Goal: Task Accomplishment & Management: Use online tool/utility

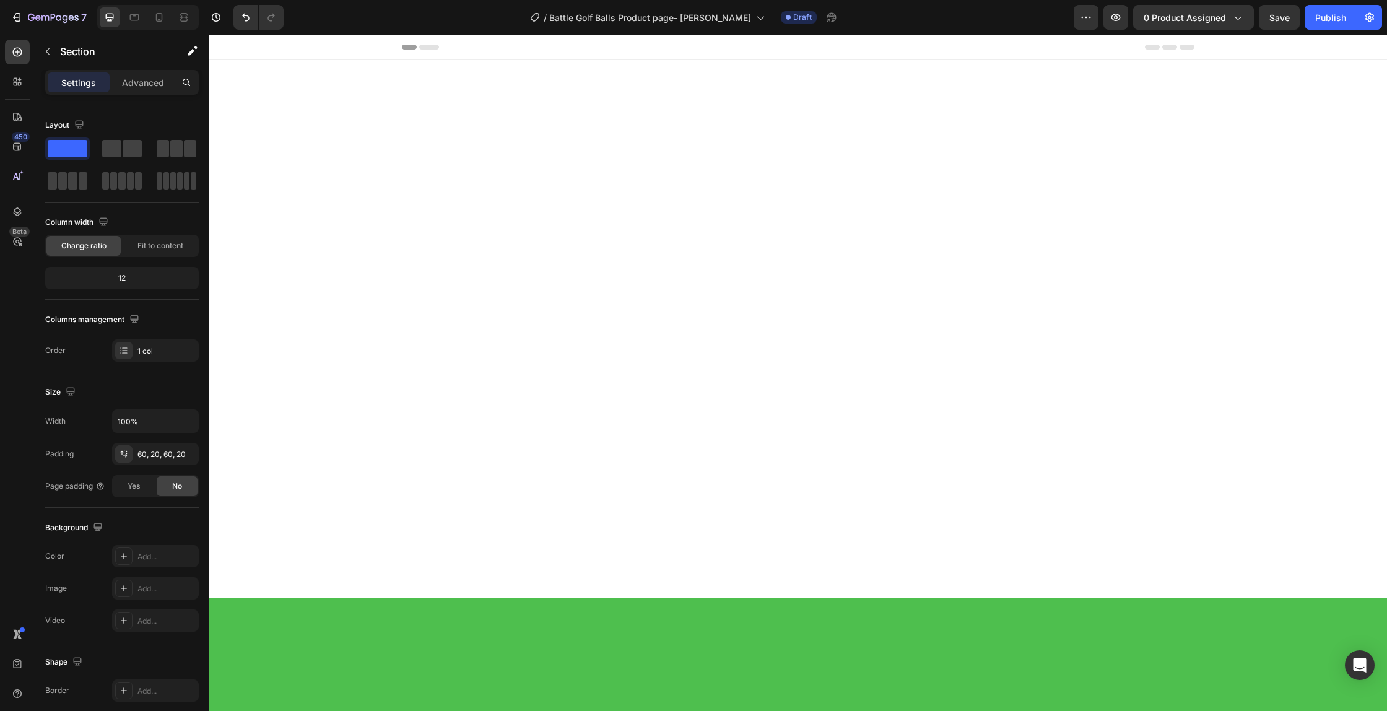
scroll to position [3050, 0]
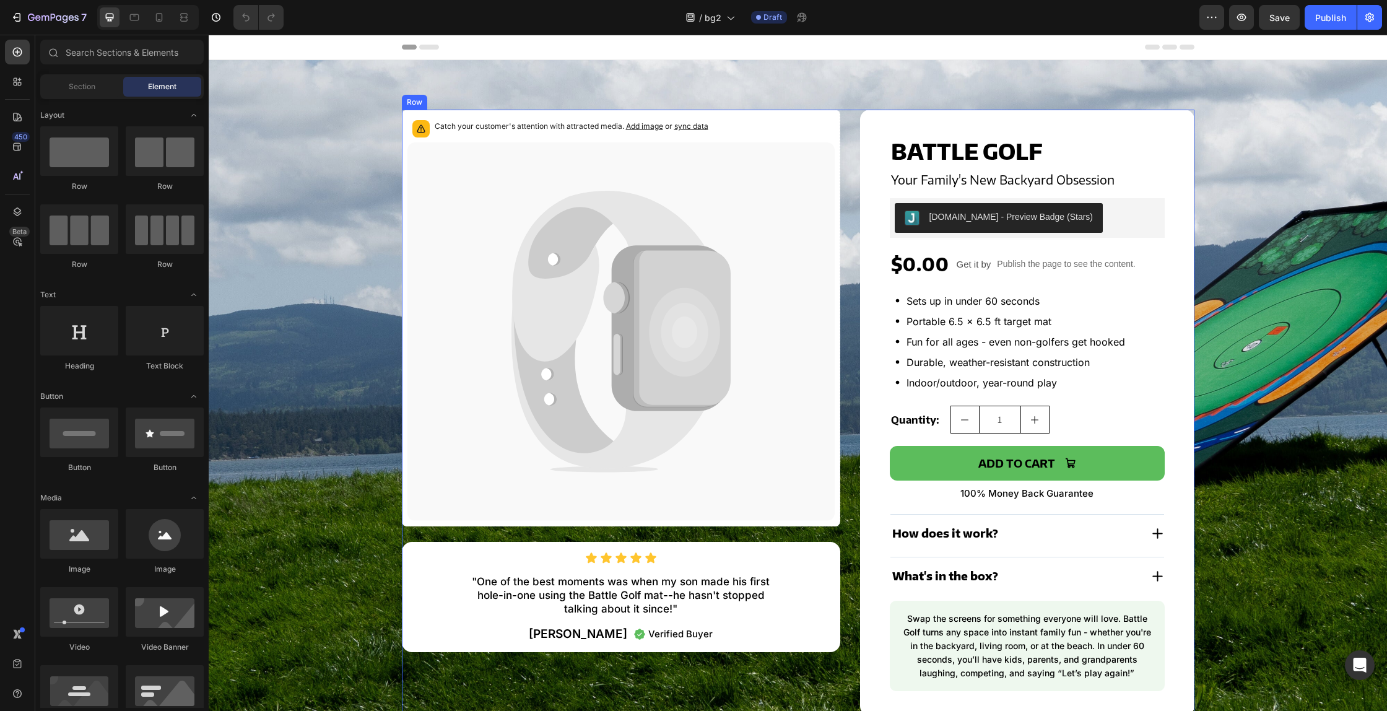
click at [853, 189] on div "Catch your customer's attention with attracted media. Add image or sync data Pr…" at bounding box center [798, 413] width 792 height 606
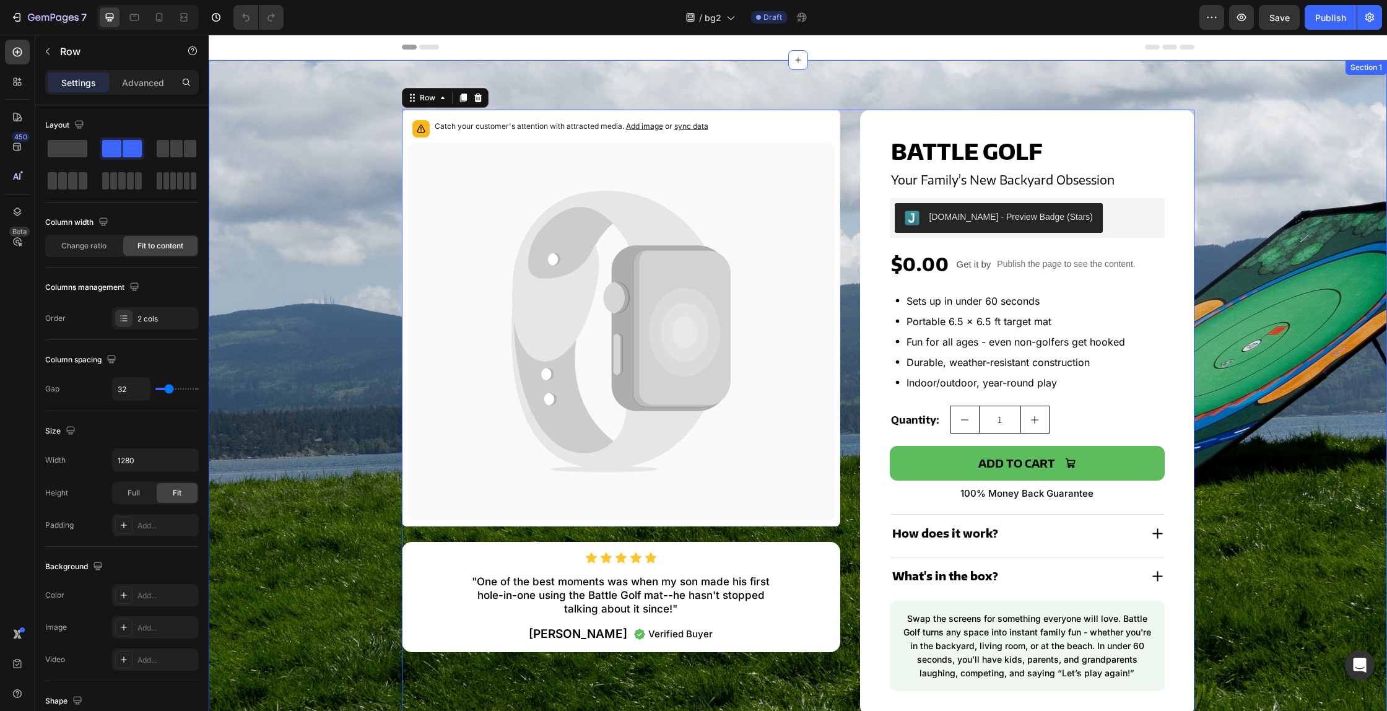
click at [453, 214] on icon at bounding box center [620, 331] width 427 height 378
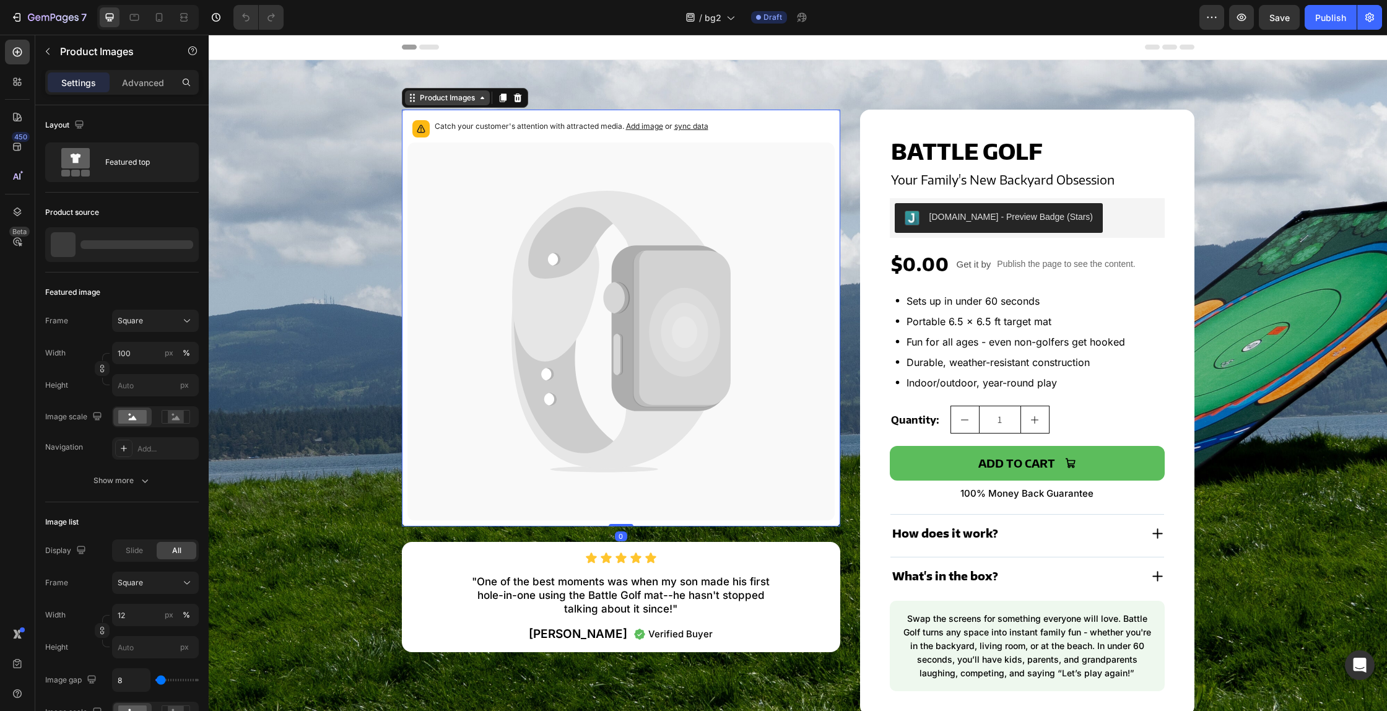
click at [430, 102] on div "Product Images" at bounding box center [447, 97] width 60 height 11
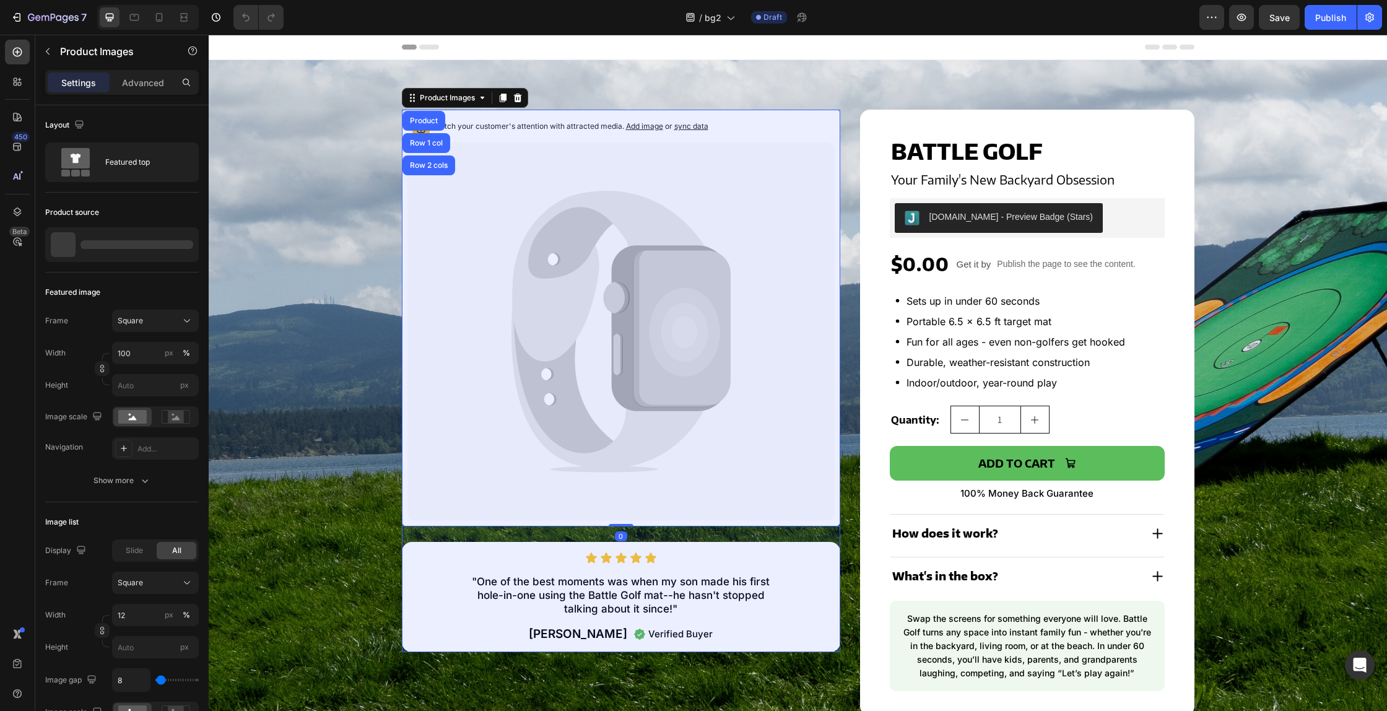
click at [428, 120] on div "Product" at bounding box center [423, 120] width 33 height 7
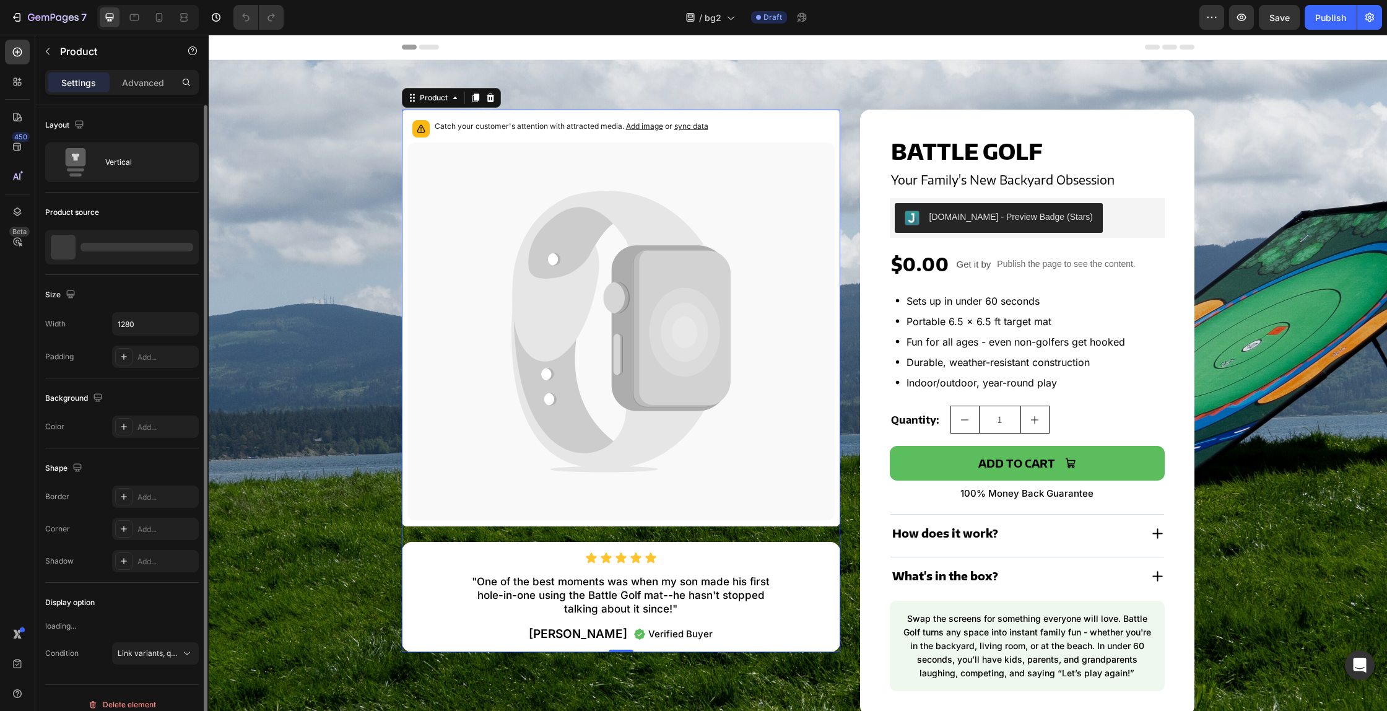
click at [120, 249] on div at bounding box center [136, 247] width 113 height 9
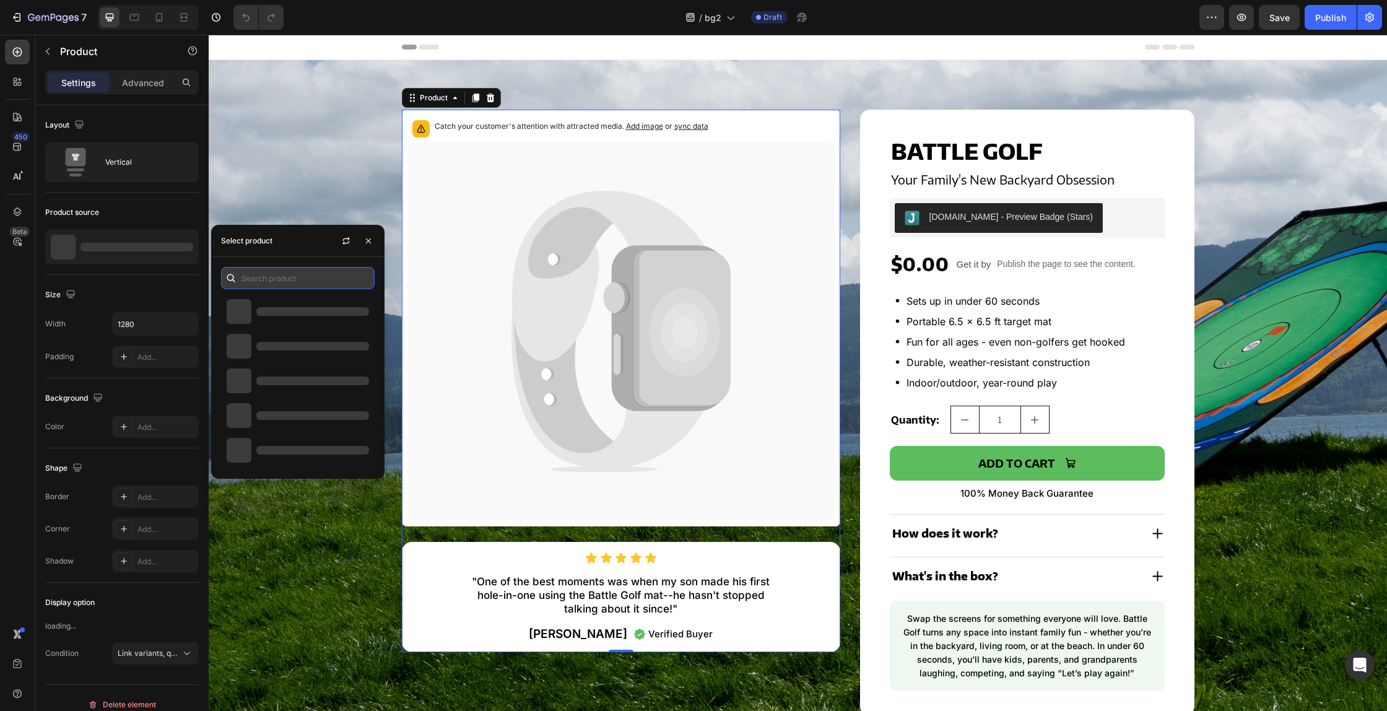
click at [311, 275] on input "text" at bounding box center [298, 278] width 154 height 22
paste input "THE ORIGINAL BATTLE GOLF ARENA"
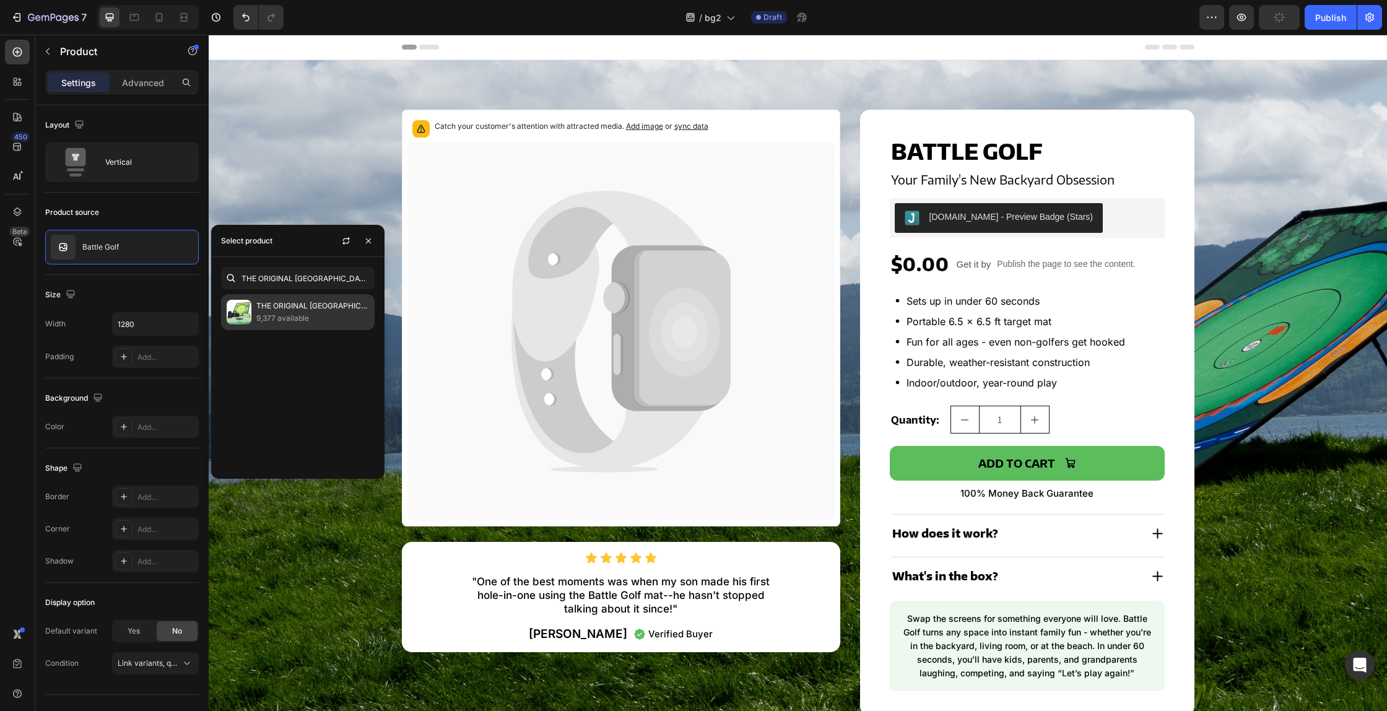
click at [296, 319] on p "9,377 available" at bounding box center [312, 318] width 113 height 12
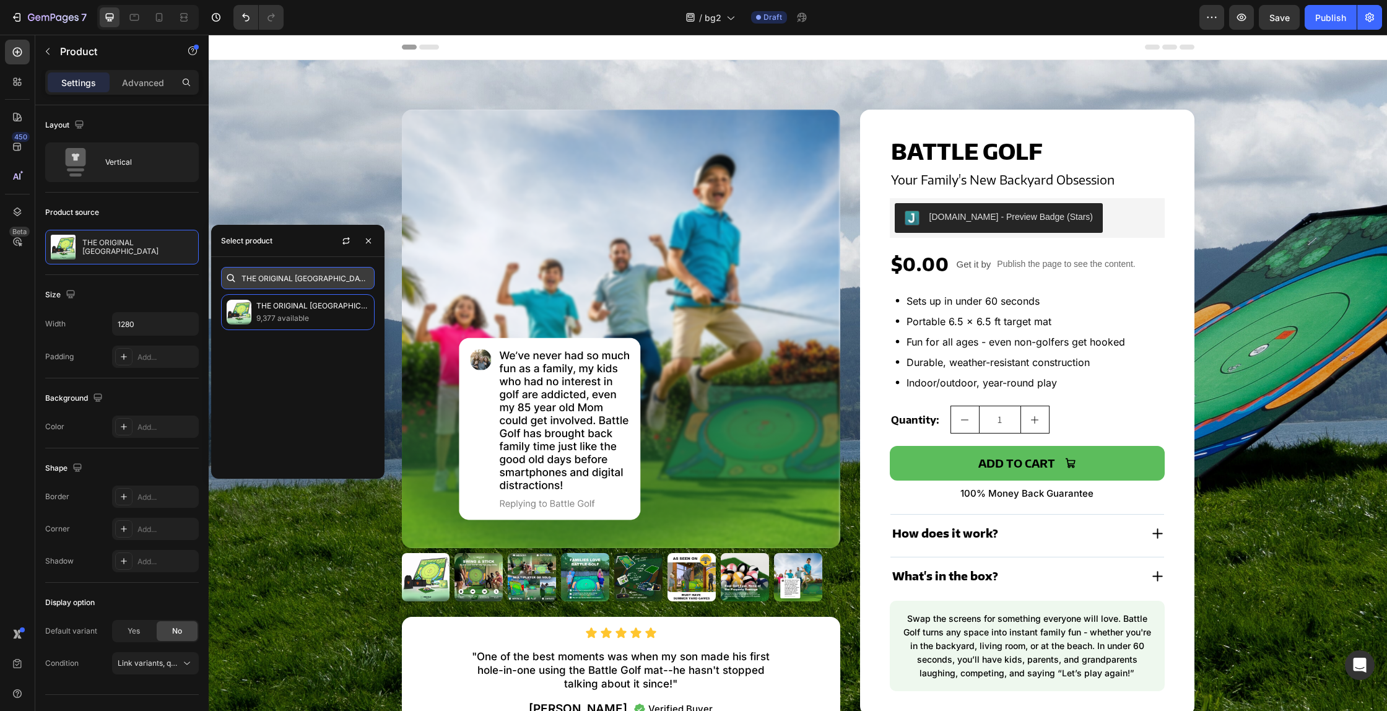
click at [282, 279] on input "THE ORIGINAL BATTLE GOLF ARENA" at bounding box center [298, 278] width 154 height 22
paste input "battle-golf-set"
type input "battle-golf-set"
click at [261, 277] on input "battle-golf-set" at bounding box center [298, 278] width 154 height 22
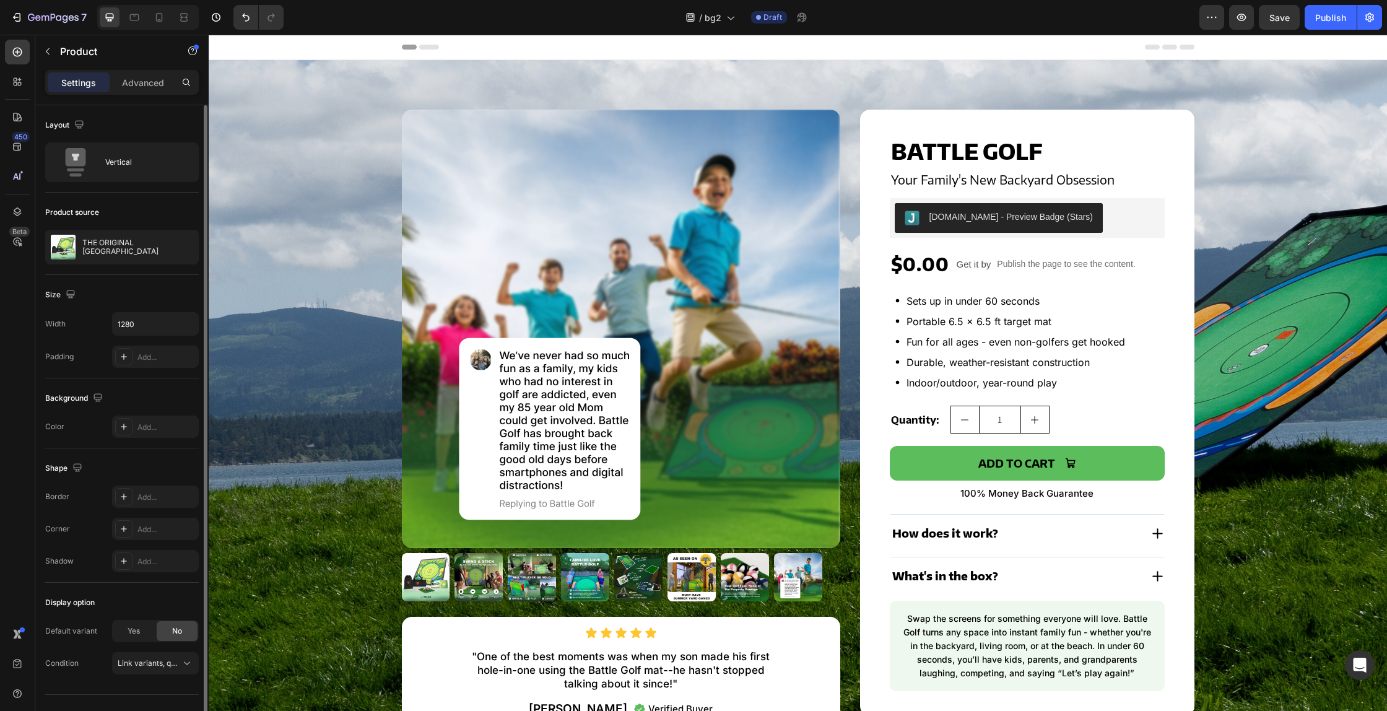
click at [109, 285] on div "Size" at bounding box center [122, 295] width 154 height 20
drag, startPoint x: 121, startPoint y: 252, endPoint x: 80, endPoint y: 243, distance: 41.9
click at [80, 243] on div "THE ORIGINAL BATTLE GOLF ARENA" at bounding box center [122, 247] width 154 height 35
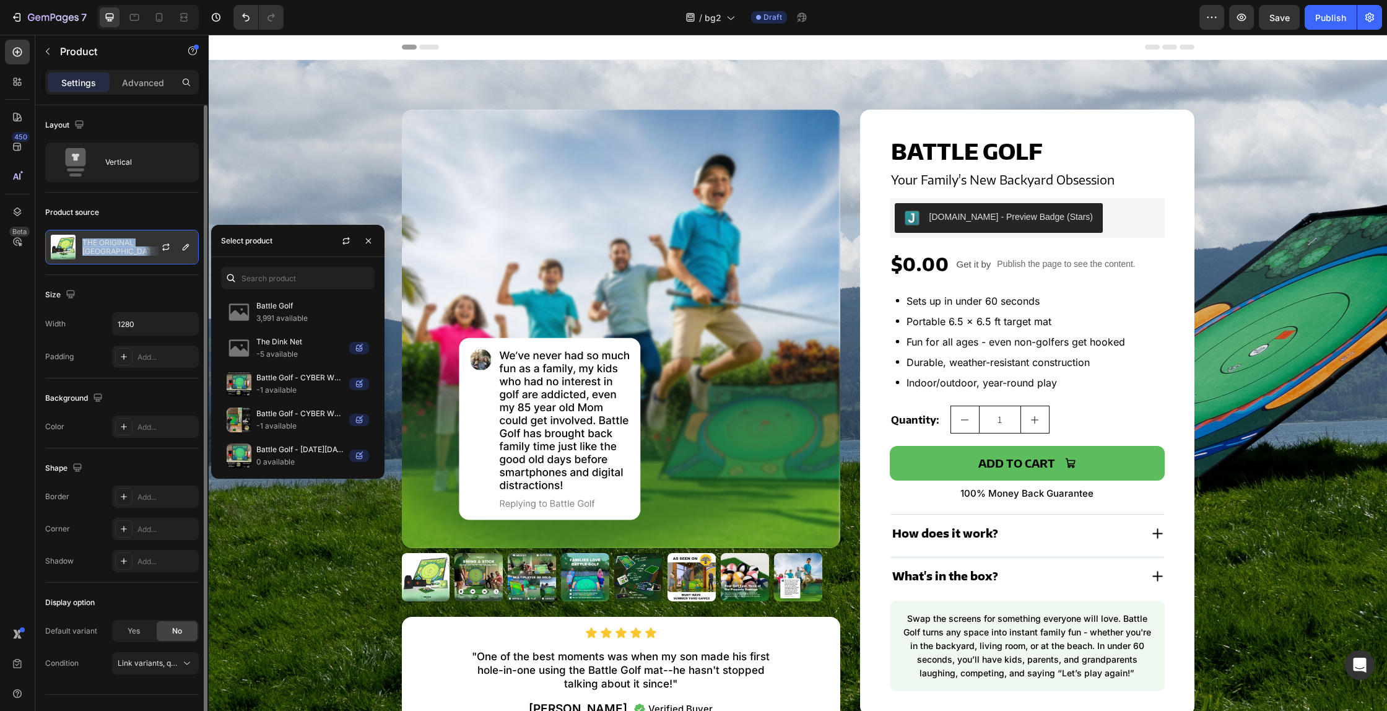
copy p "THE ORIGINAL BATTLE GOLF ARENA"
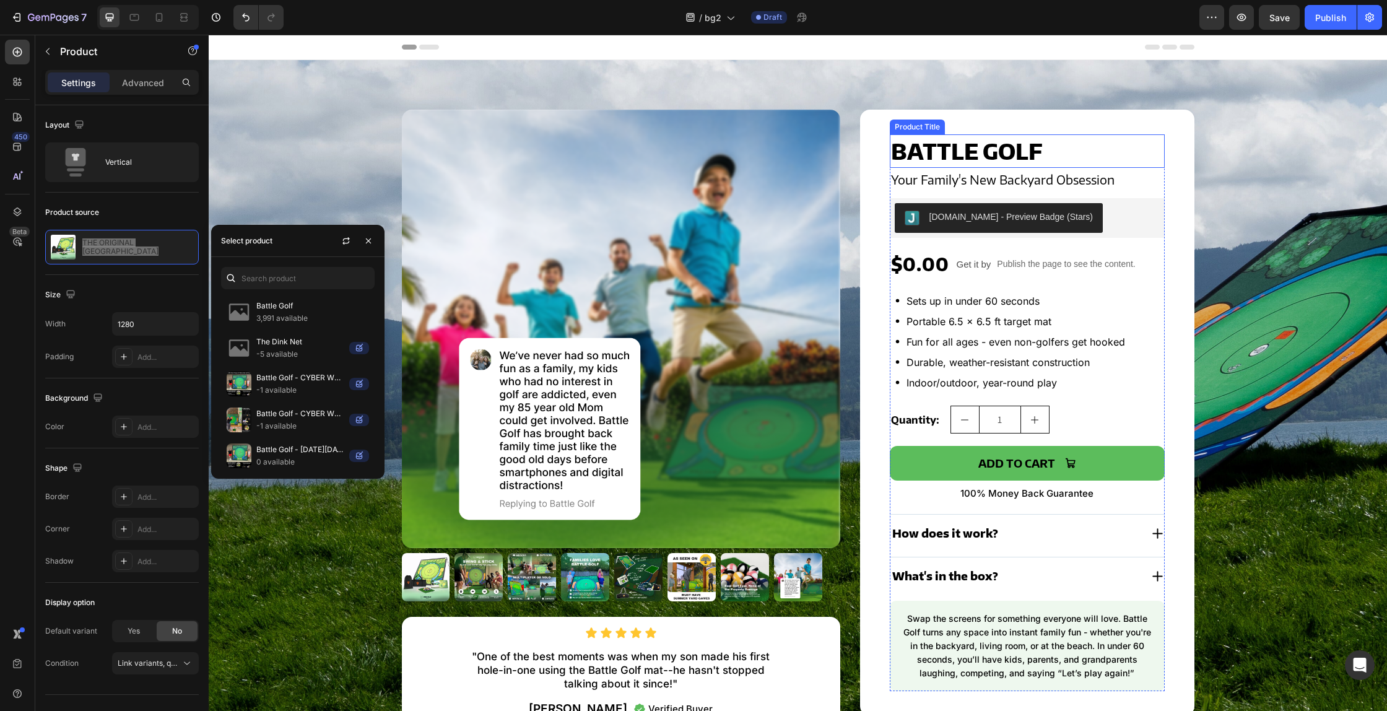
click at [937, 154] on h2 "Battle Golf" at bounding box center [1026, 150] width 275 height 33
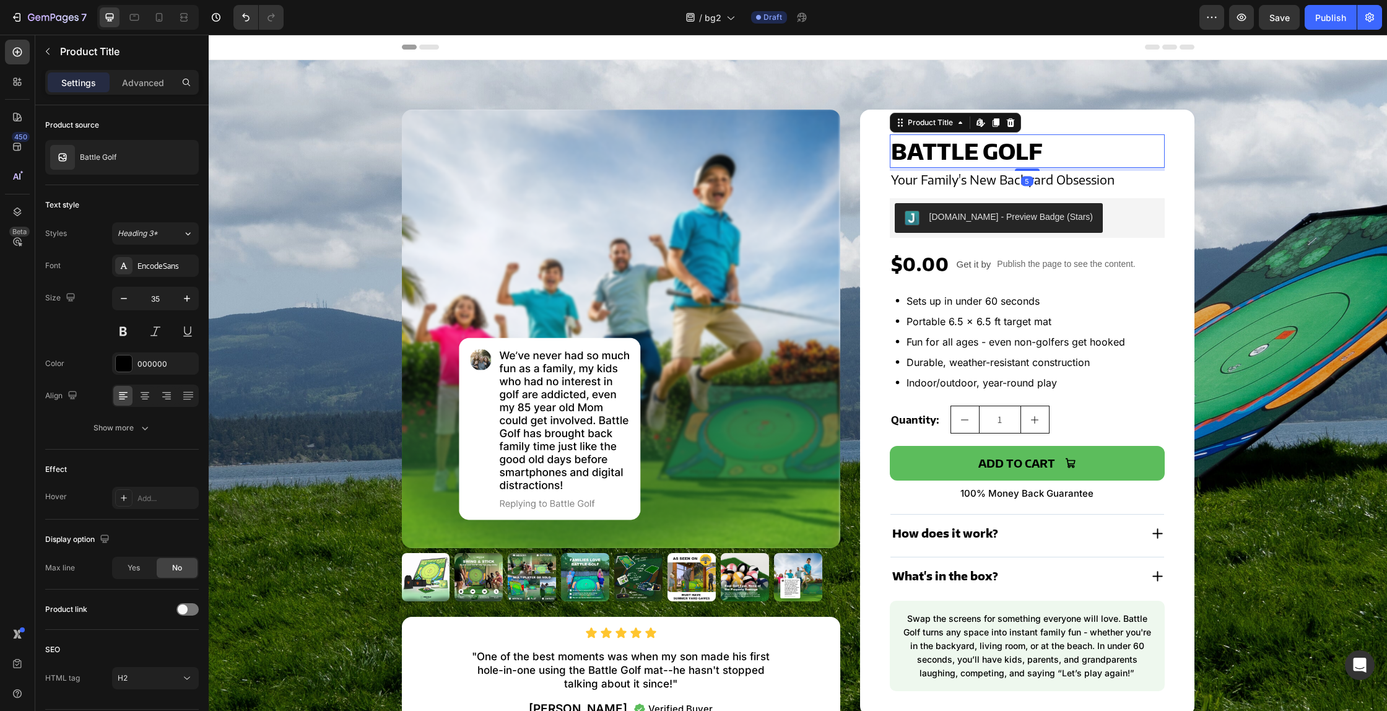
click at [954, 152] on h2 "Battle Golf" at bounding box center [1026, 150] width 275 height 33
click at [857, 241] on div "Product Images Icon Icon Icon Icon Icon Icon List "One of the best moments was …" at bounding box center [798, 418] width 792 height 617
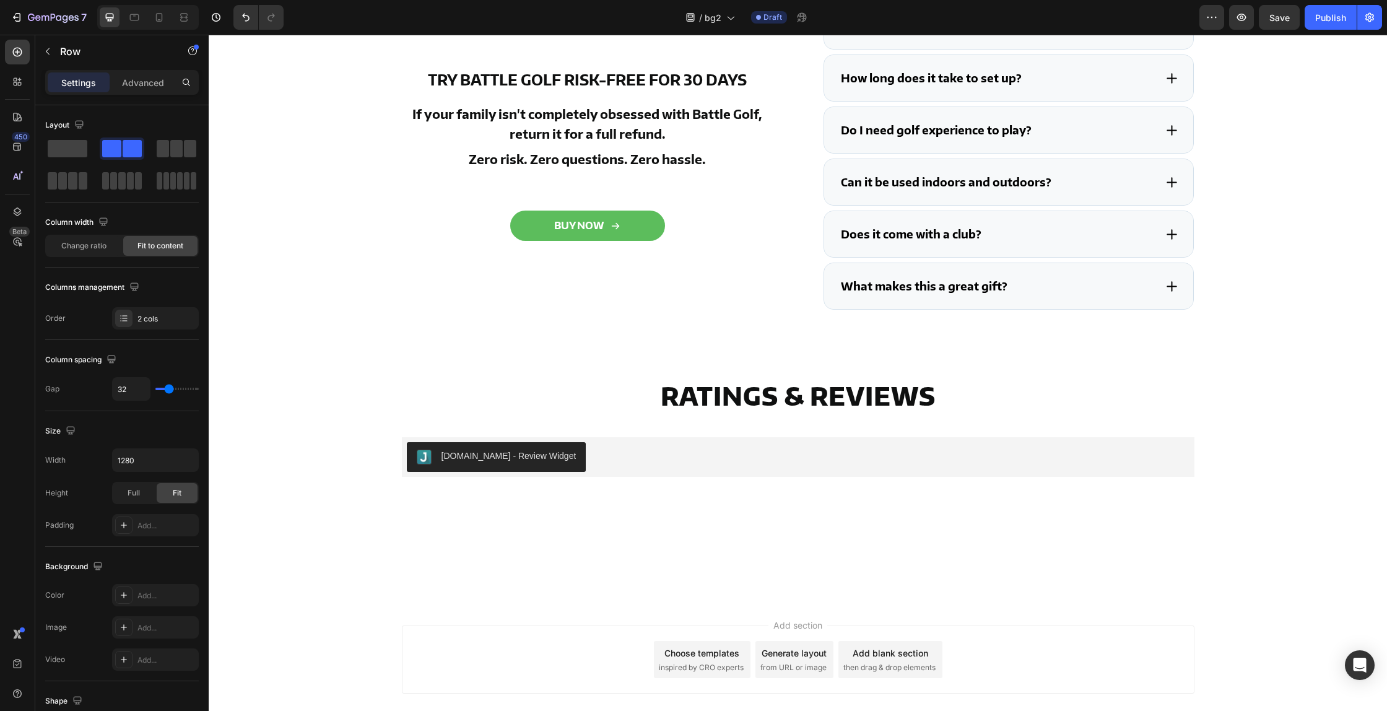
scroll to position [3933, 0]
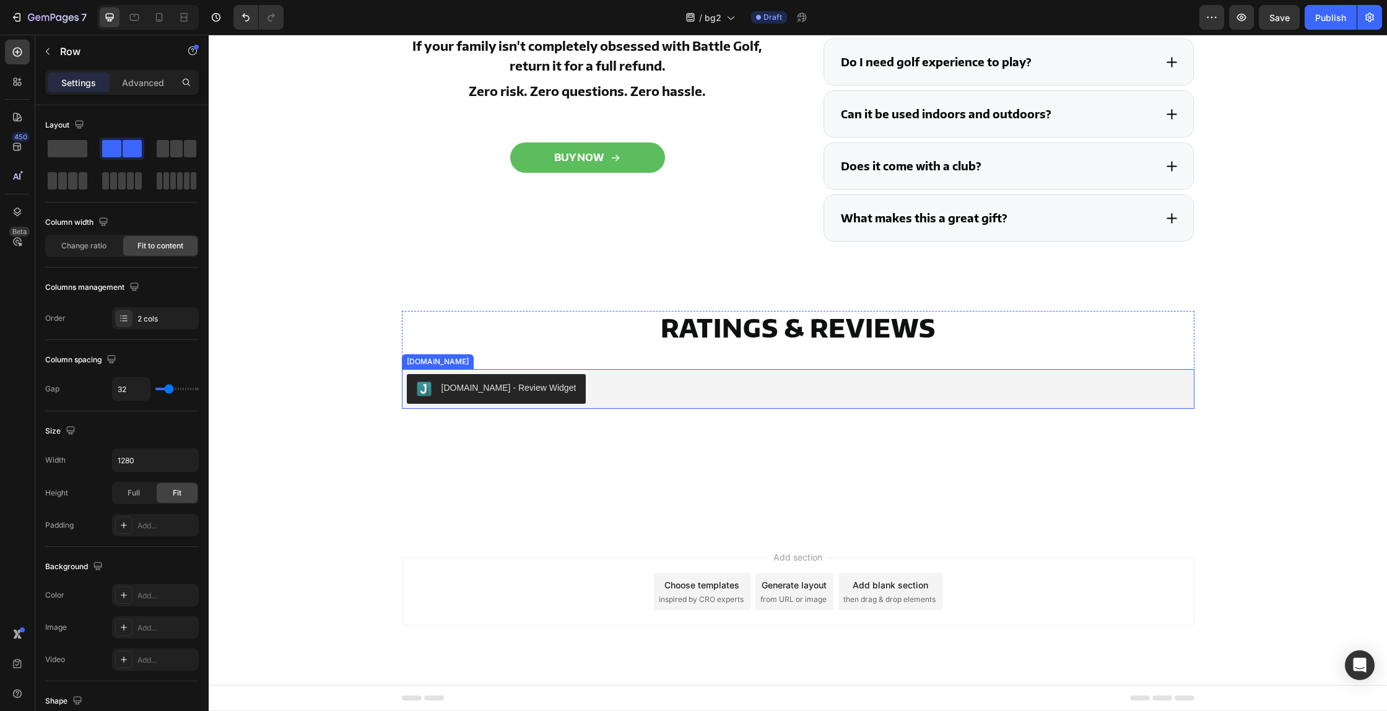
click at [620, 387] on div "[DOMAIN_NAME] - Review Widget" at bounding box center [798, 389] width 782 height 30
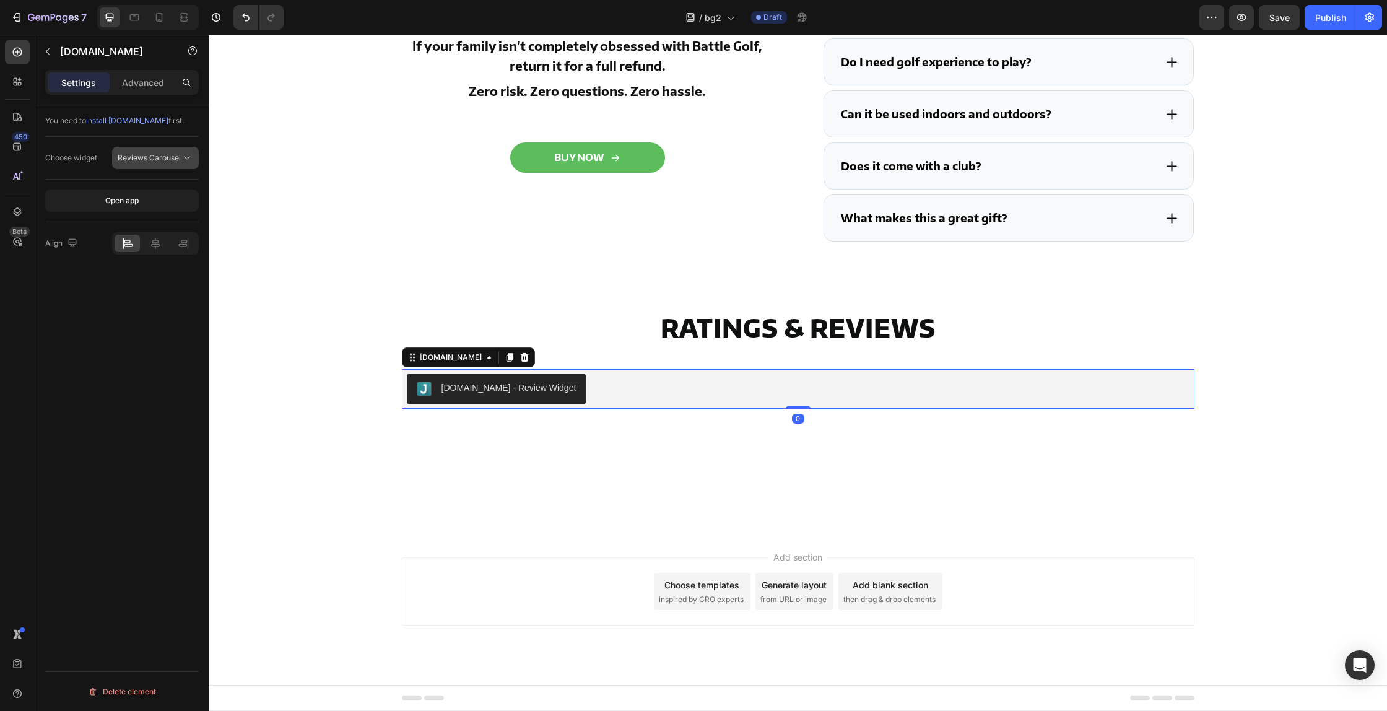
click at [171, 160] on span "Reviews Carousel" at bounding box center [149, 157] width 63 height 9
click at [93, 345] on div "You need to install Judge.me first. Choose widget Reviews Carousel Open app Ali…" at bounding box center [121, 425] width 173 height 641
click at [1307, 15] on button "Publish" at bounding box center [1330, 17] width 52 height 25
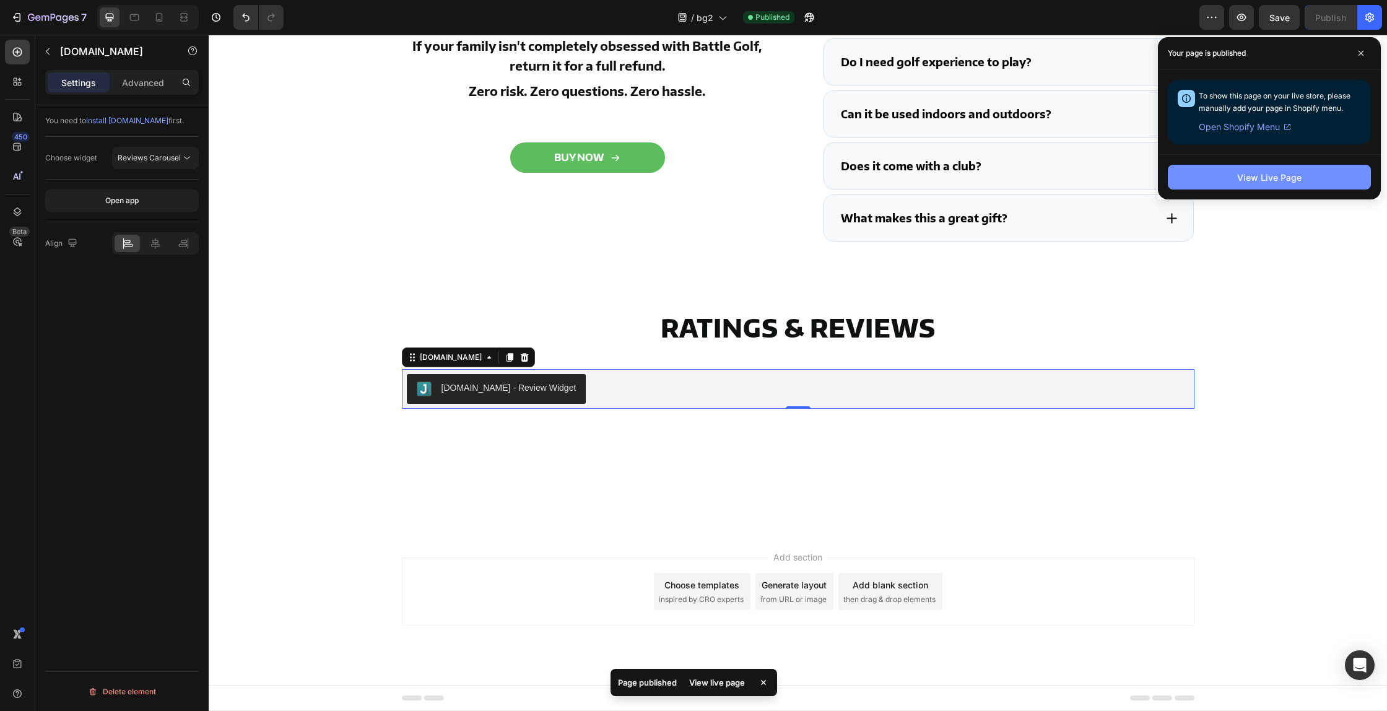
click at [1291, 173] on div "View Live Page" at bounding box center [1269, 177] width 64 height 13
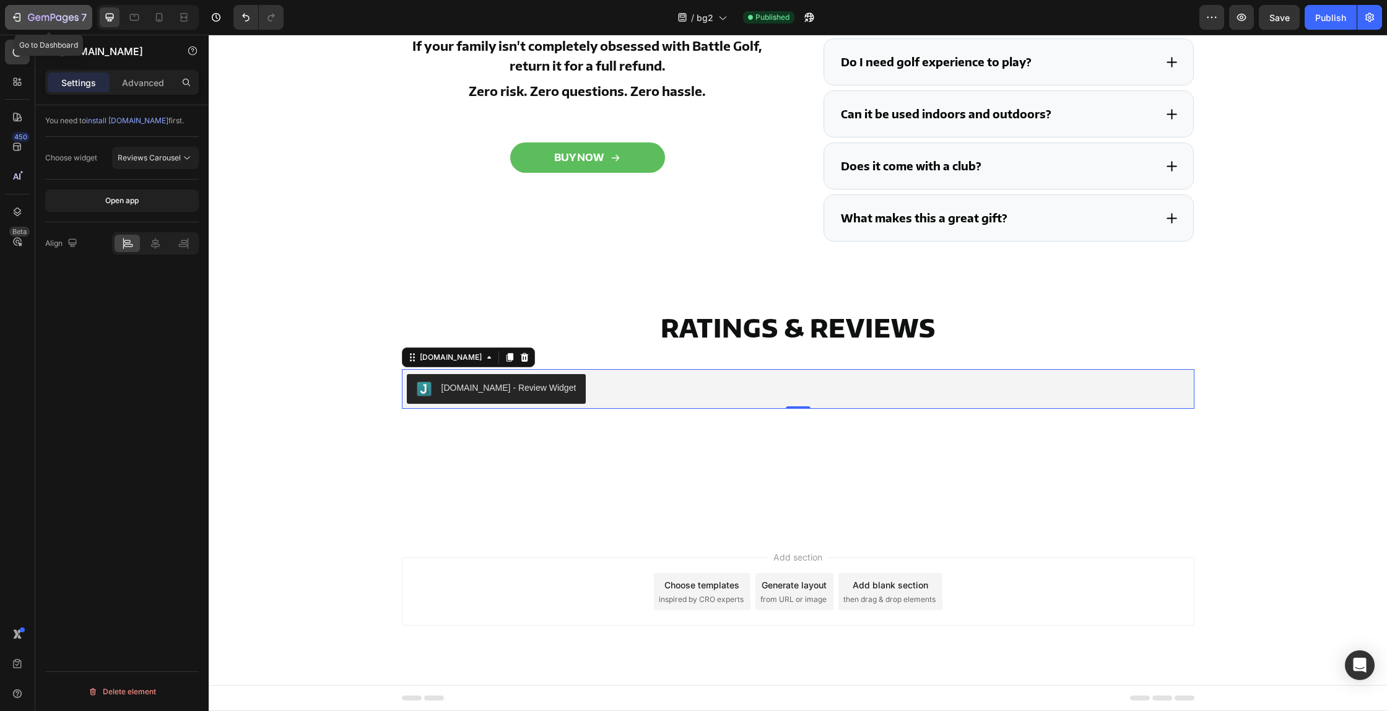
click at [18, 15] on icon "button" at bounding box center [17, 17] width 12 height 12
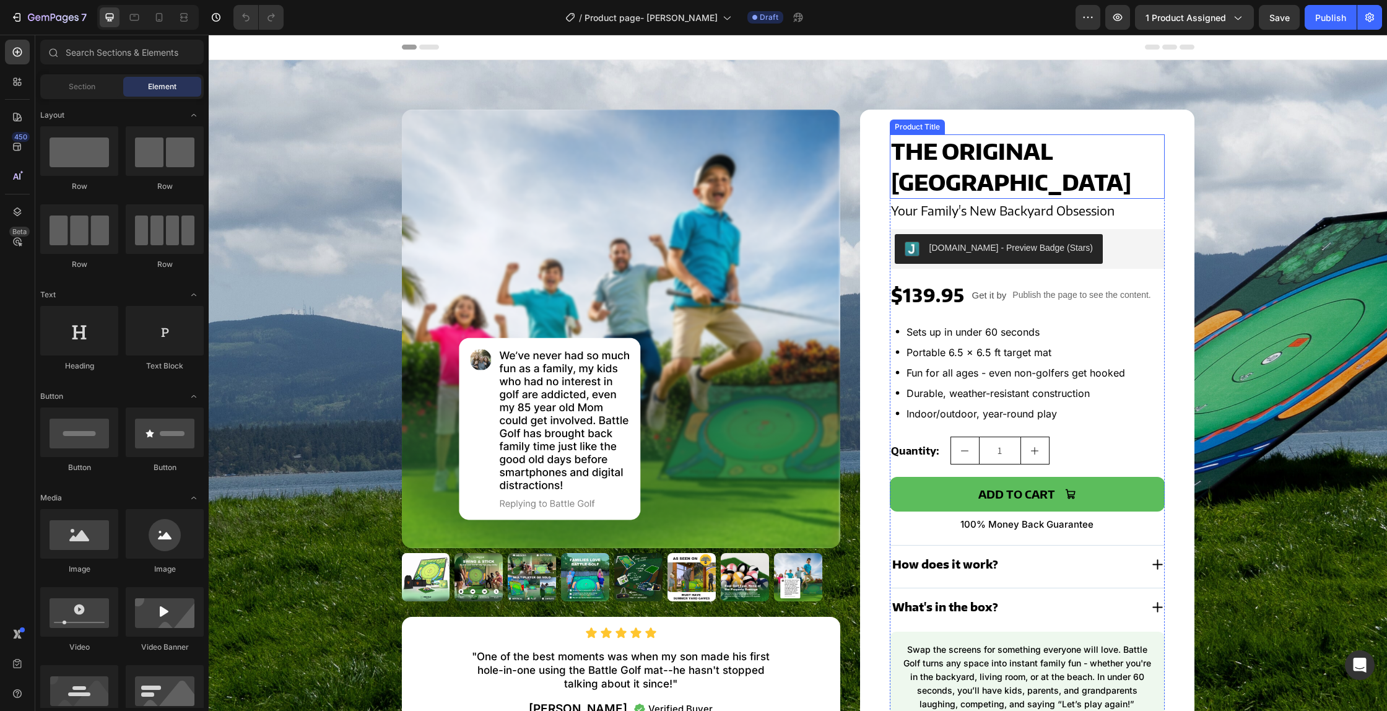
click at [969, 158] on h2 "THE ORIGINAL BATTLE GOLF ARENA" at bounding box center [1026, 166] width 275 height 64
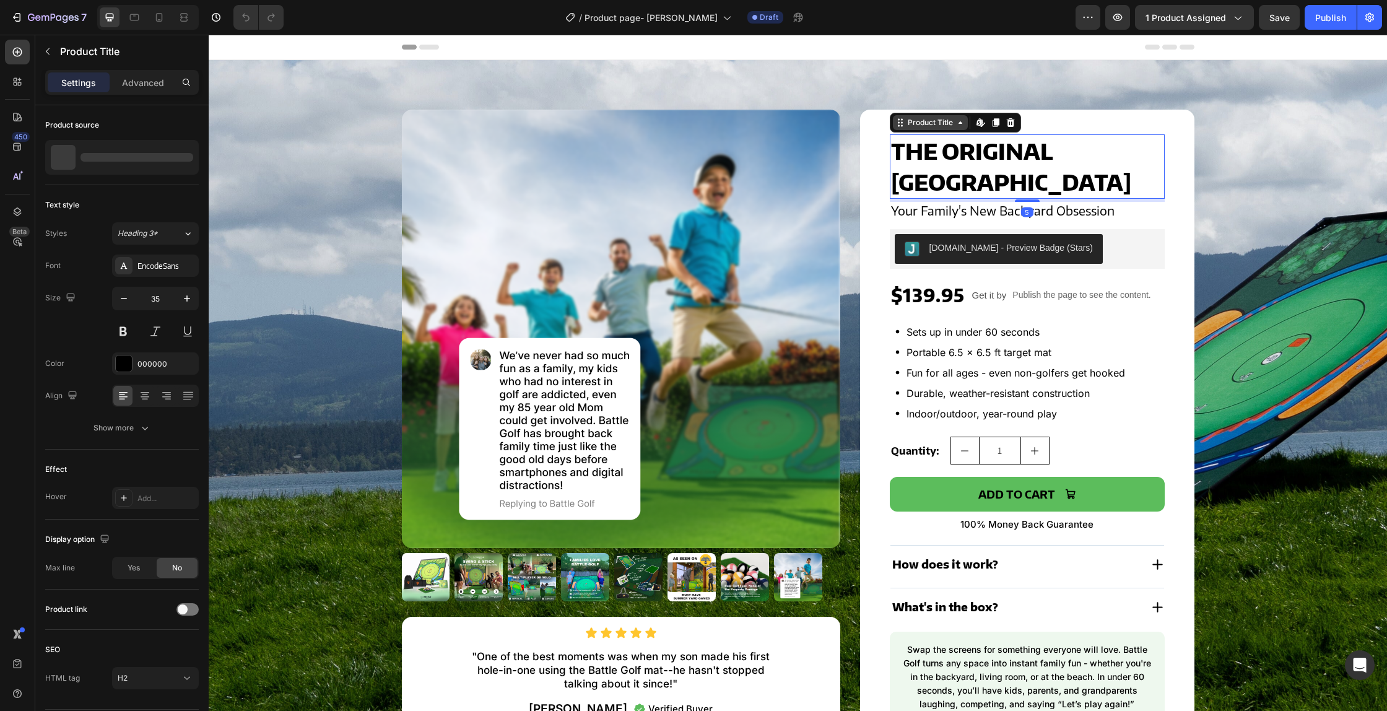
click at [910, 123] on div "Product Title" at bounding box center [930, 122] width 50 height 11
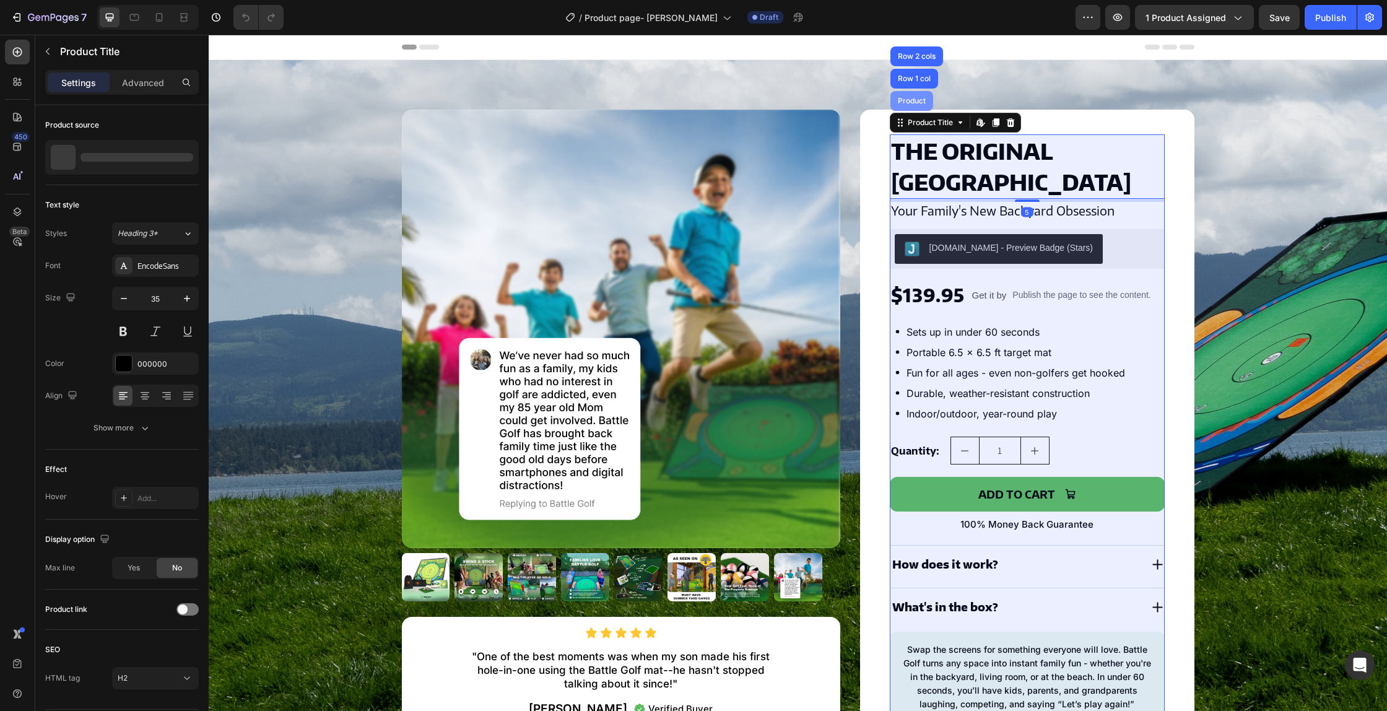
click at [914, 106] on div "Product" at bounding box center [911, 101] width 43 height 20
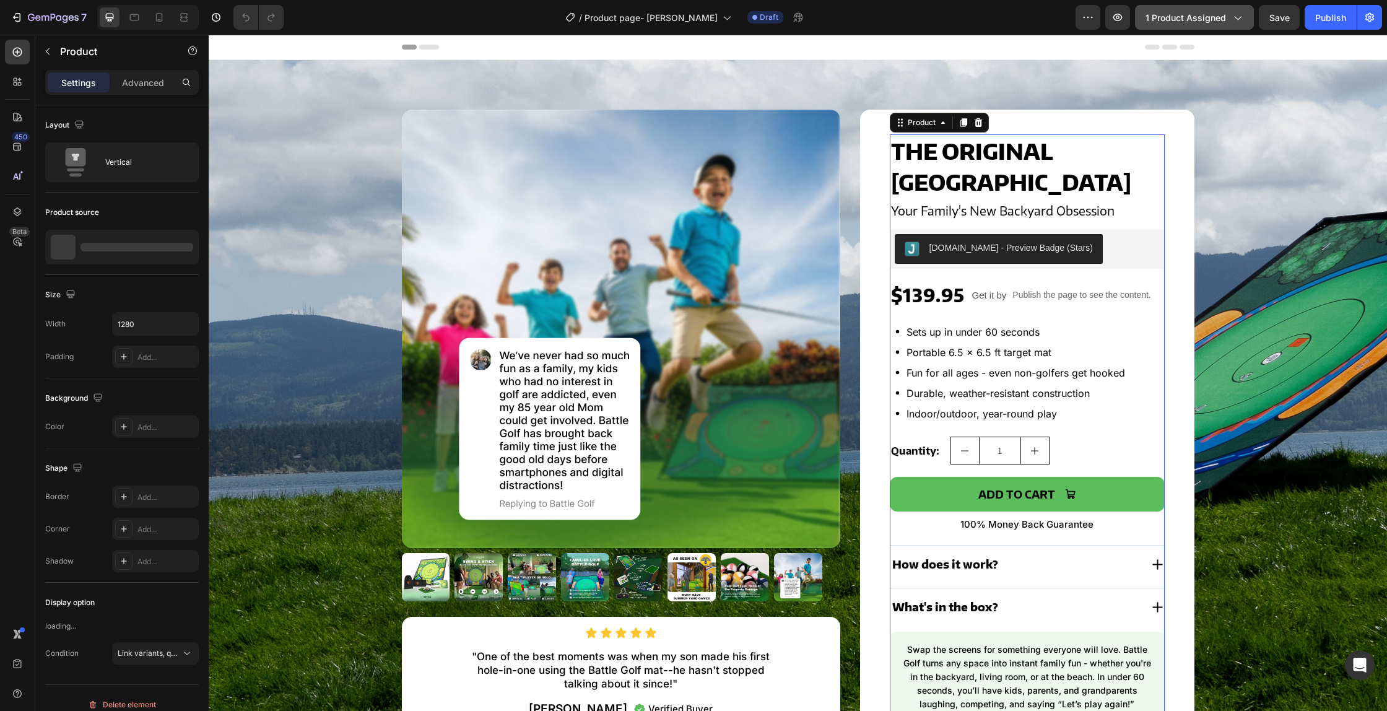
click at [1193, 15] on span "1 product assigned" at bounding box center [1185, 17] width 80 height 13
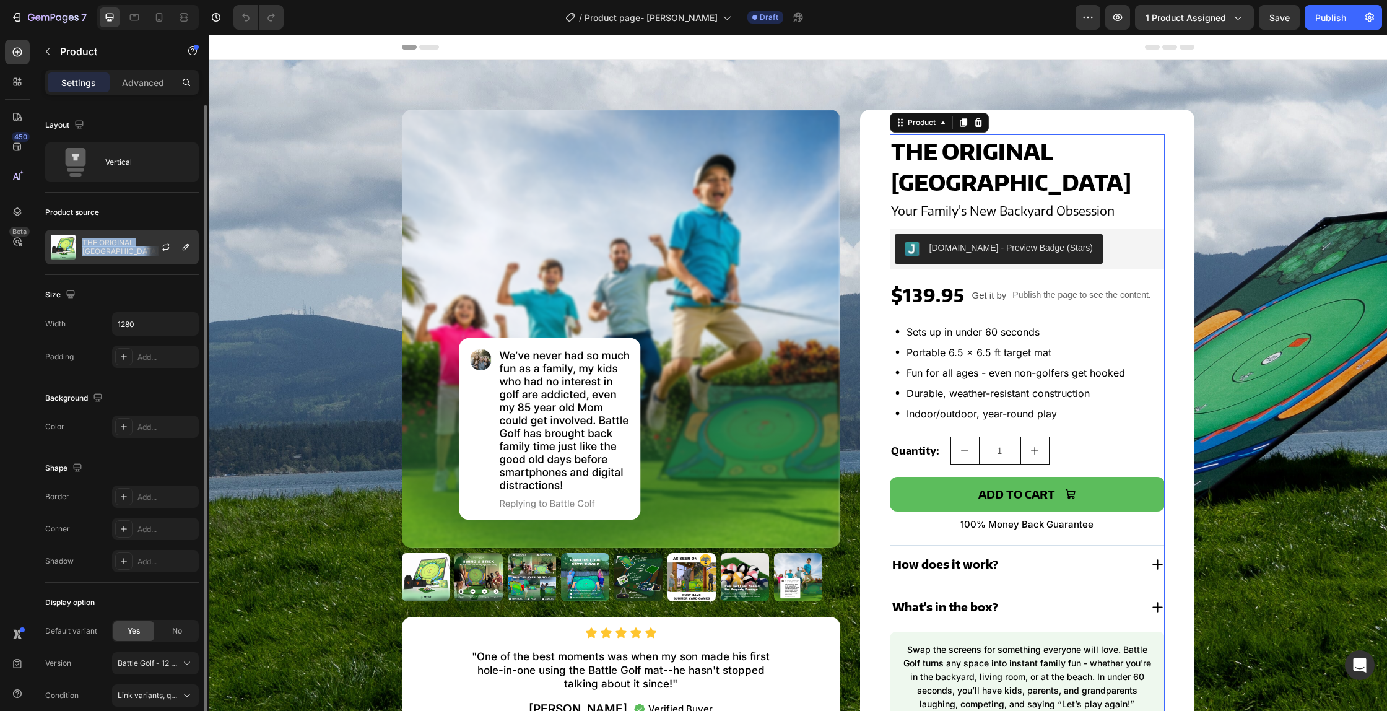
copy p "THE ORIGINAL BATTLE GOLF ARENA"
drag, startPoint x: 110, startPoint y: 252, endPoint x: 95, endPoint y: 301, distance: 50.9
click at [96, 299] on div "Layout Vertical Product source THE ORIGINAL BATTLE GOLF ARENA Size Width 1280 P…" at bounding box center [122, 410] width 154 height 611
click at [1011, 163] on h2 "THE ORIGINAL BATTLE GOLF ARENA" at bounding box center [1026, 166] width 275 height 64
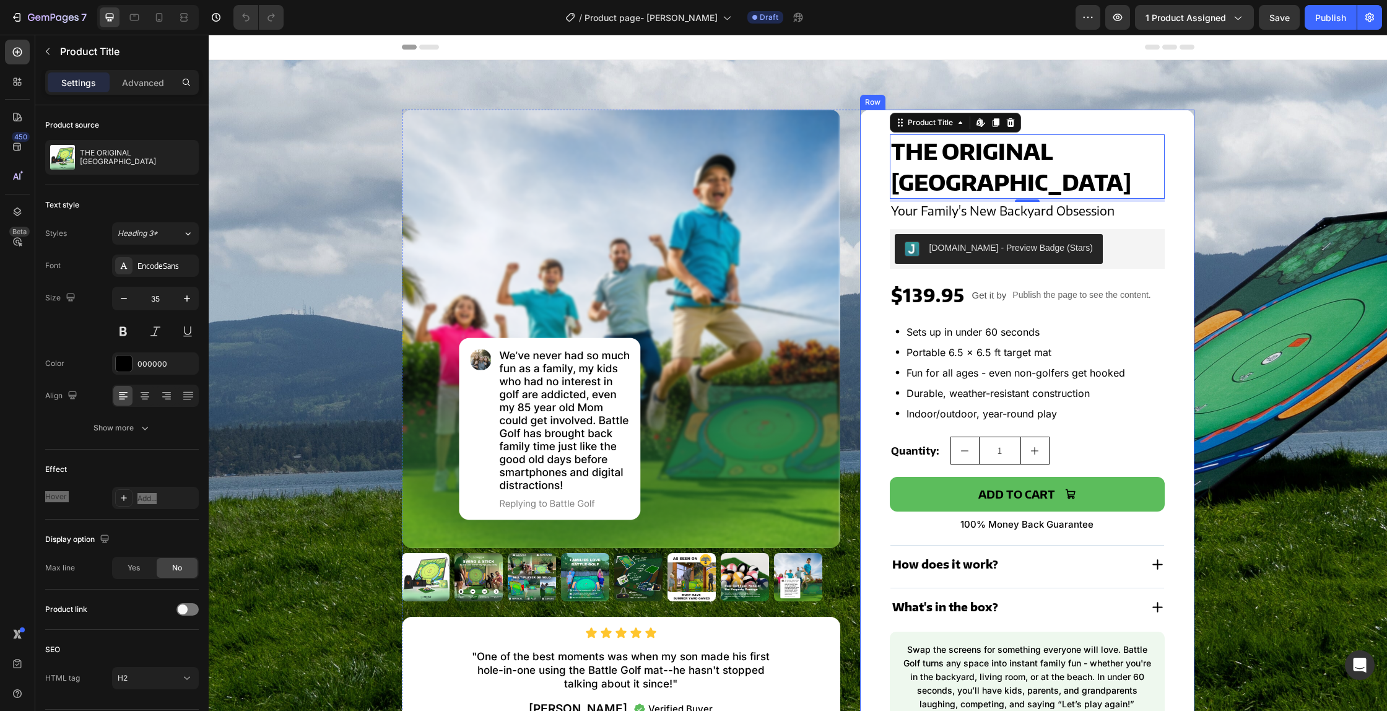
click at [875, 134] on div "THE ORIGINAL BATTLE GOLF ARENA Product Title Edit content in Shopify 5 Your Fam…" at bounding box center [1027, 428] width 334 height 637
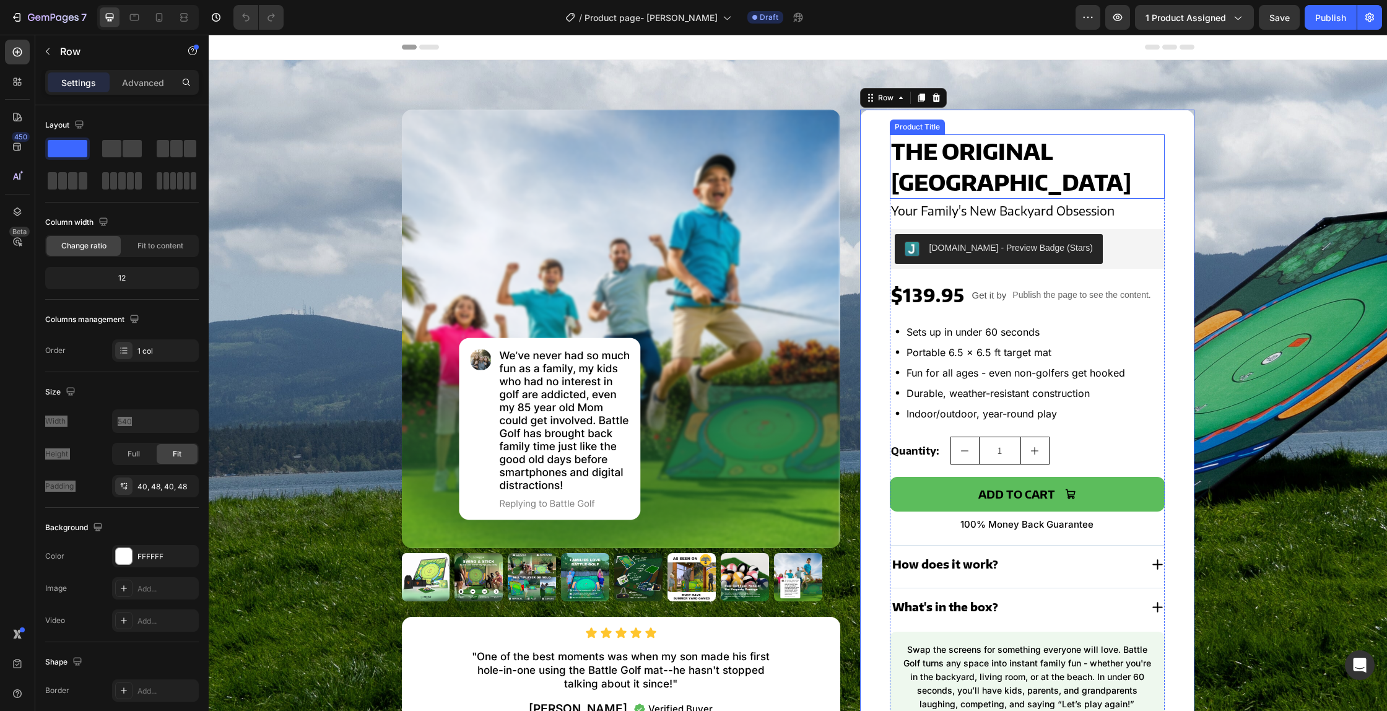
click at [941, 169] on h2 "THE ORIGINAL BATTLE GOLF ARENA" at bounding box center [1026, 166] width 275 height 64
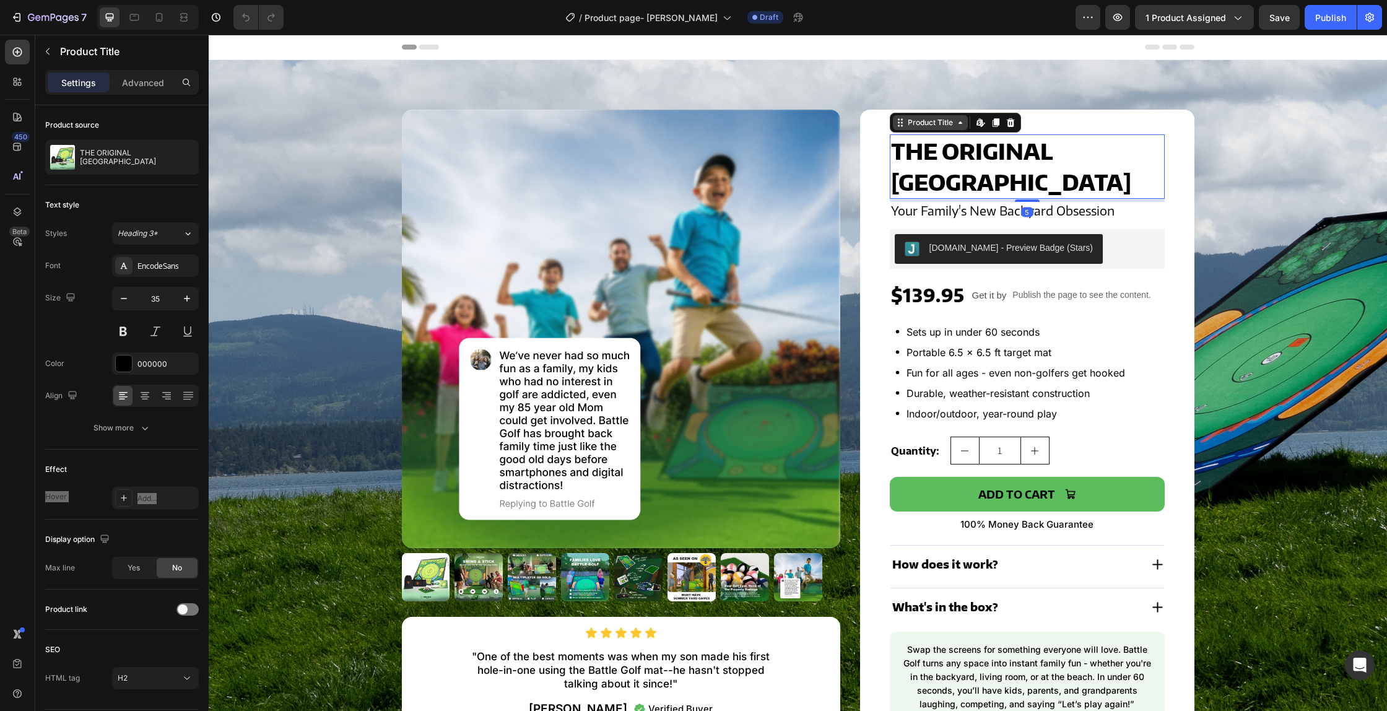
click at [912, 124] on div "Product Title" at bounding box center [930, 122] width 50 height 11
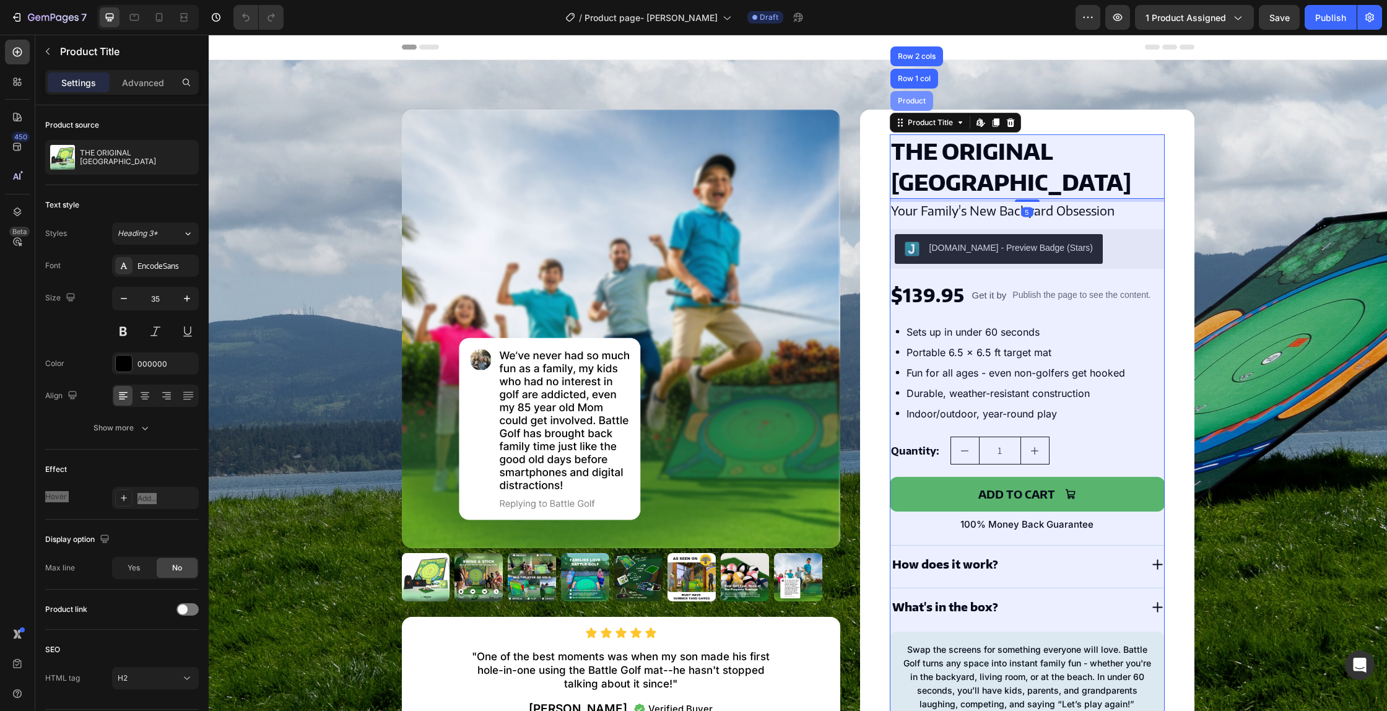
click at [904, 105] on div "Product" at bounding box center [911, 101] width 43 height 20
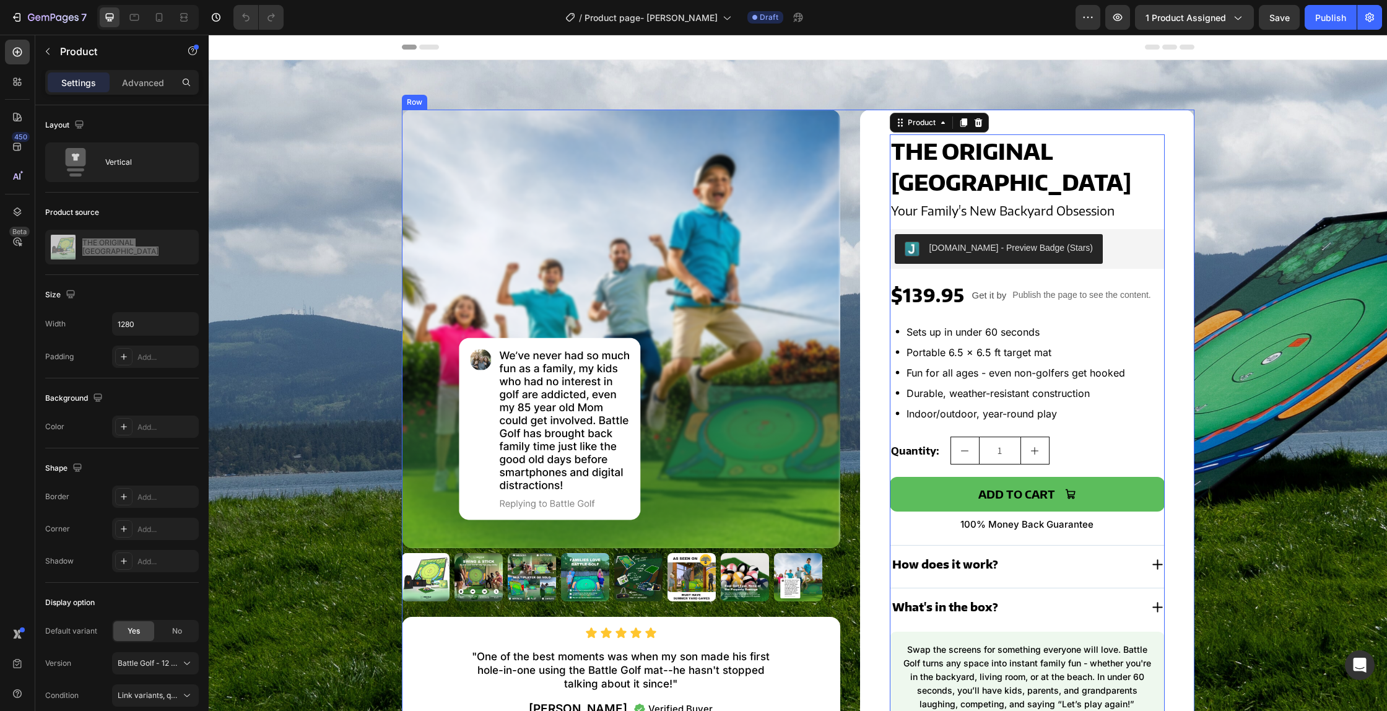
click at [849, 194] on div "Product Images Icon Icon Icon Icon Icon Icon List "One of the best moments was …" at bounding box center [798, 428] width 792 height 637
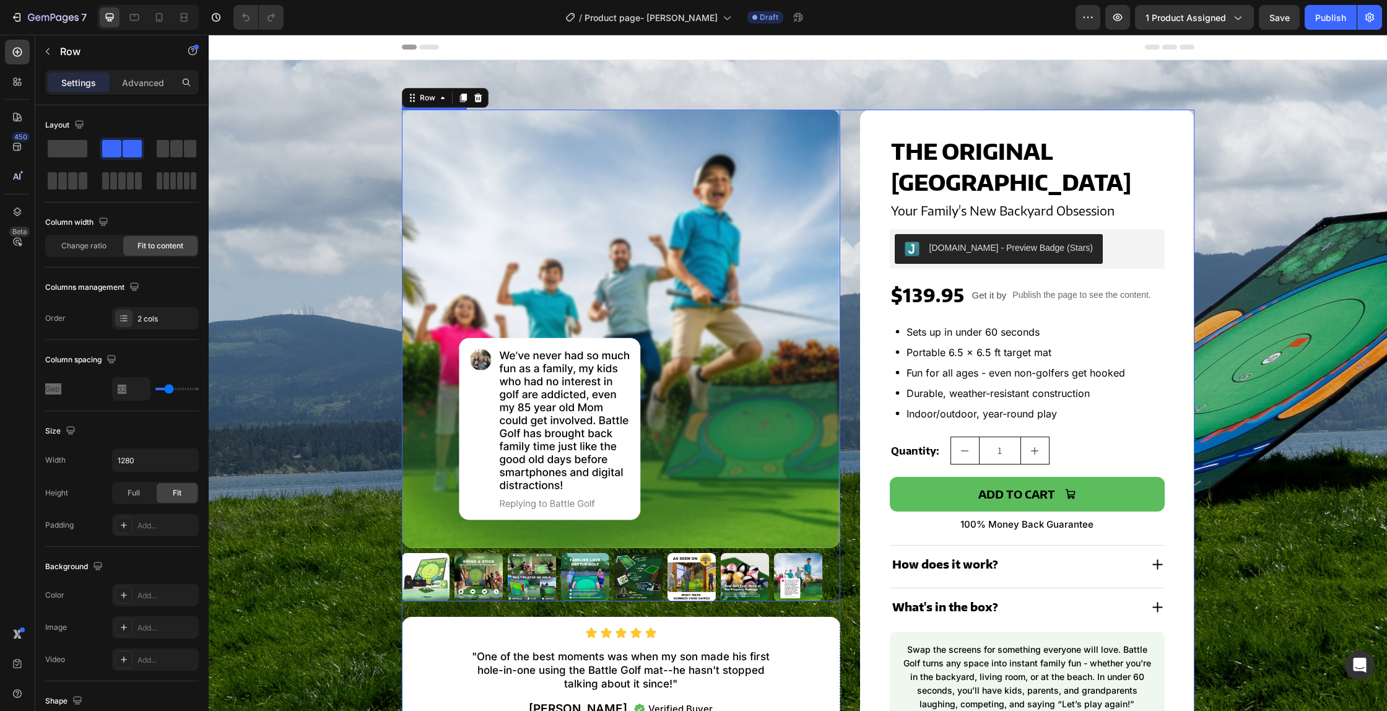
click at [456, 202] on img at bounding box center [621, 329] width 438 height 438
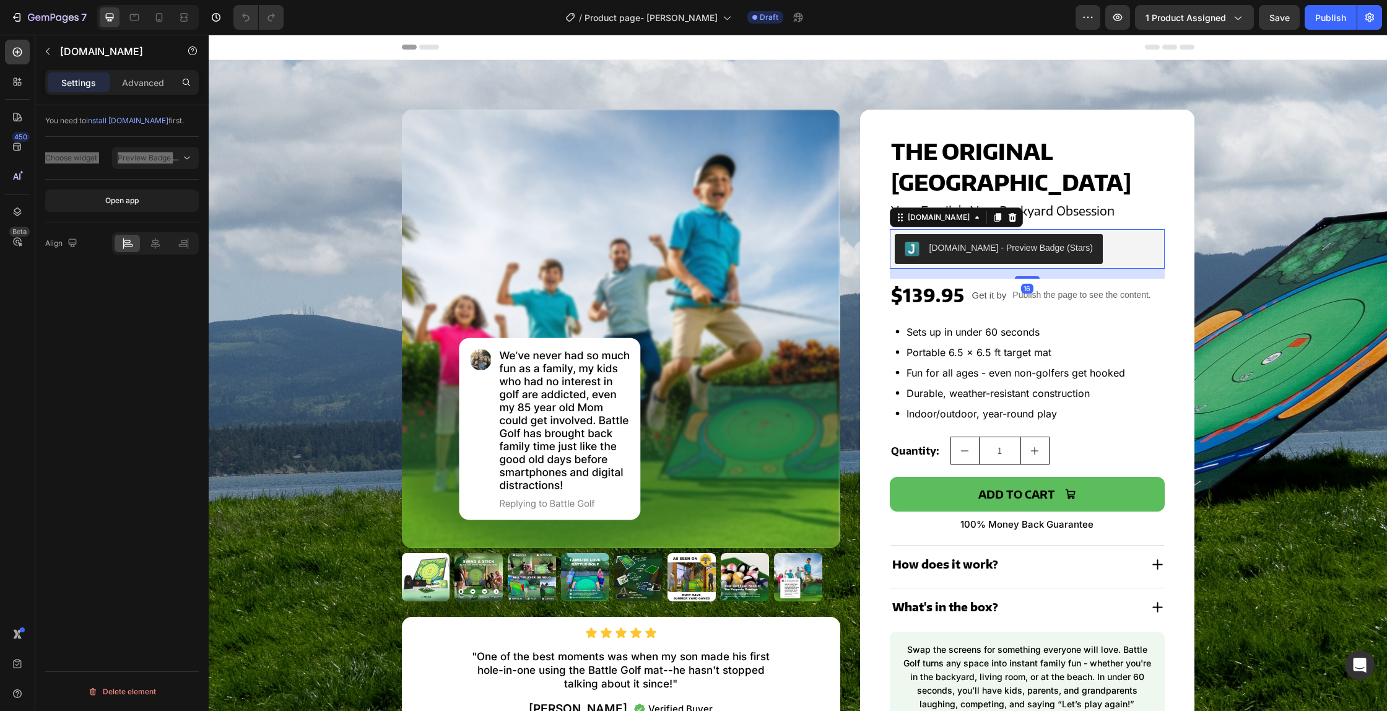
click at [958, 233] on div "Judge.me - Preview Badge (Stars)" at bounding box center [1026, 249] width 275 height 40
click at [927, 220] on div "[DOMAIN_NAME]" at bounding box center [938, 217] width 67 height 11
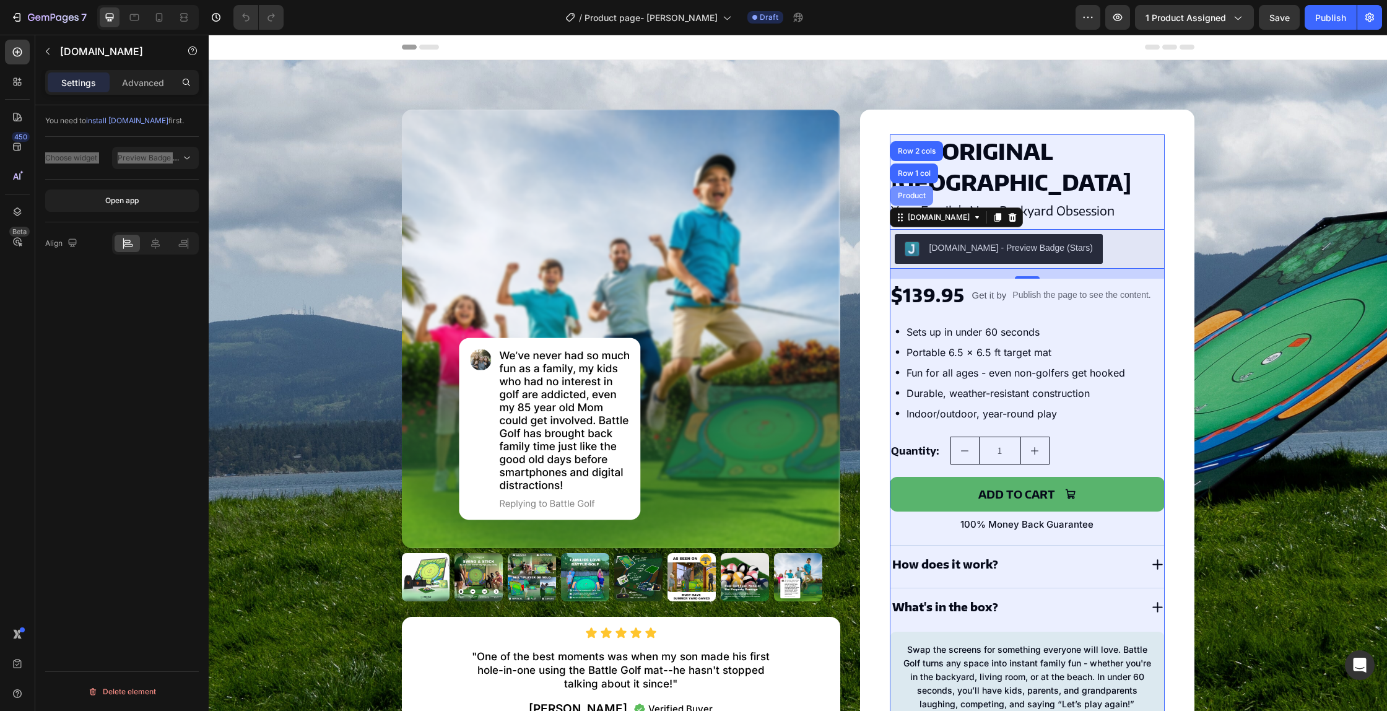
click at [912, 203] on div "Product" at bounding box center [911, 196] width 43 height 20
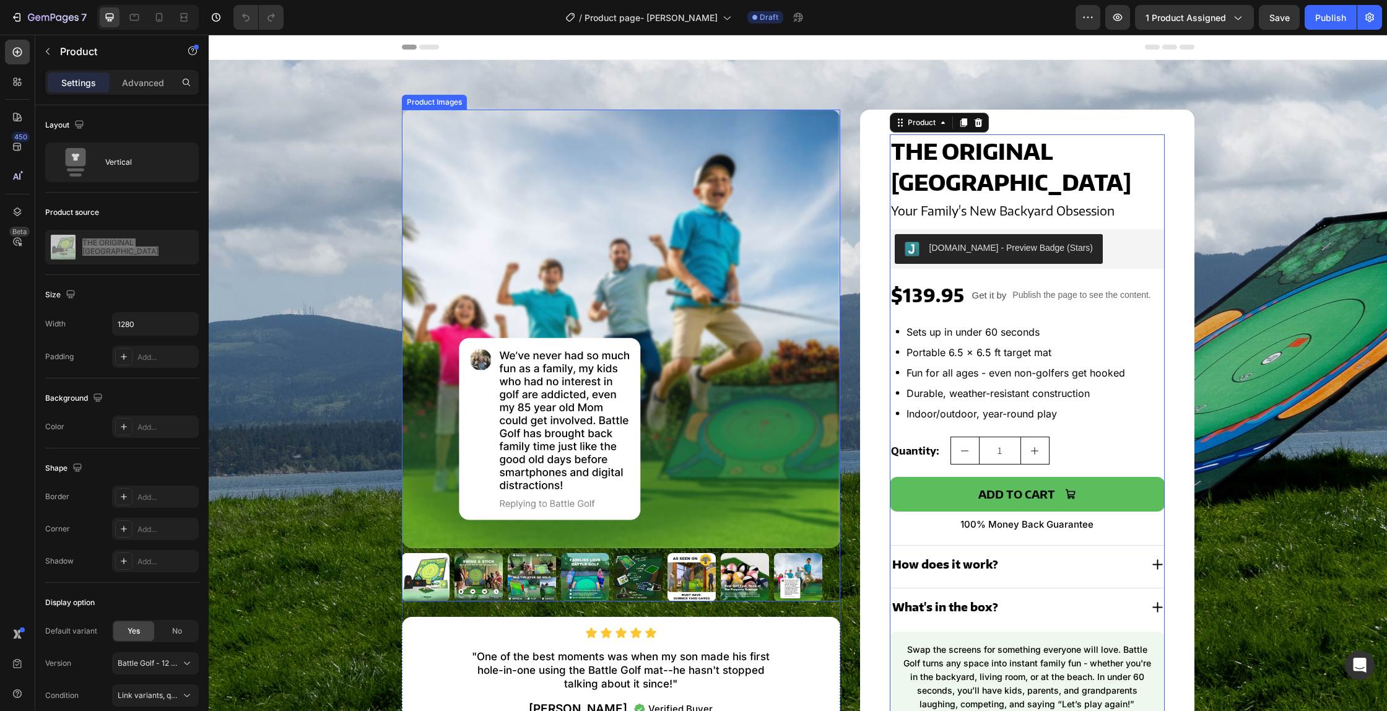
click at [527, 259] on img at bounding box center [621, 329] width 438 height 438
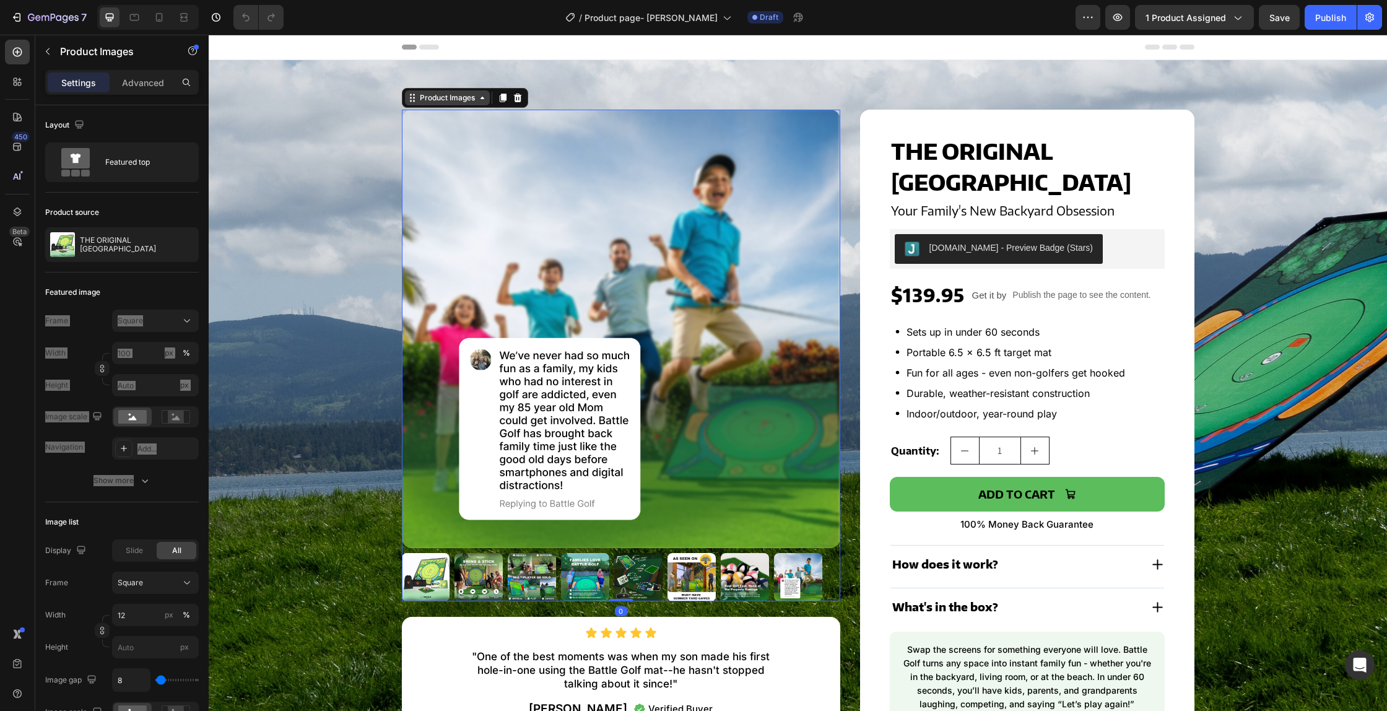
click at [448, 95] on div "Product Images" at bounding box center [447, 97] width 60 height 11
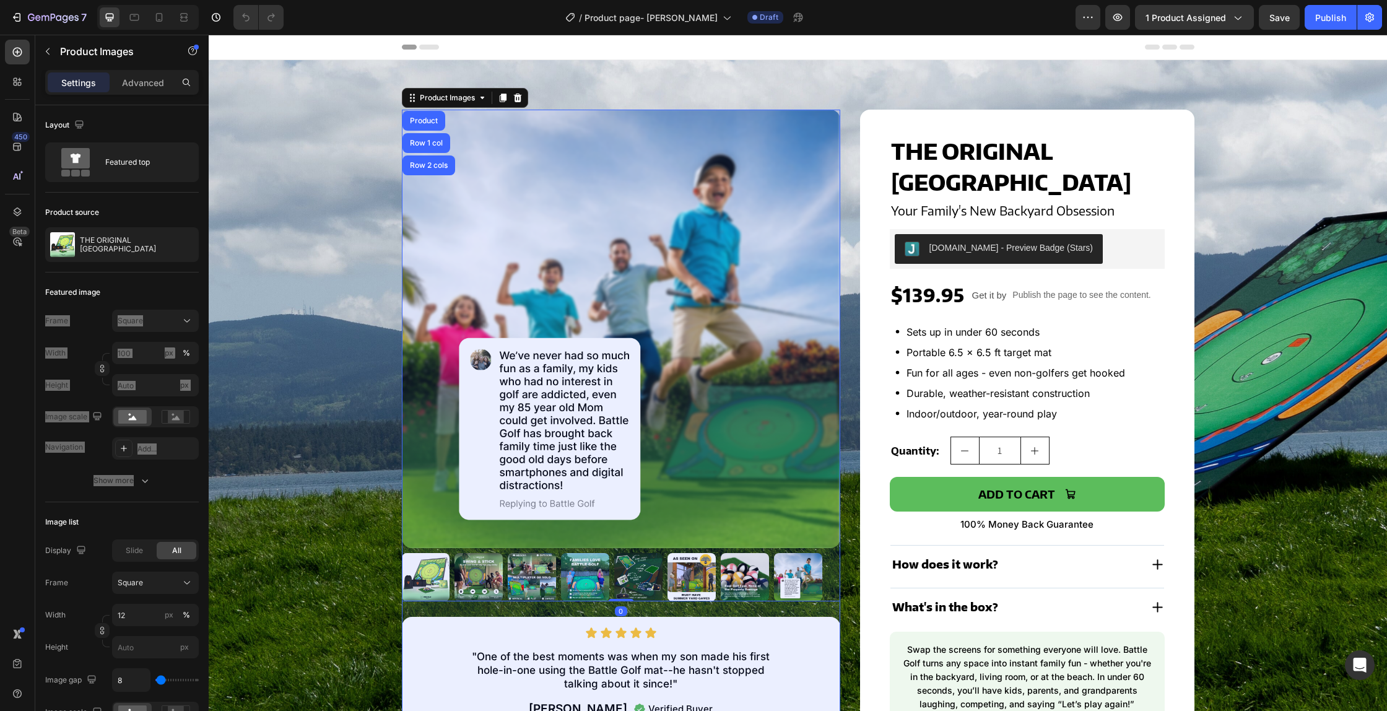
click at [428, 126] on div "Product" at bounding box center [423, 121] width 43 height 20
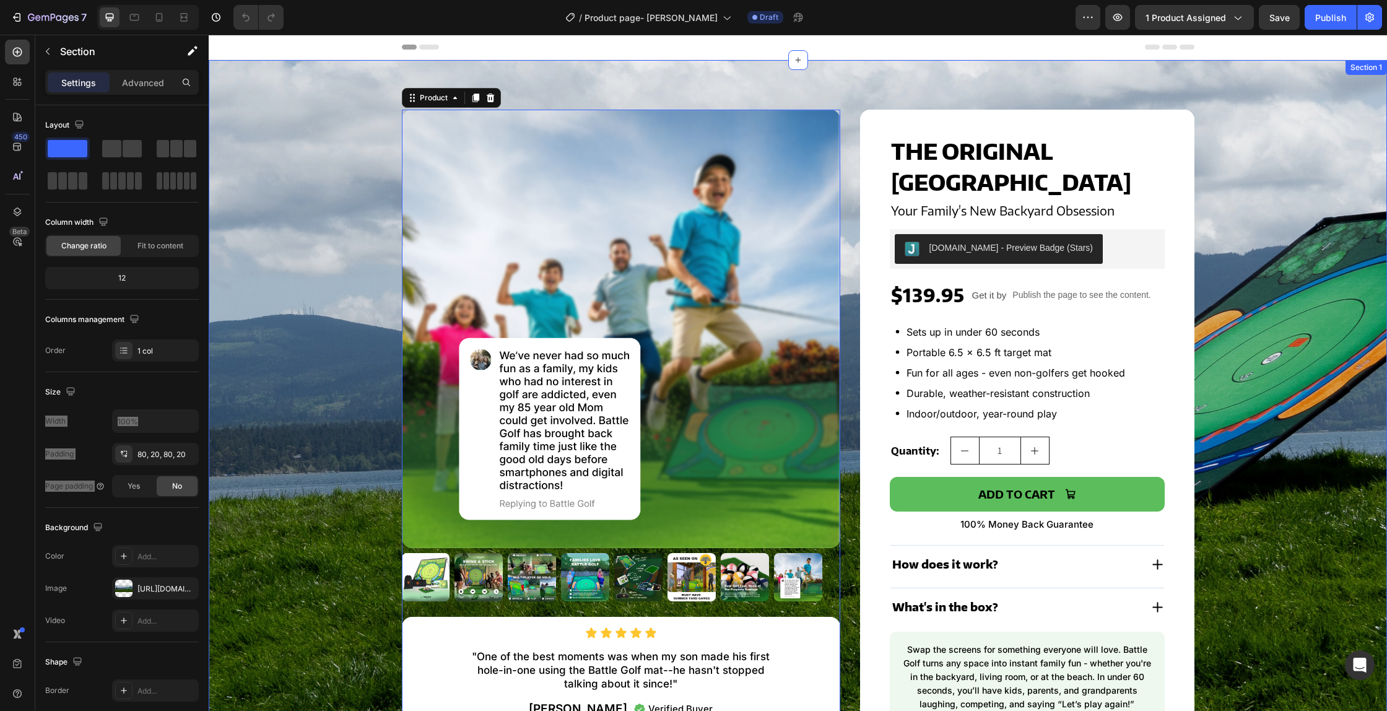
click at [296, 301] on div "Product Images Icon Icon Icon Icon Icon Icon List "One of the best moments was …" at bounding box center [797, 428] width 1153 height 637
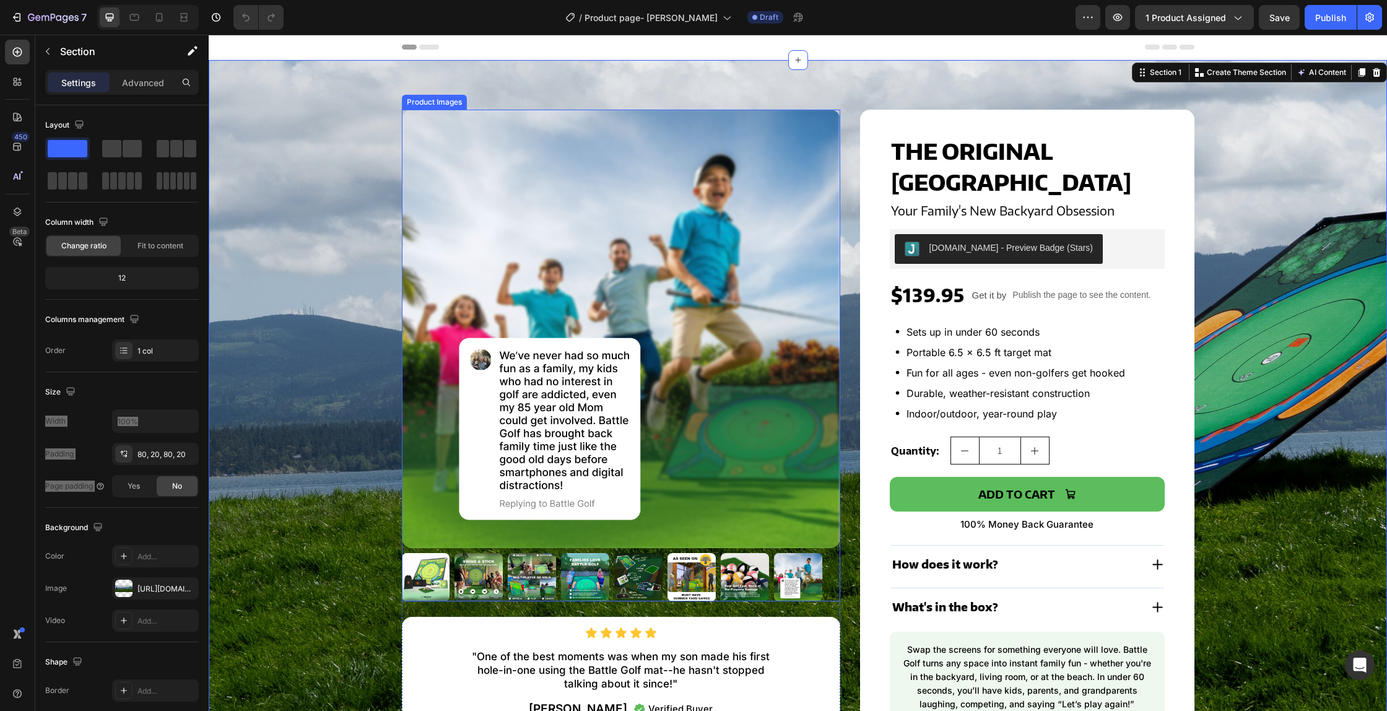
click at [455, 256] on img at bounding box center [621, 329] width 438 height 438
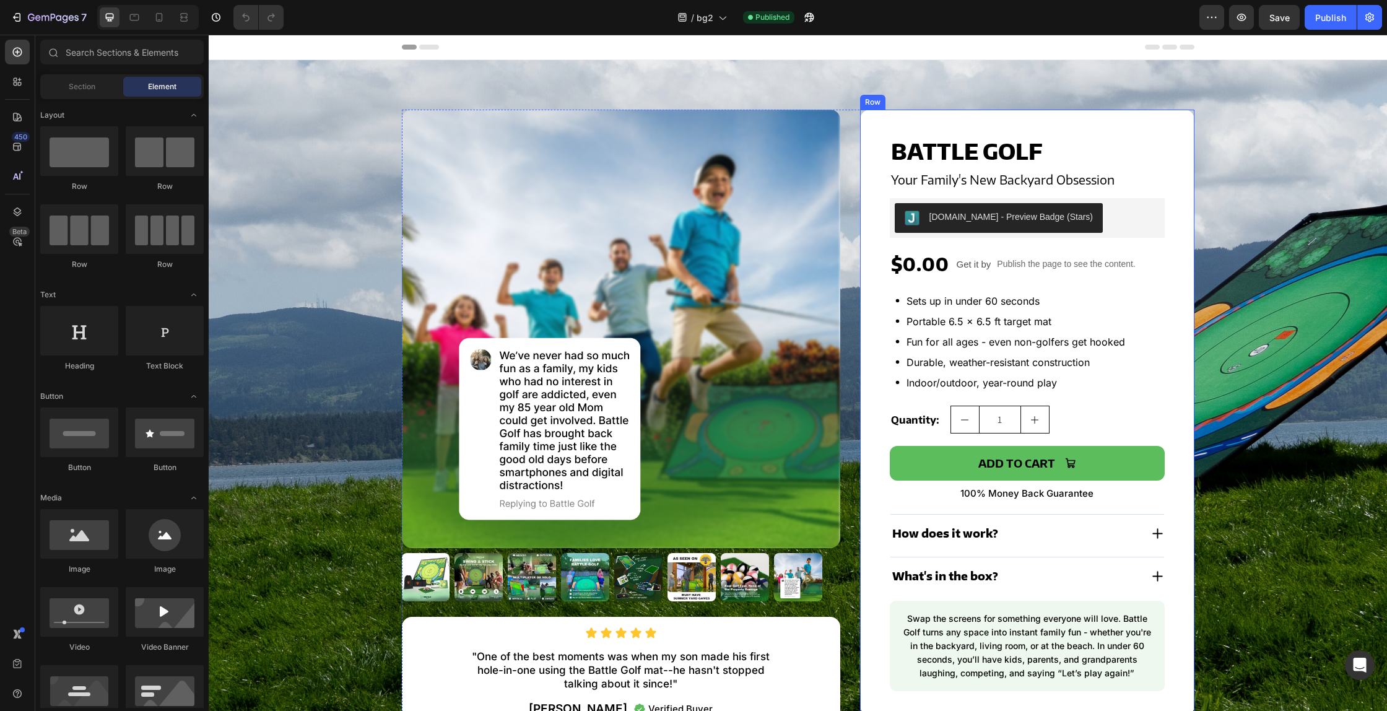
click at [863, 166] on div "Battle Golf Product Title Your Family's New Backyard Obsession Heading Judge.me…" at bounding box center [1027, 413] width 334 height 606
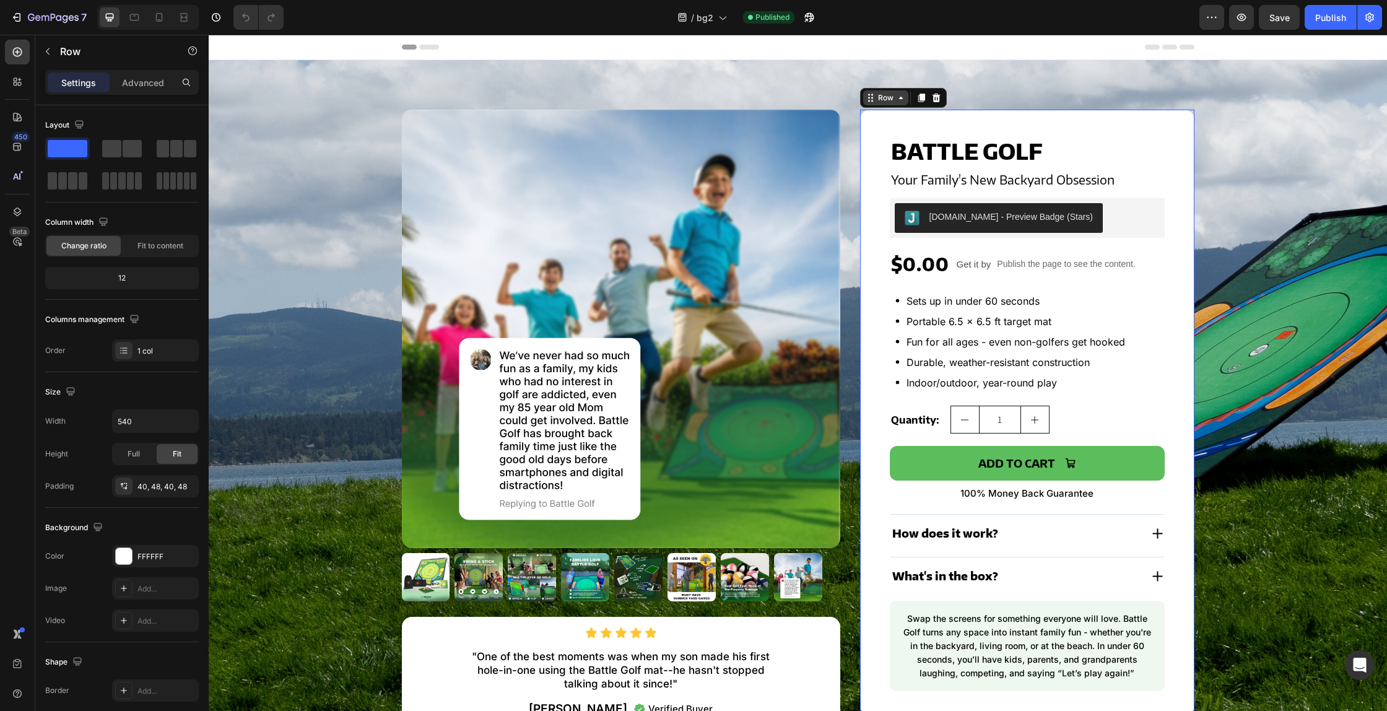
click at [881, 94] on div "Row" at bounding box center [885, 97] width 20 height 11
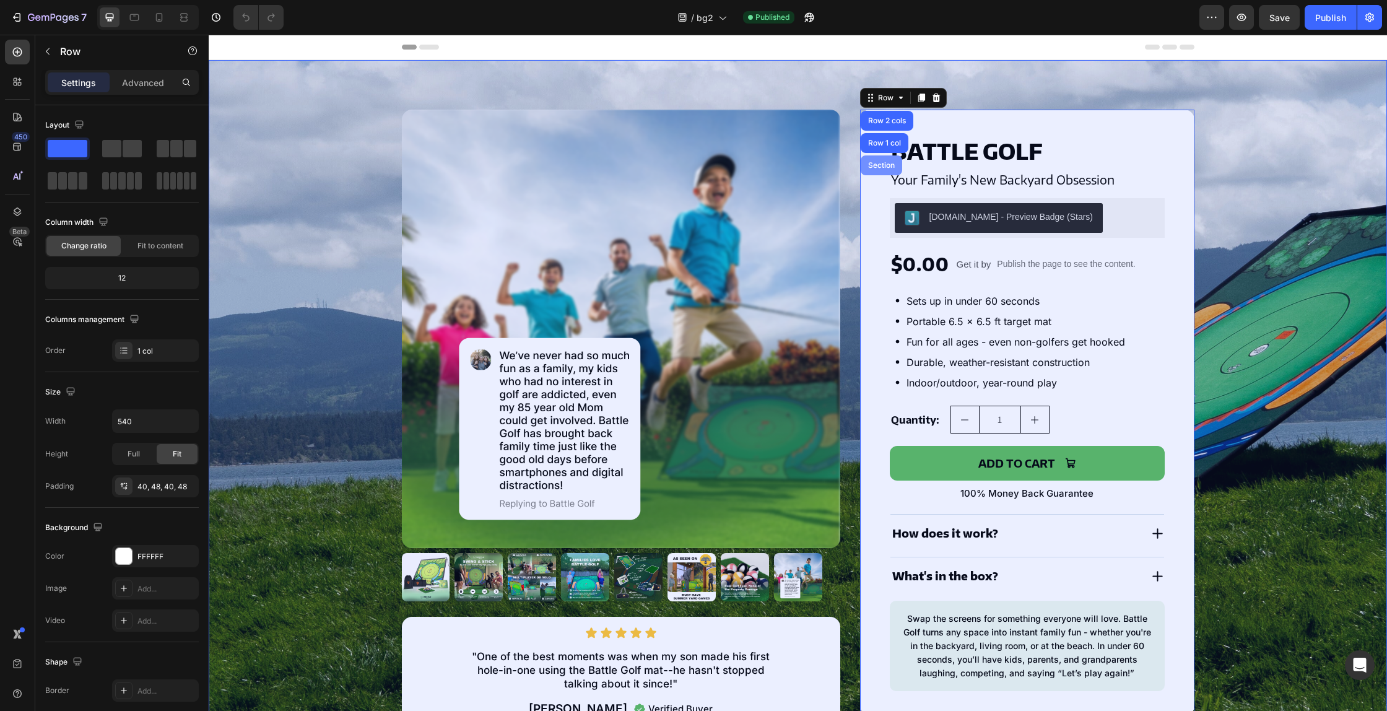
click at [878, 162] on div "Section" at bounding box center [881, 165] width 32 height 7
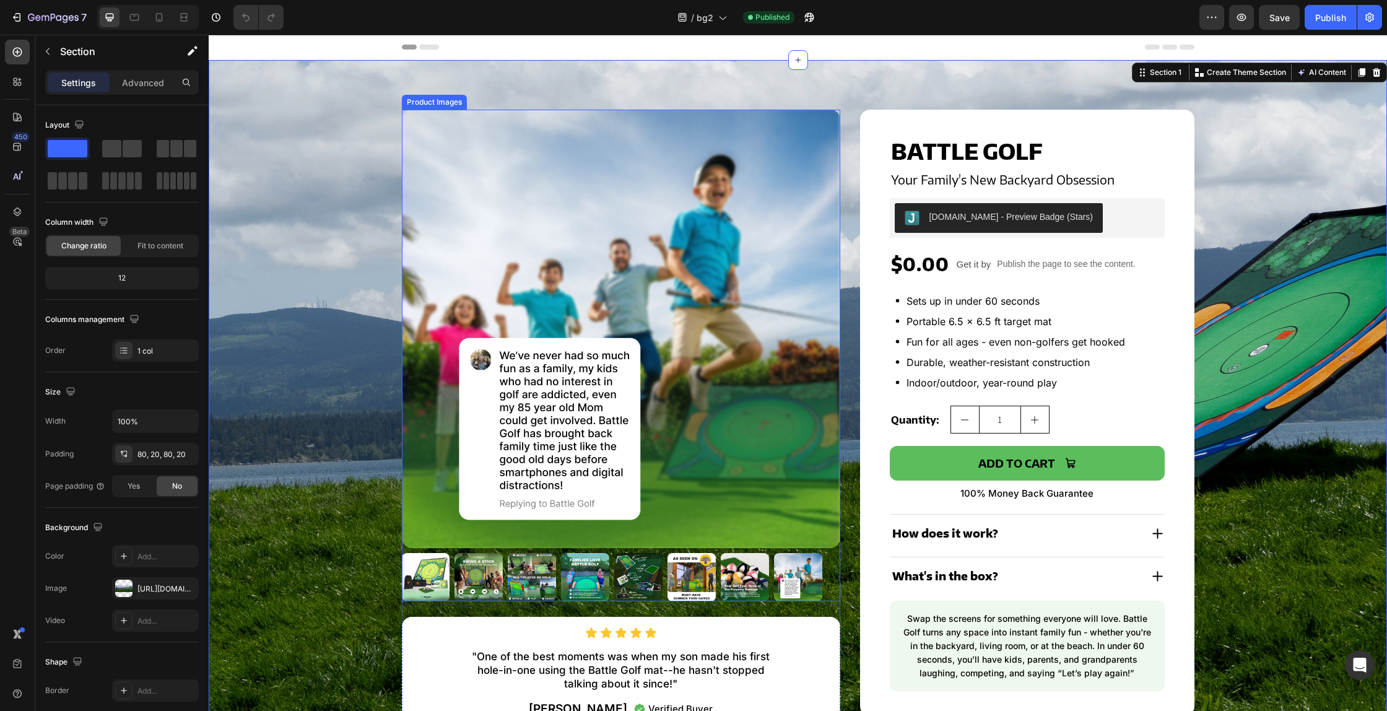
click at [777, 160] on img at bounding box center [621, 329] width 438 height 438
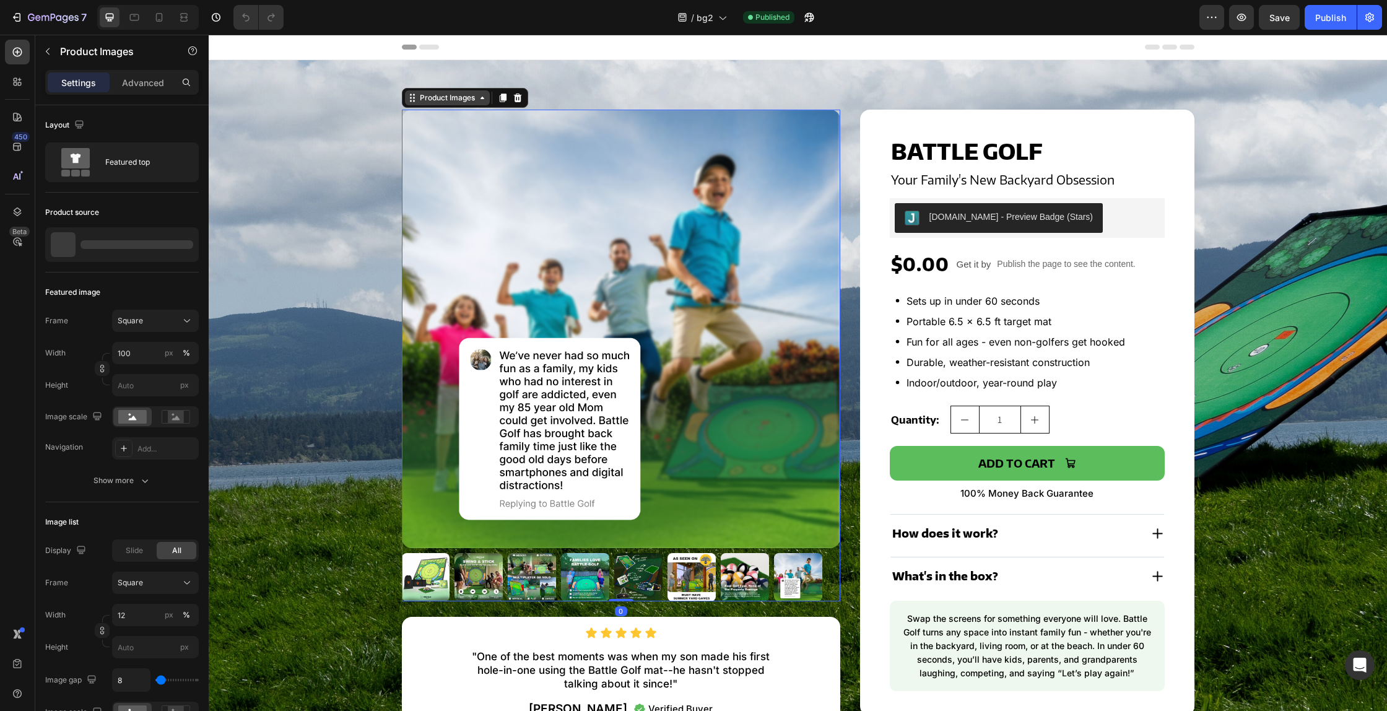
click at [441, 98] on div "Product Images" at bounding box center [447, 97] width 60 height 11
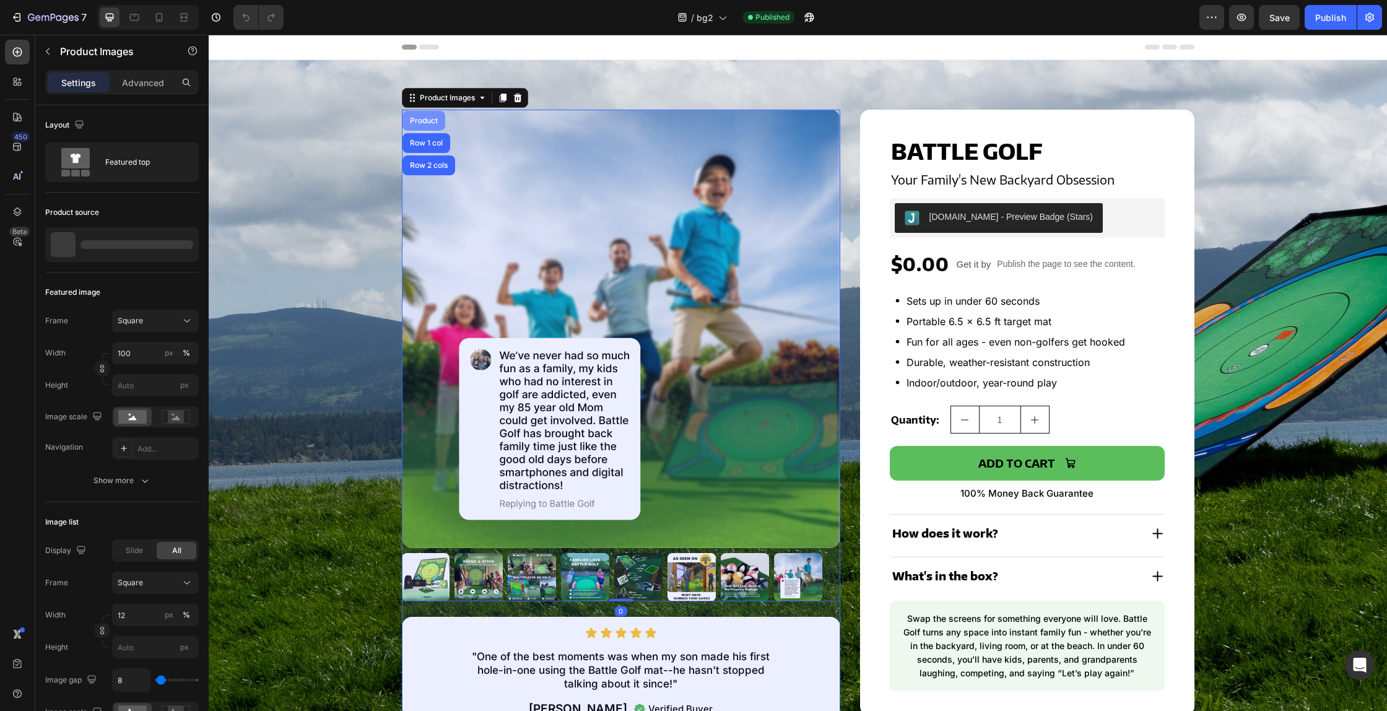
click at [420, 117] on div "Product" at bounding box center [423, 120] width 33 height 7
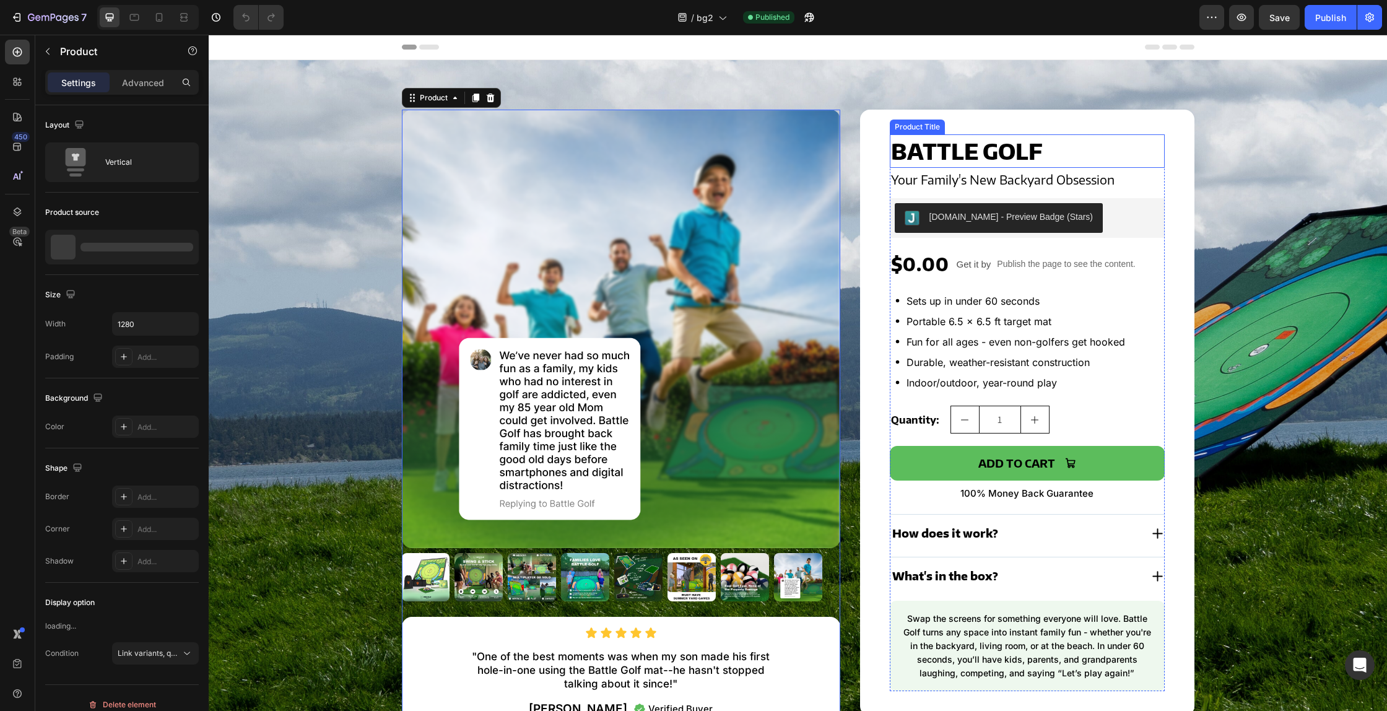
click at [958, 150] on h2 "Battle Golf" at bounding box center [1026, 150] width 275 height 33
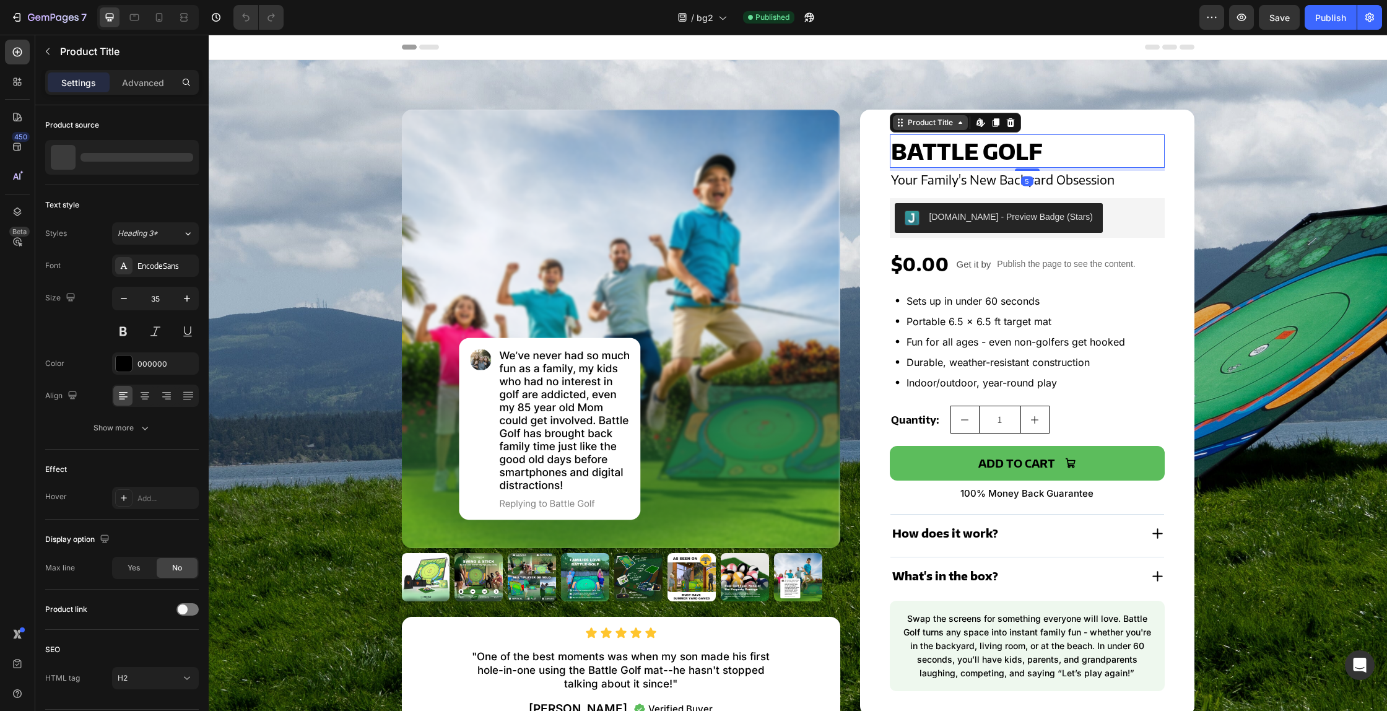
click at [927, 116] on div "Product Title" at bounding box center [930, 122] width 75 height 15
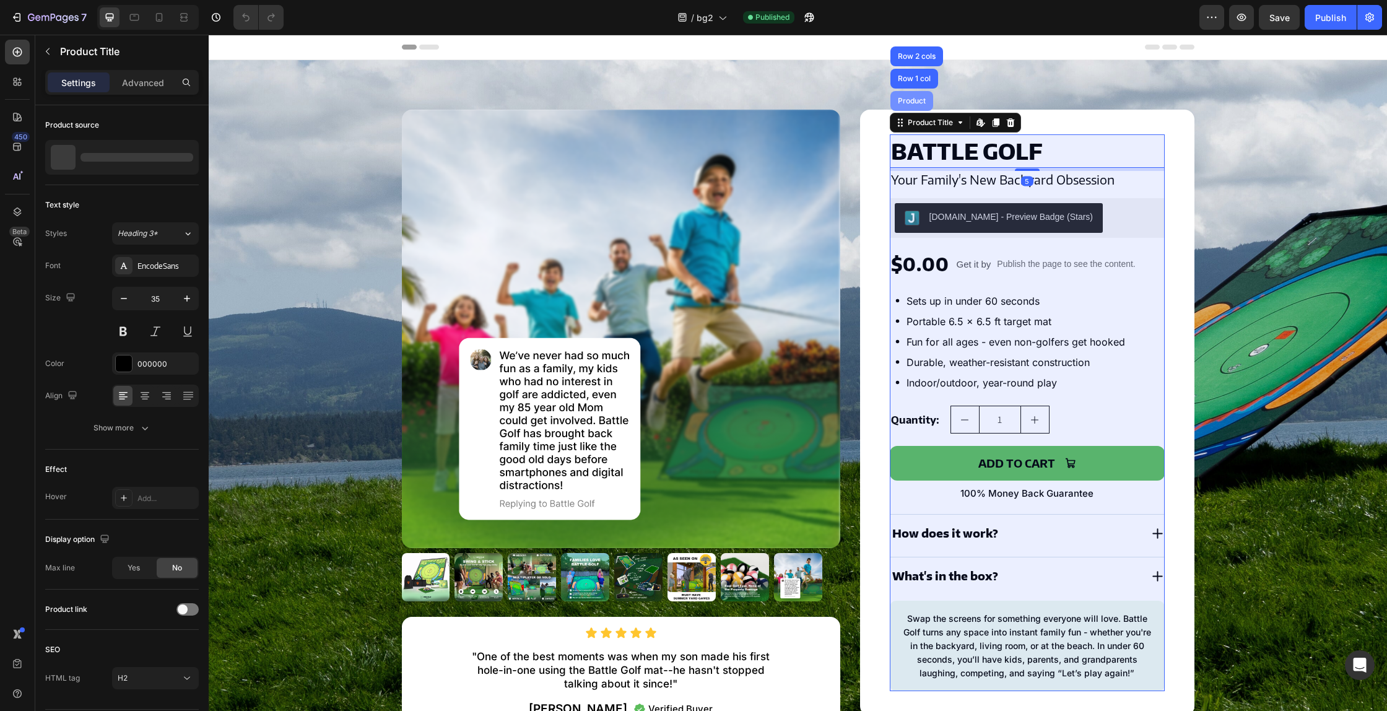
click at [903, 102] on div "Product" at bounding box center [911, 100] width 33 height 7
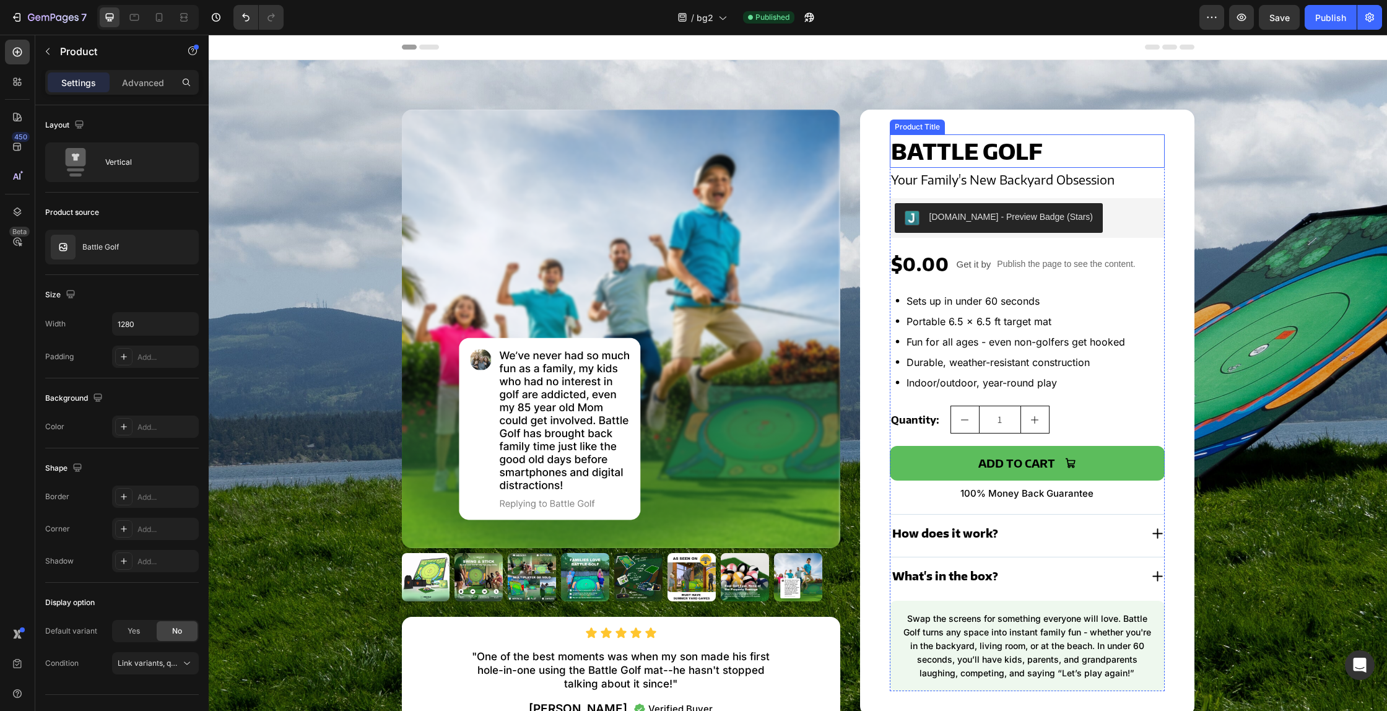
click at [917, 154] on h2 "Battle Golf" at bounding box center [1026, 150] width 275 height 33
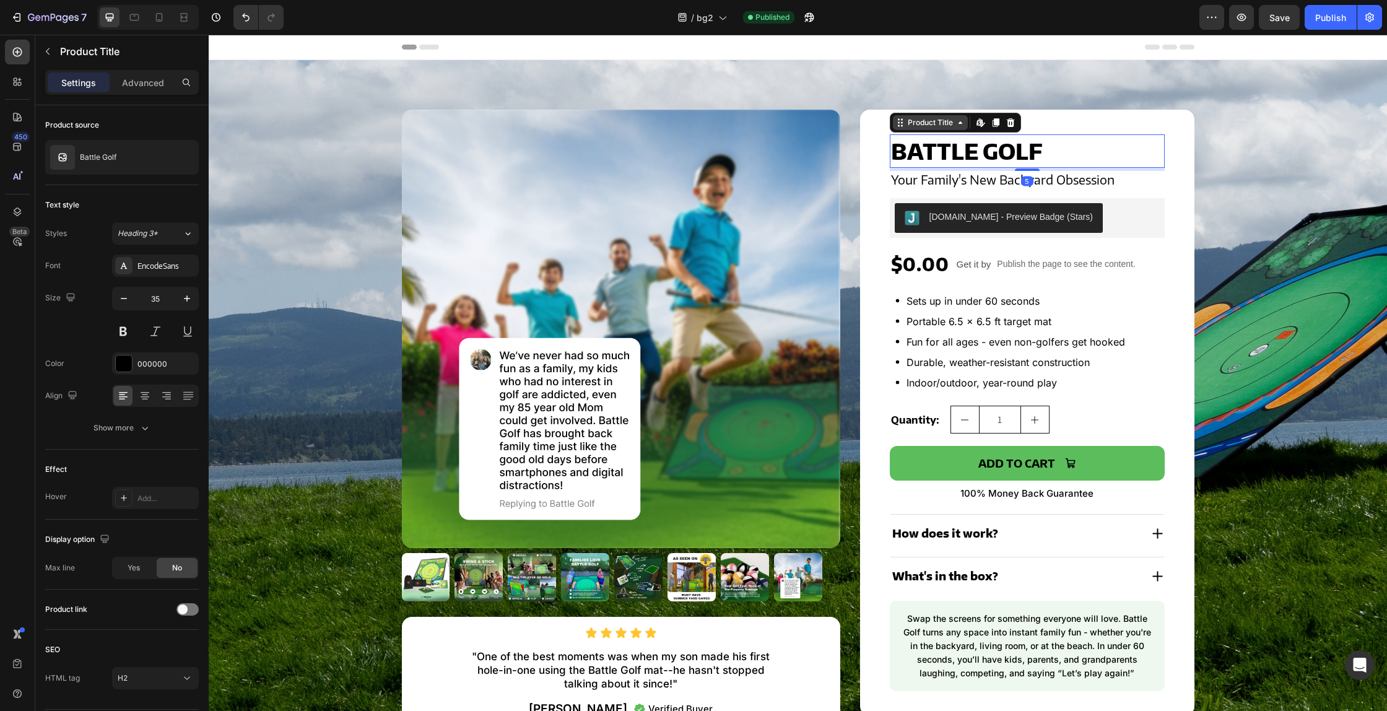
click at [928, 121] on div "Product Title" at bounding box center [930, 122] width 50 height 11
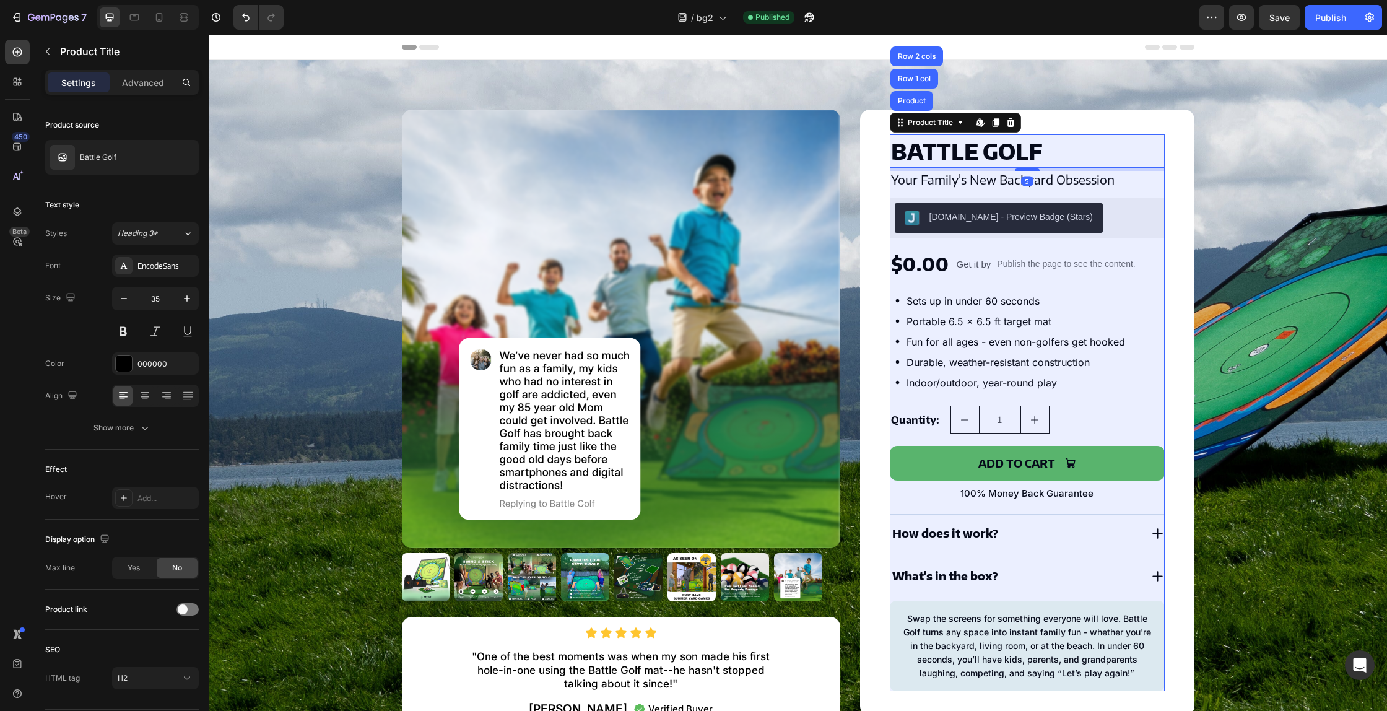
click at [911, 103] on div "Product" at bounding box center [911, 100] width 33 height 7
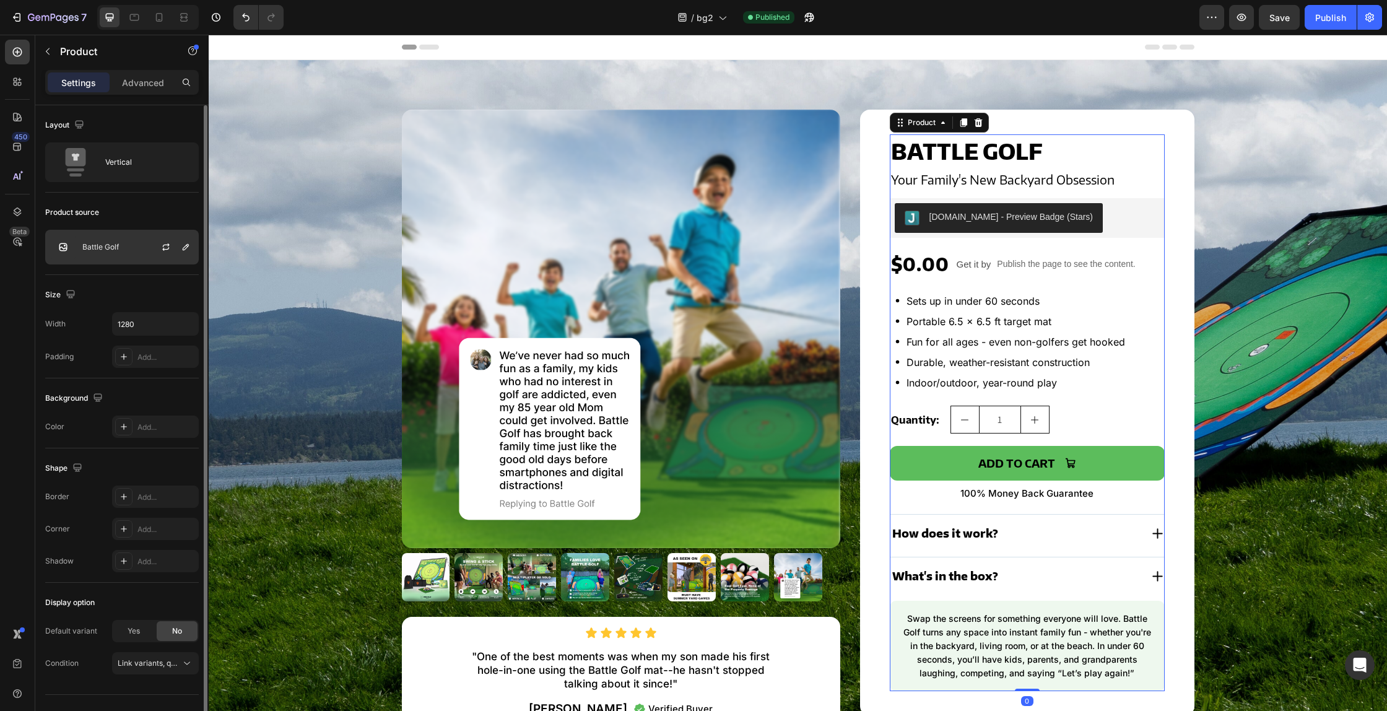
click at [106, 246] on p "Battle Golf" at bounding box center [100, 247] width 37 height 9
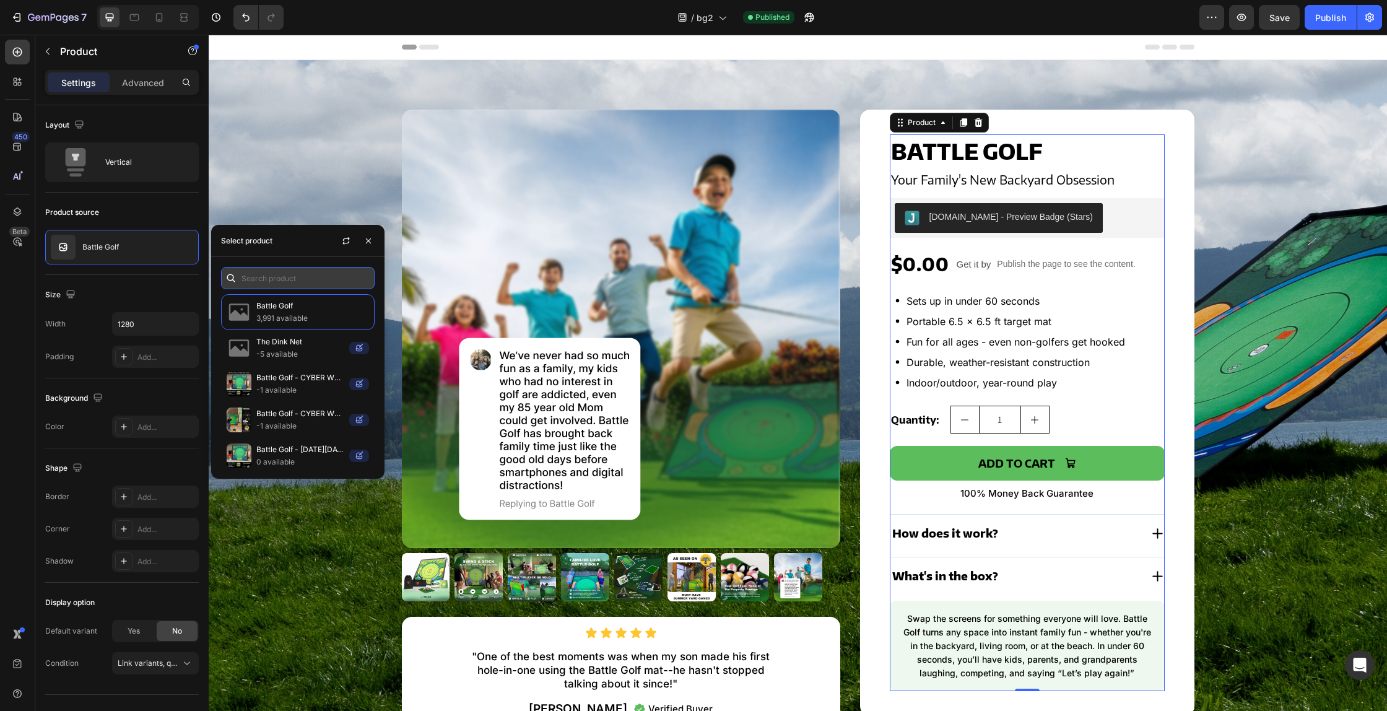
click at [280, 277] on input "text" at bounding box center [298, 278] width 154 height 22
paste input "THE ORIGINAL BATTLE GOLF ARENA"
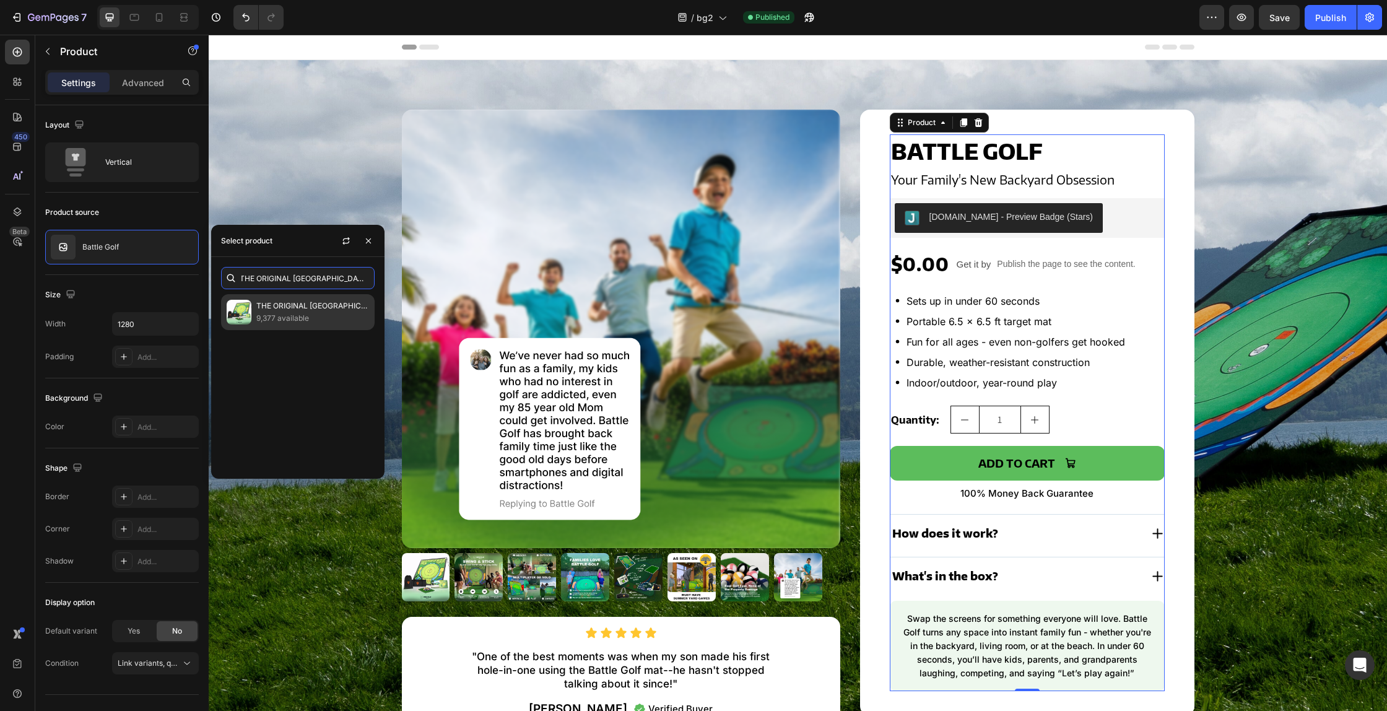
type input "THE ORIGINAL BATTLE GOLF ARENA"
click at [303, 307] on p "THE ORIGINAL BATTLE GOLF ARENA" at bounding box center [312, 306] width 113 height 12
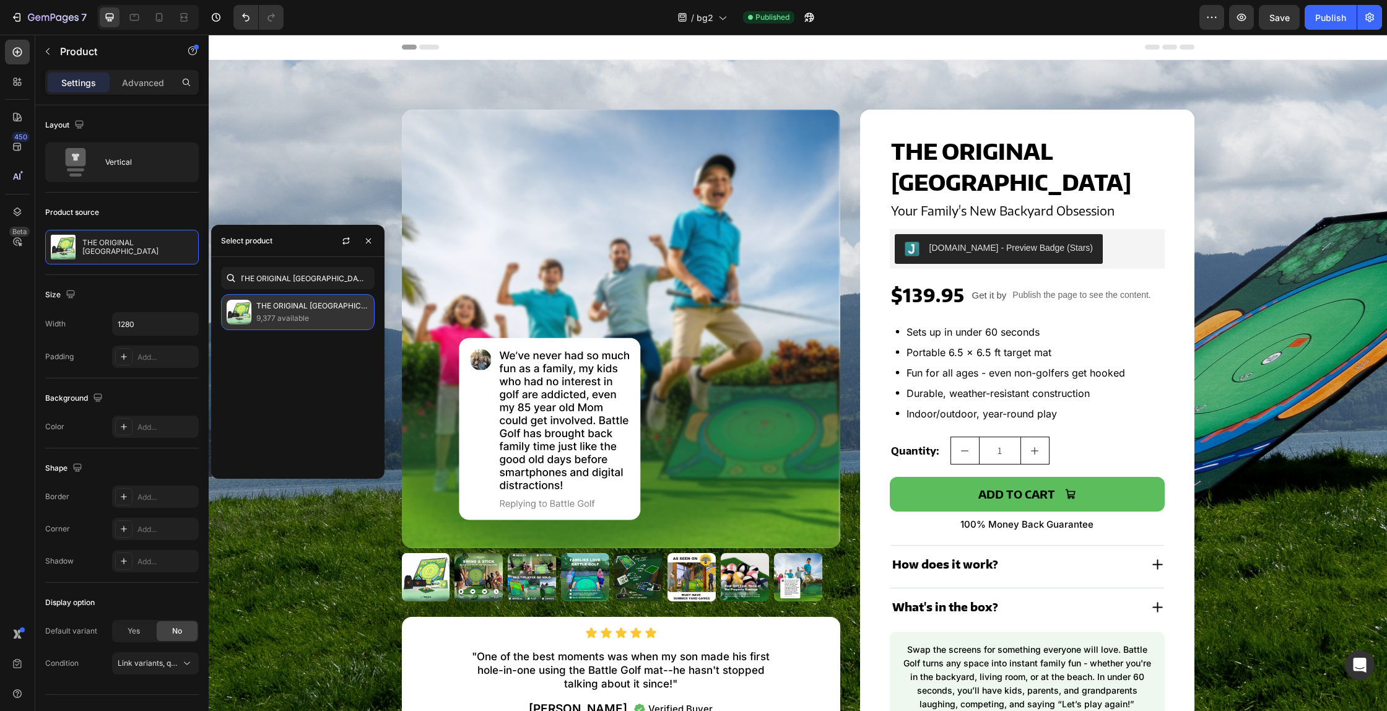
scroll to position [0, 0]
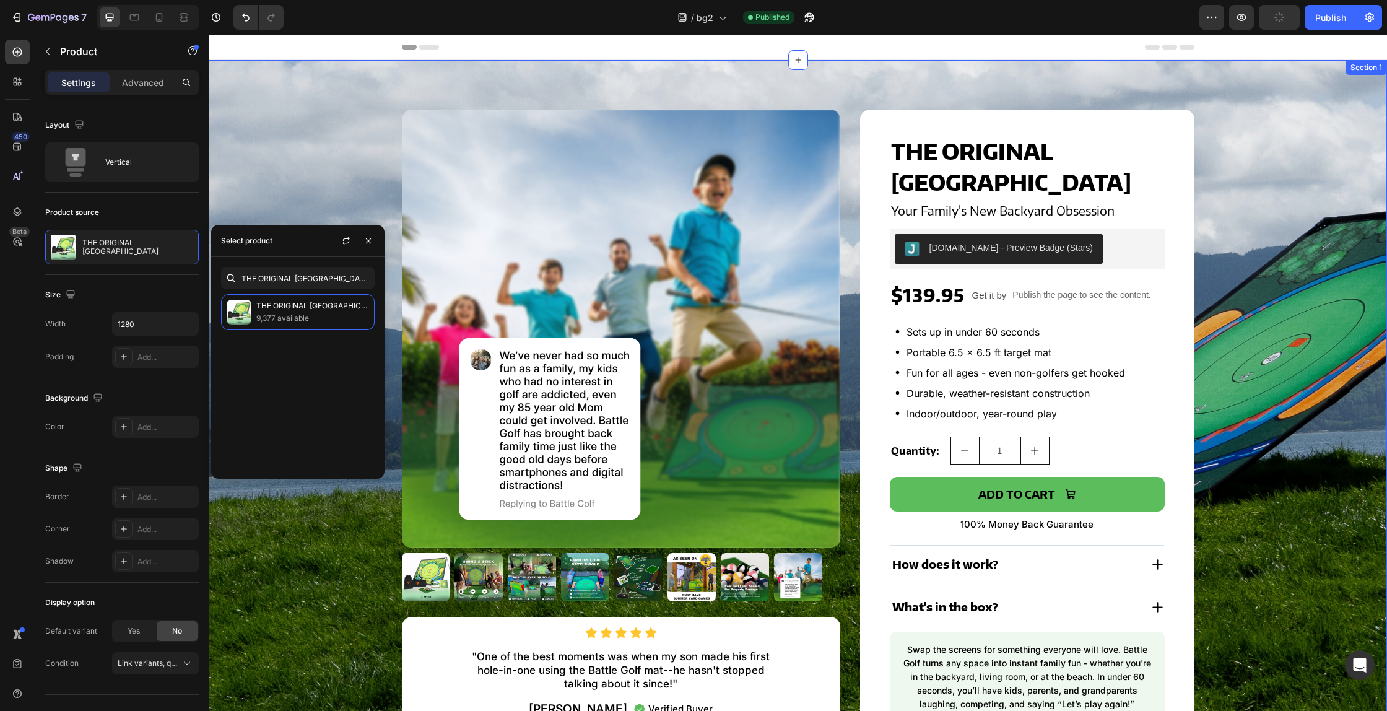
click at [1266, 202] on div "Product Images Icon Icon Icon Icon Icon Icon List "One of the best moments was …" at bounding box center [797, 428] width 1153 height 637
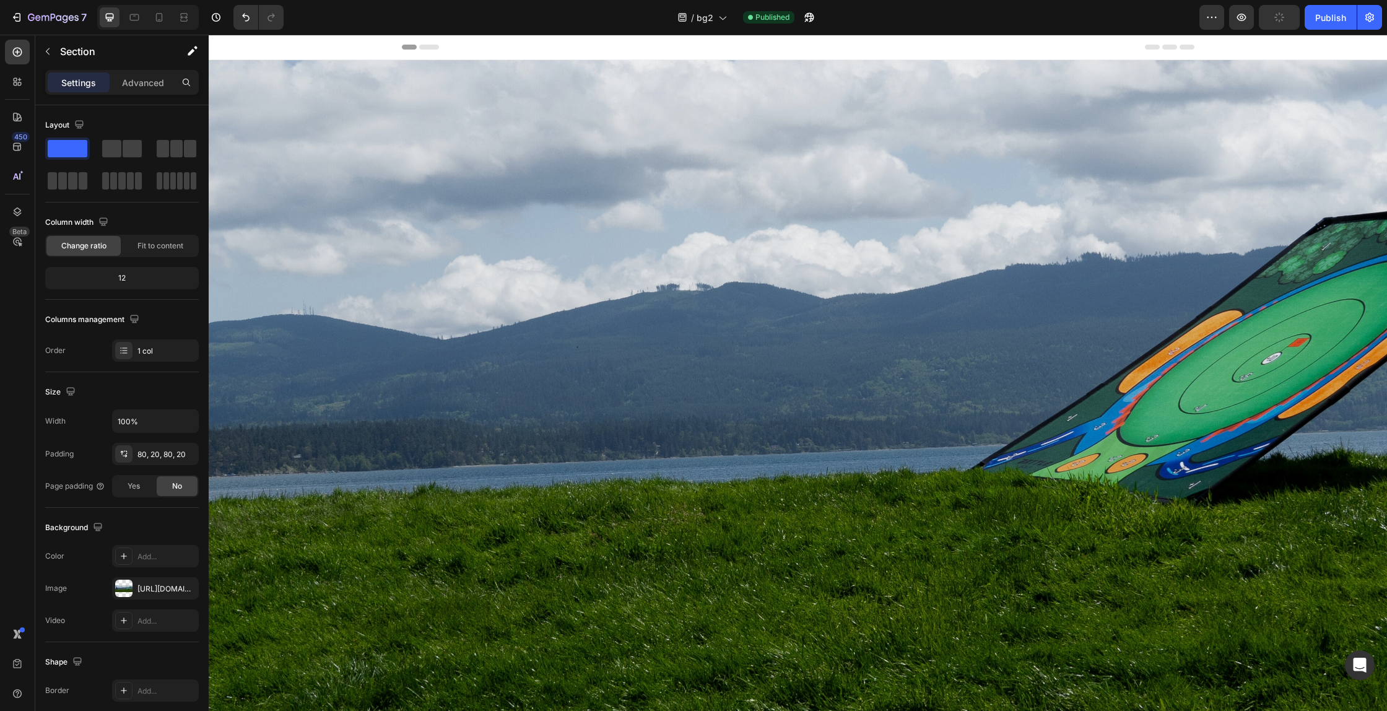
scroll to position [3977, 0]
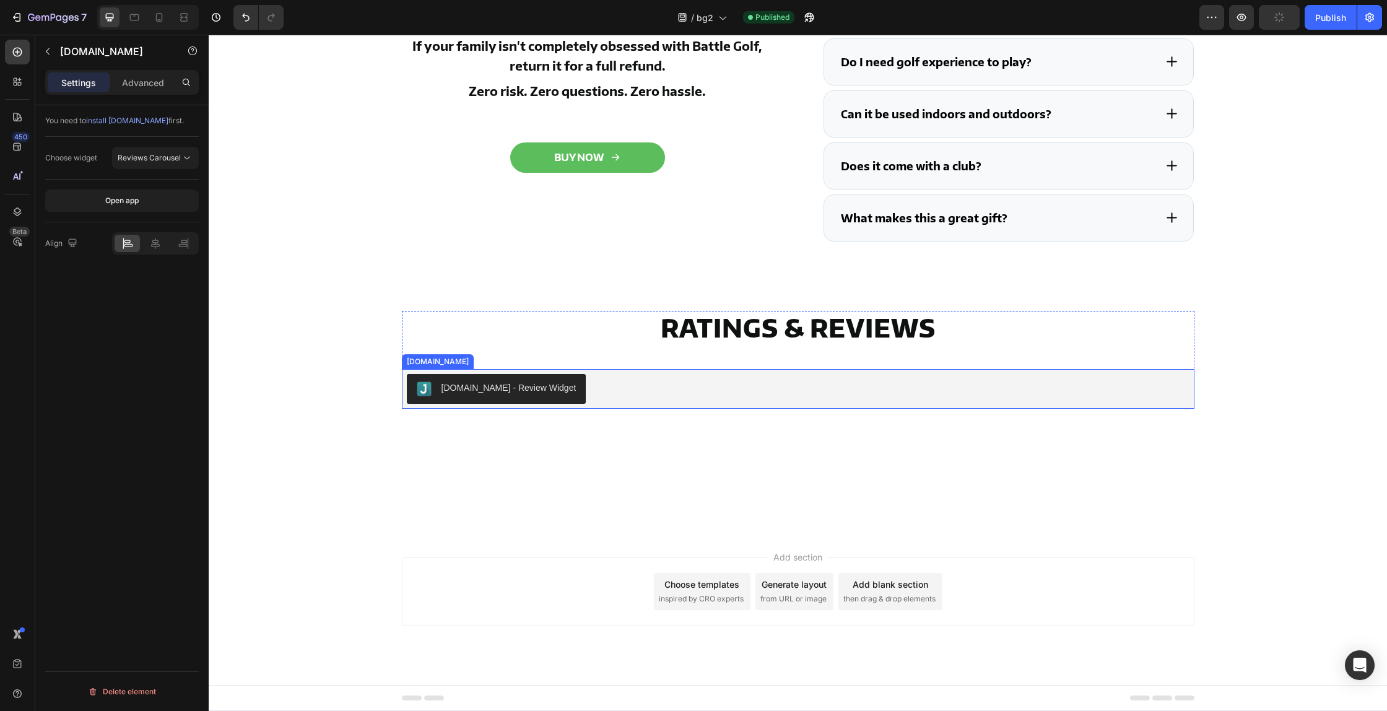
click at [594, 399] on div "[DOMAIN_NAME] - Review Widget" at bounding box center [798, 389] width 782 height 30
click at [168, 161] on span "Reviews Carousel" at bounding box center [149, 157] width 63 height 9
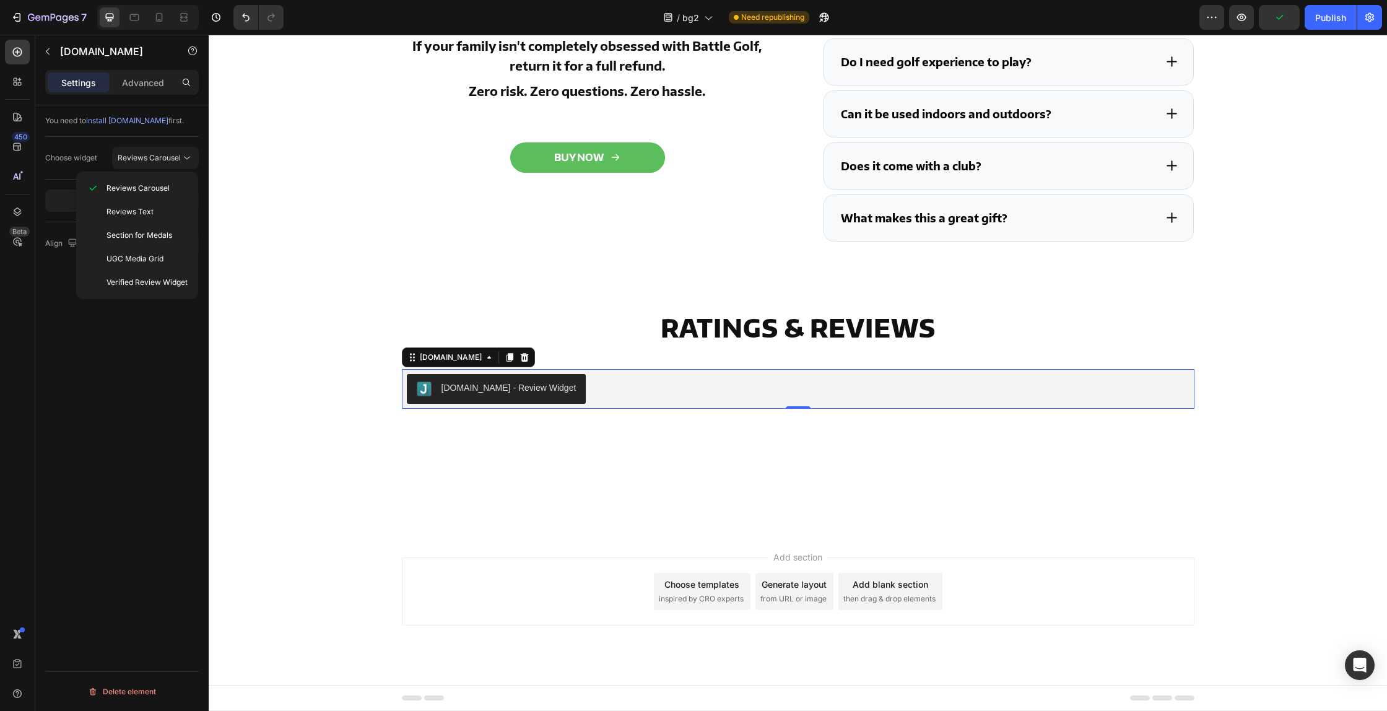
drag, startPoint x: 103, startPoint y: 407, endPoint x: 61, endPoint y: 315, distance: 100.8
click at [103, 407] on div "You need to install Judge.me first. Choose widget Reviews Carousel Open app Ali…" at bounding box center [121, 425] width 173 height 641
click at [136, 87] on p "Advanced" at bounding box center [143, 82] width 42 height 13
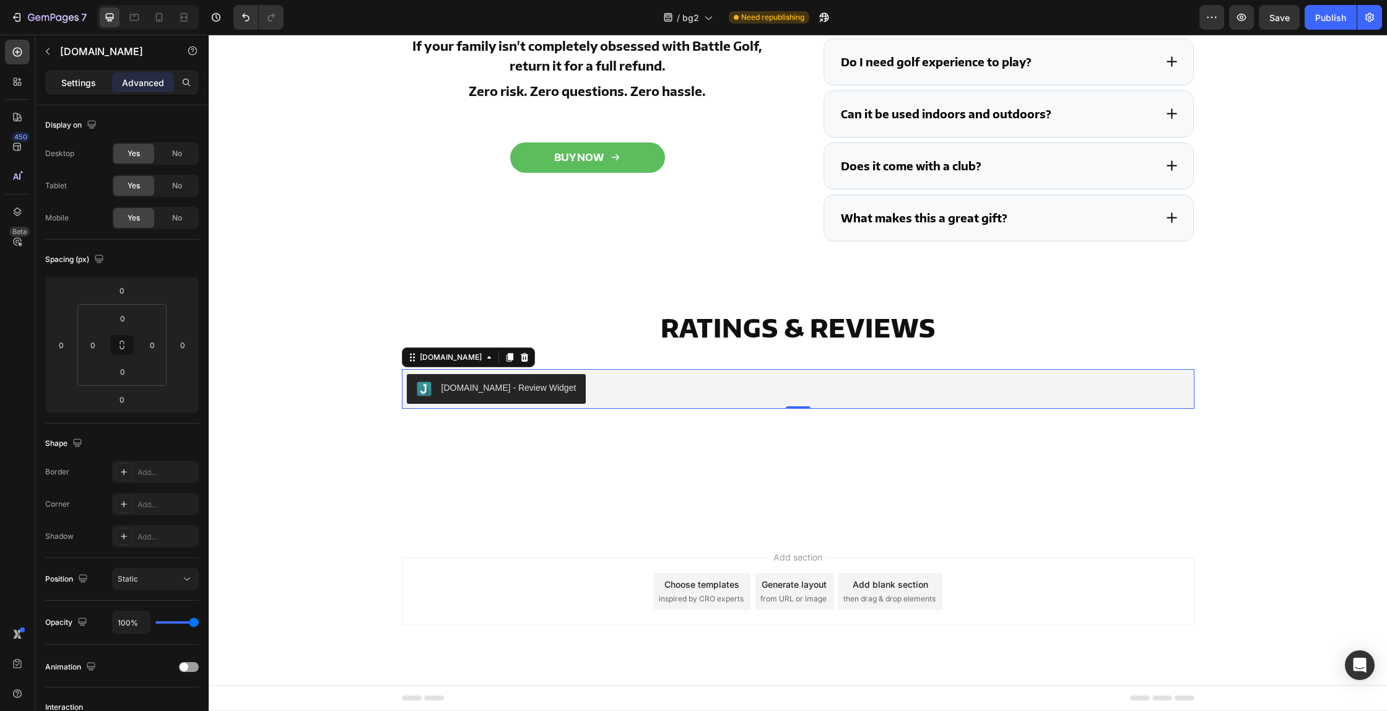
click at [69, 83] on p "Settings" at bounding box center [78, 82] width 35 height 13
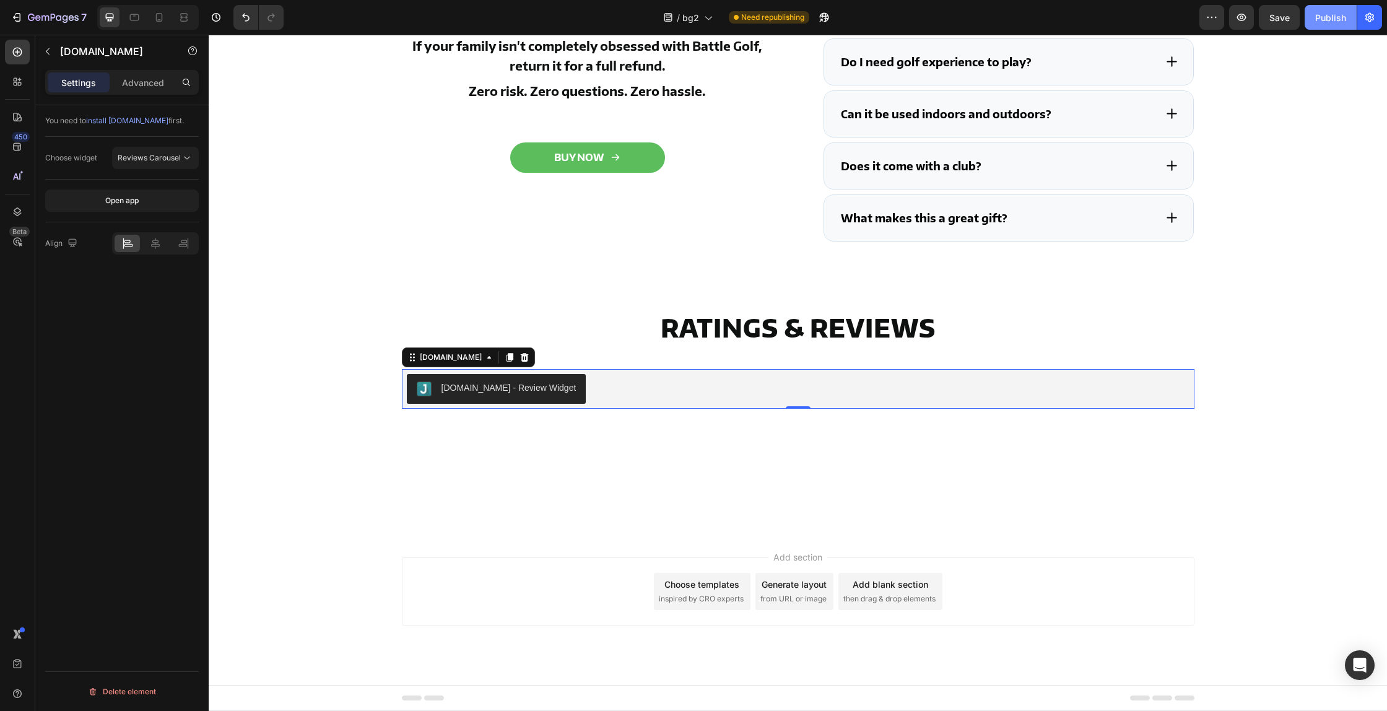
click at [1325, 20] on div "Publish" at bounding box center [1330, 17] width 31 height 13
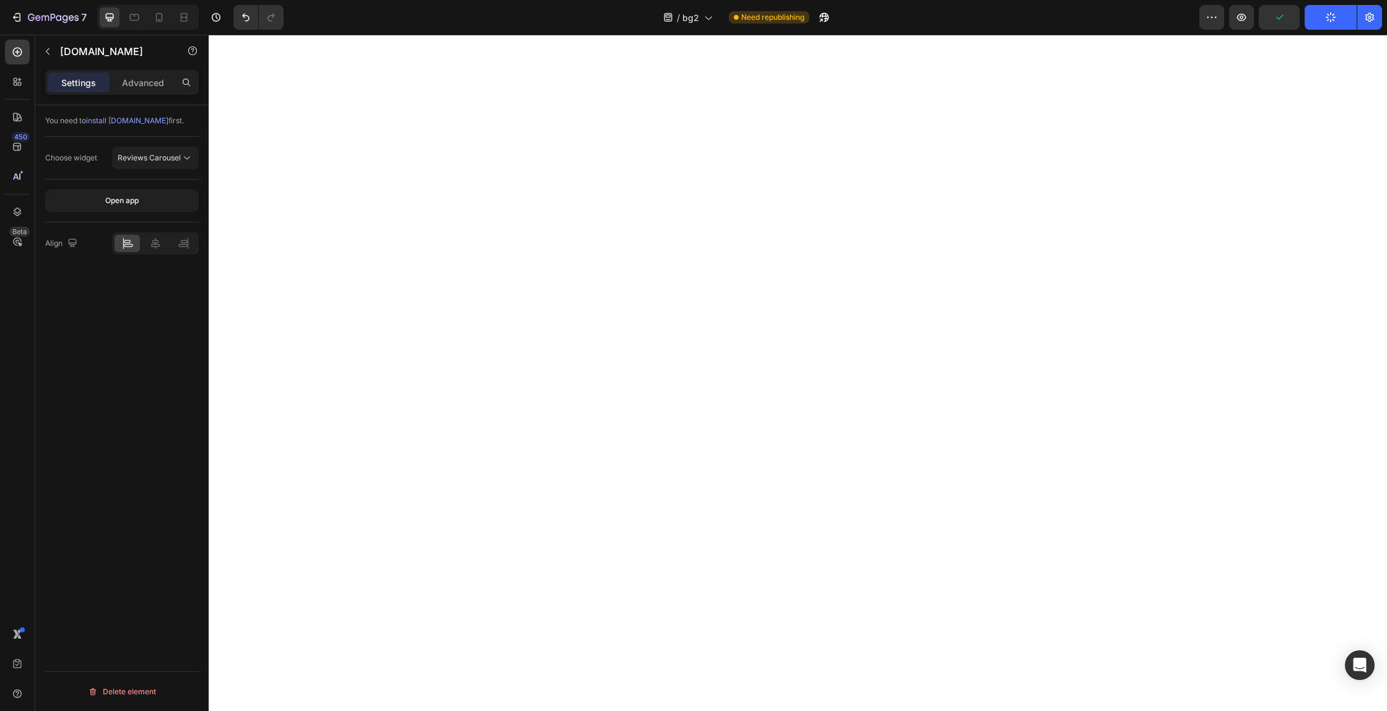
scroll to position [0, 0]
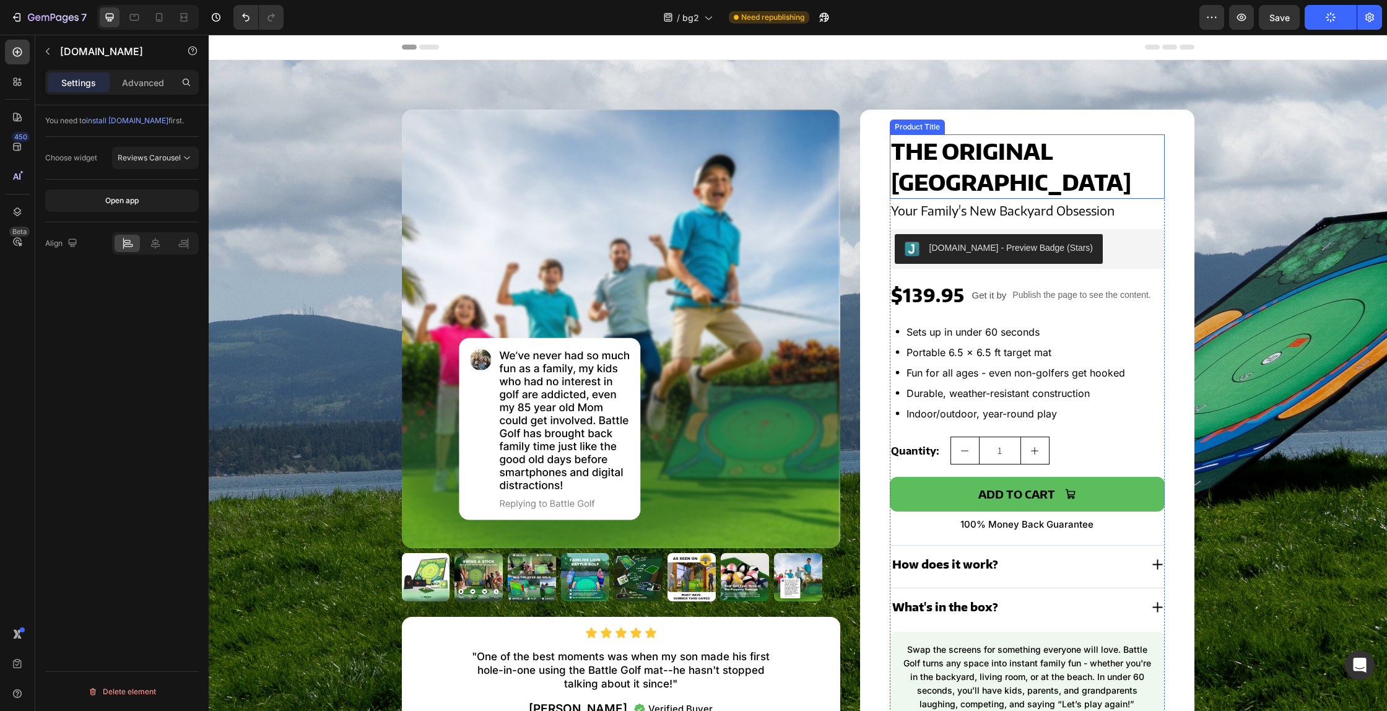
click at [917, 158] on h2 "THE ORIGINAL BATTLE GOLF ARENA" at bounding box center [1026, 166] width 275 height 64
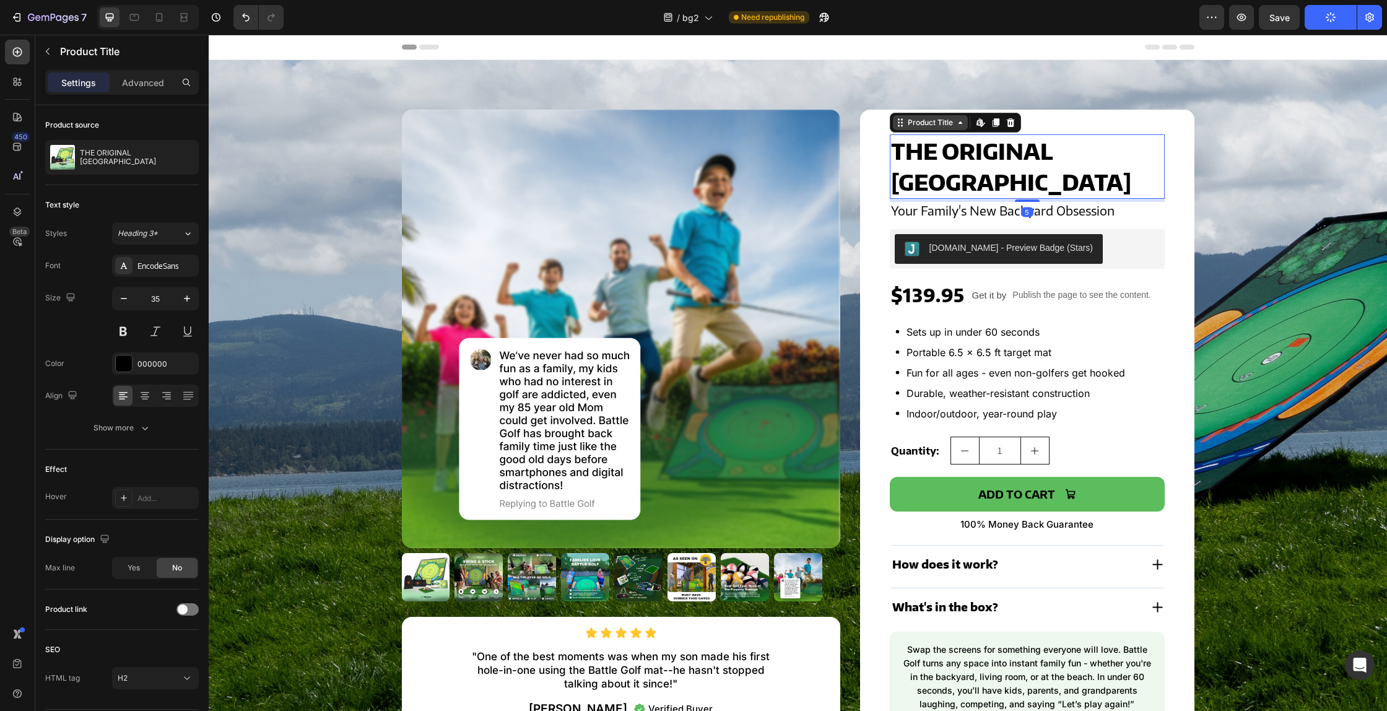
click at [915, 119] on div "Product Title" at bounding box center [930, 122] width 50 height 11
click at [17, 213] on icon at bounding box center [18, 211] width 8 height 9
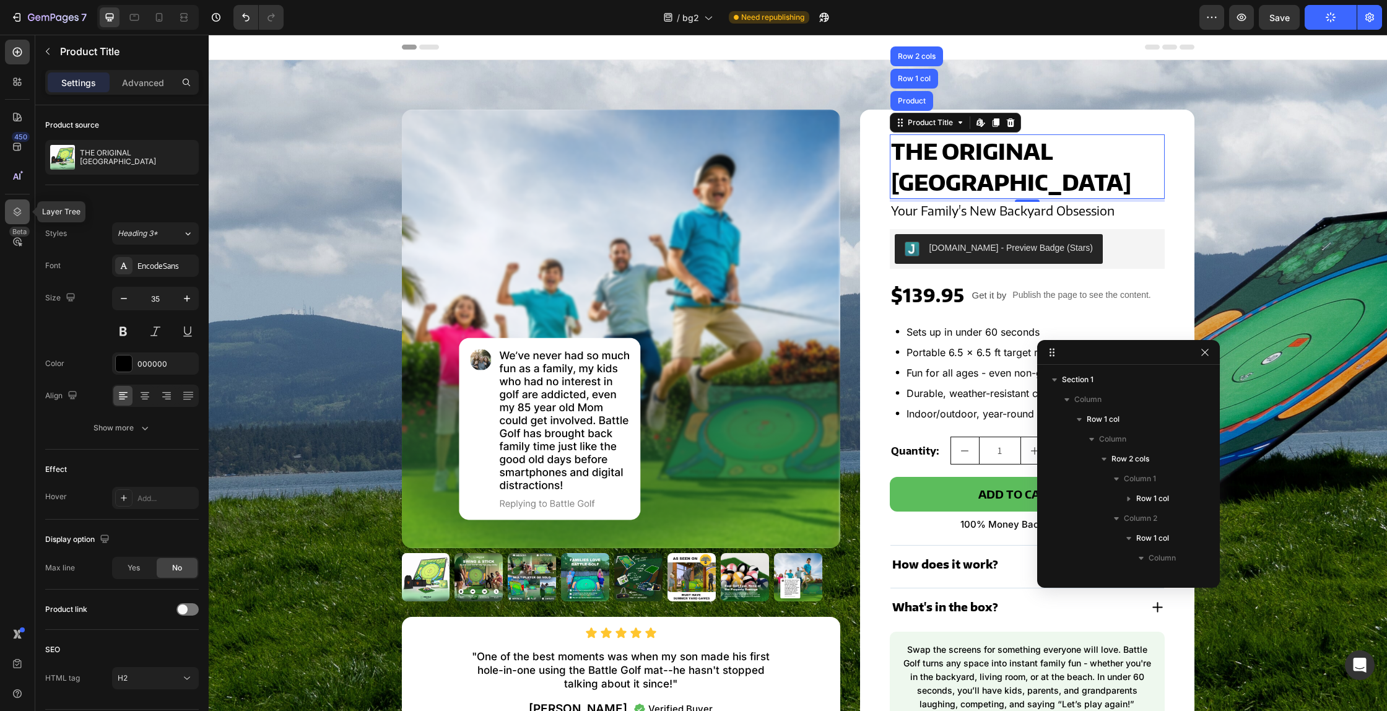
scroll to position [155, 0]
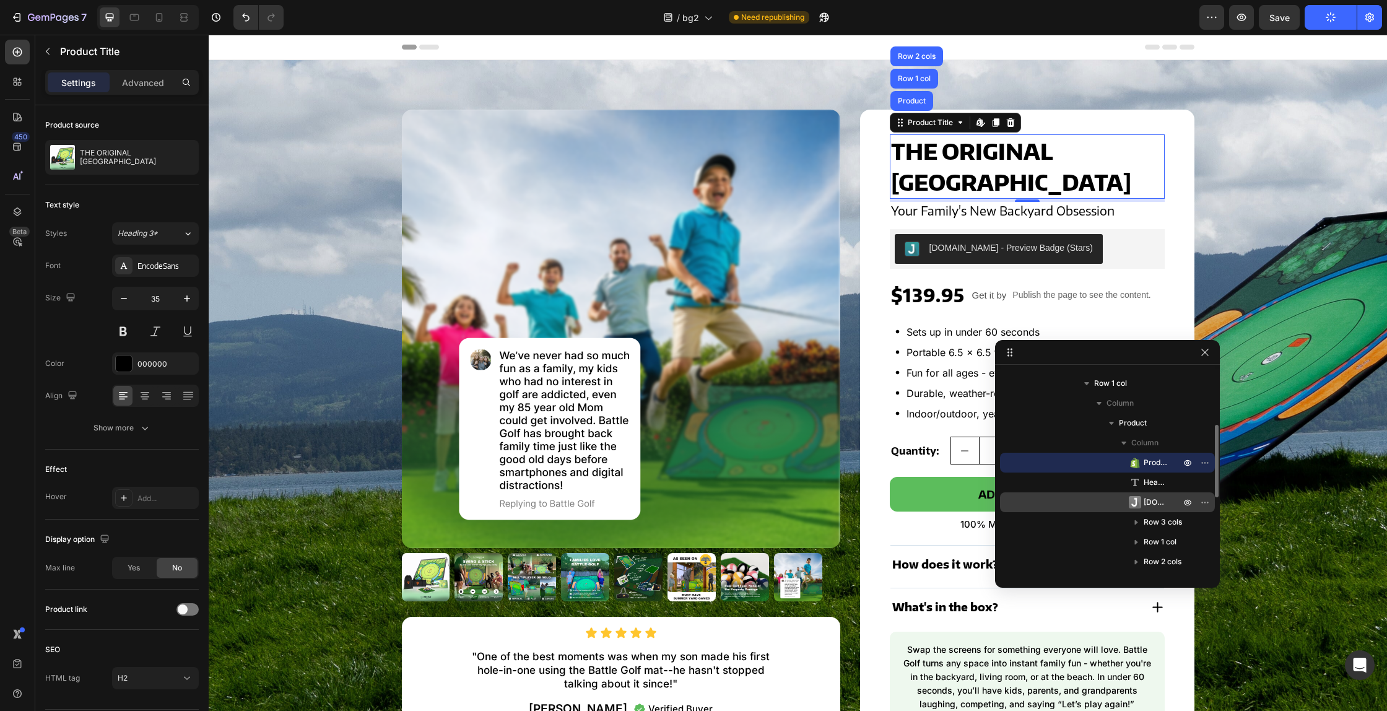
drag, startPoint x: 1037, startPoint y: 444, endPoint x: 1037, endPoint y: 504, distance: 60.7
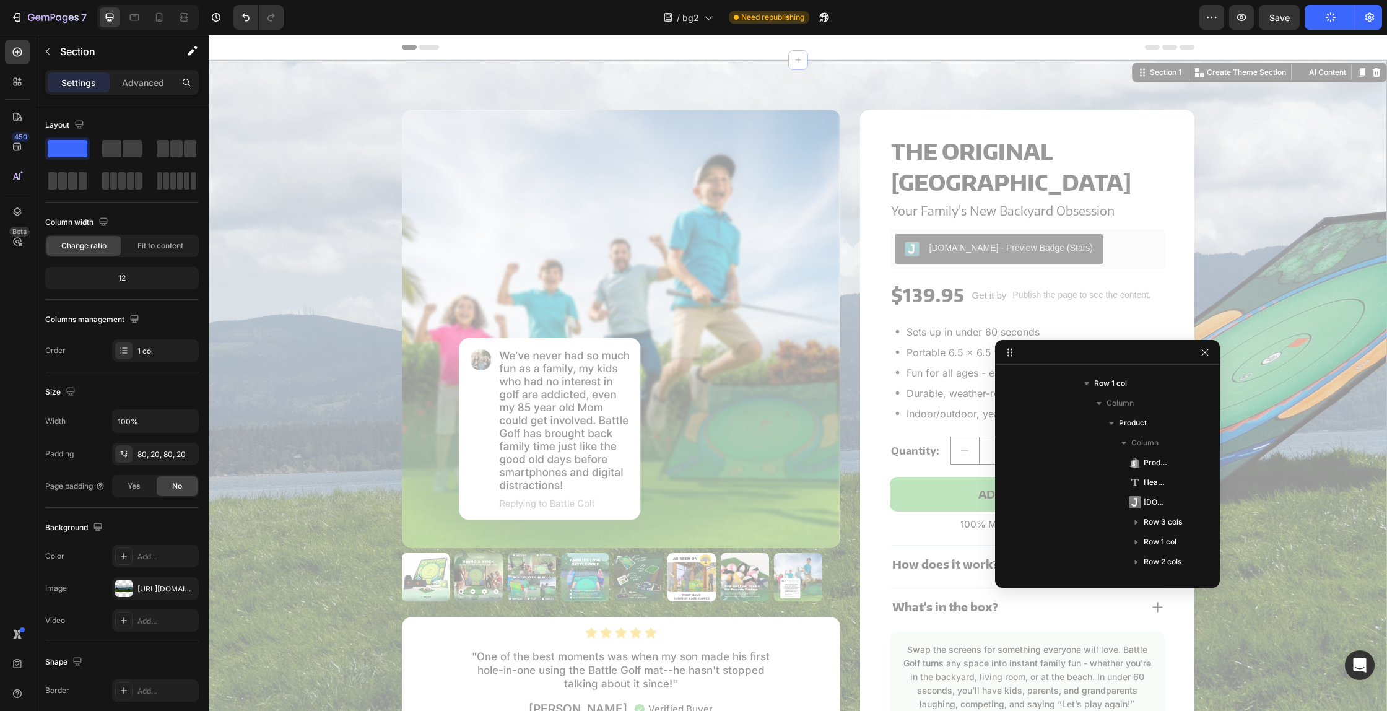
scroll to position [0, 0]
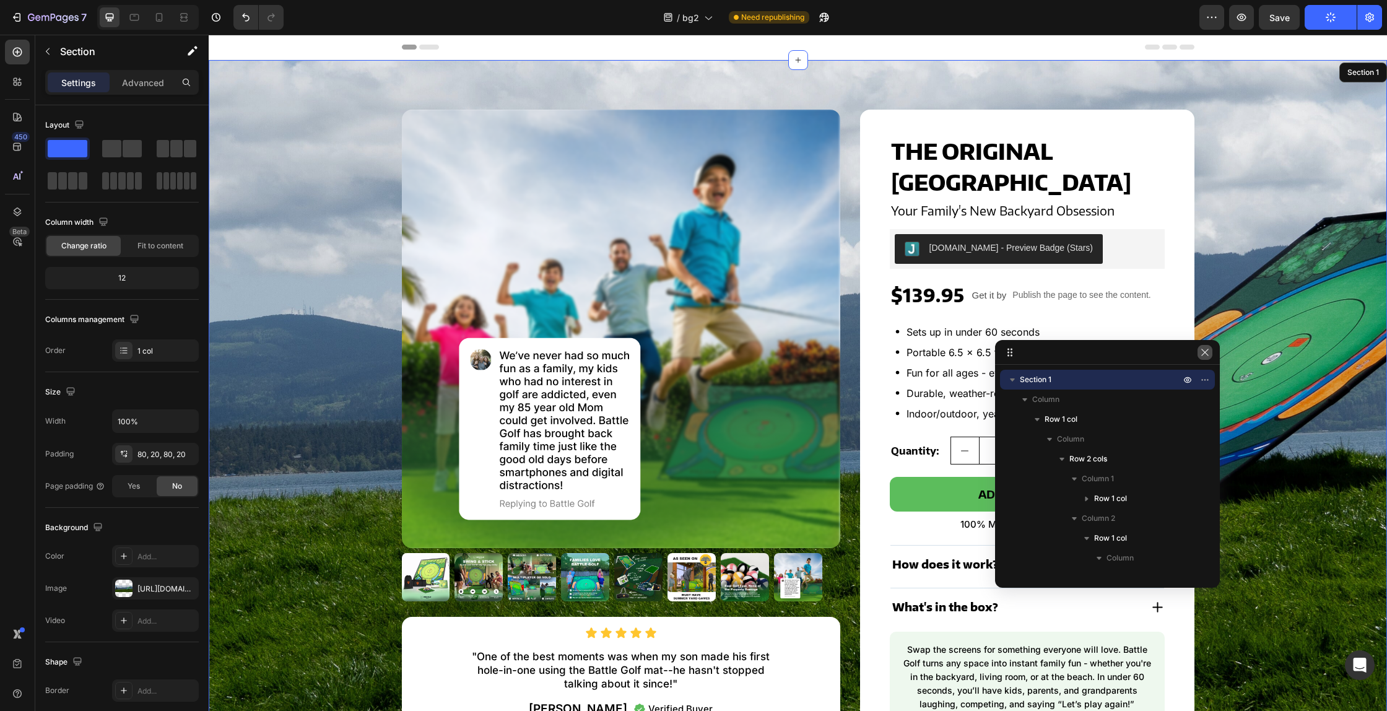
click at [1206, 348] on icon "button" at bounding box center [1205, 352] width 10 height 10
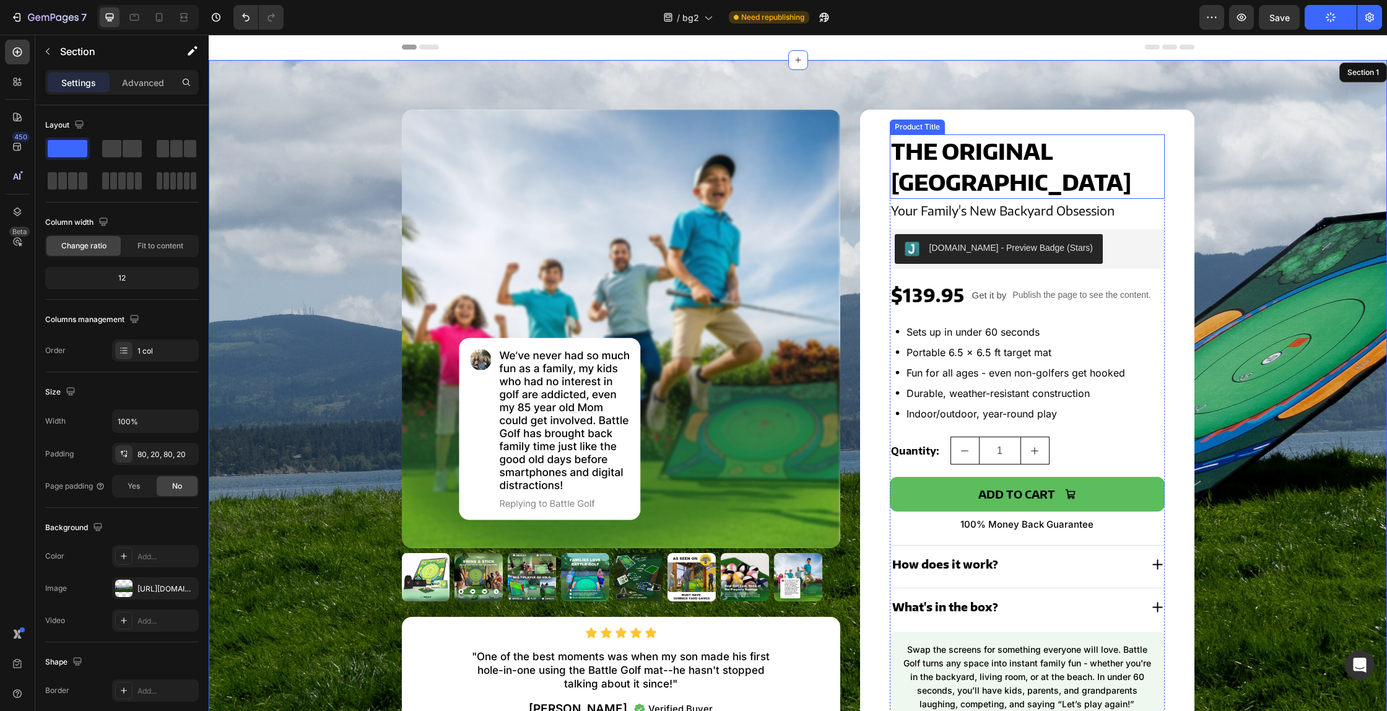
click at [919, 173] on h2 "THE ORIGINAL BATTLE GOLF ARENA" at bounding box center [1026, 166] width 275 height 64
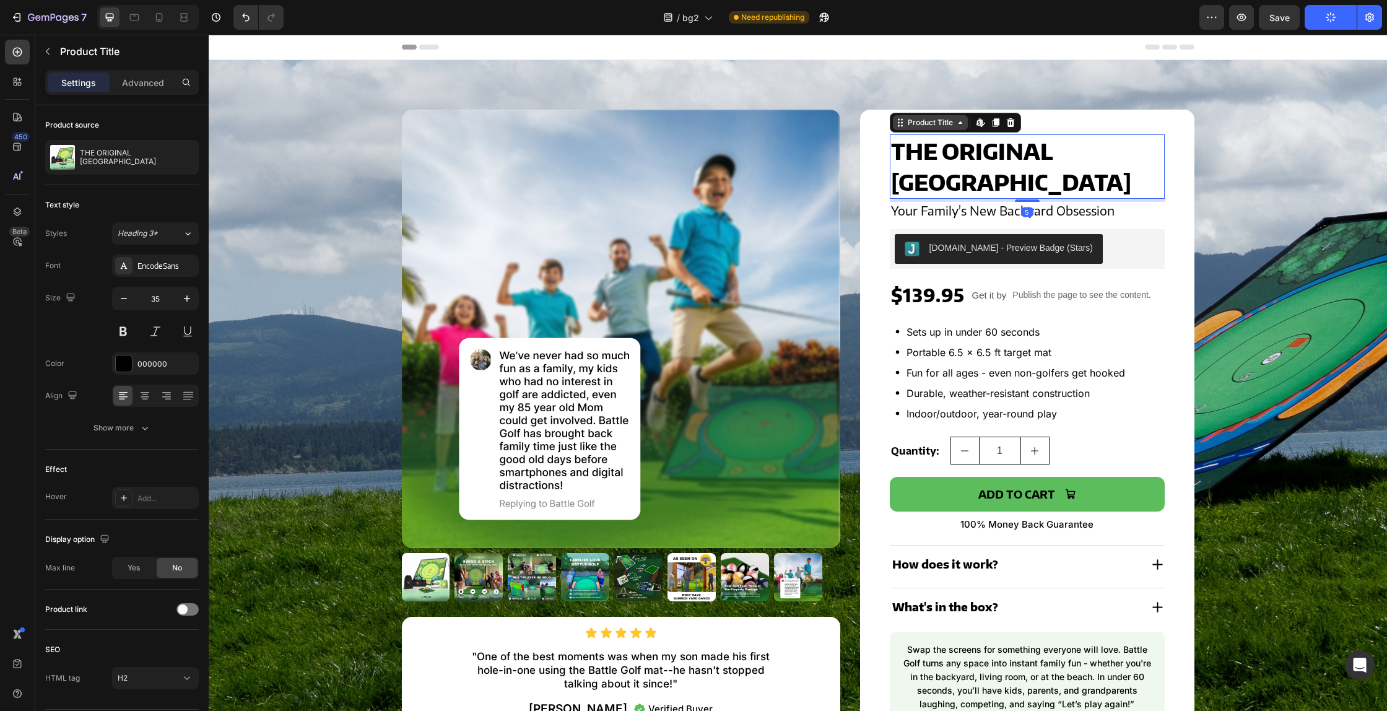
click at [928, 120] on div "Product Title" at bounding box center [930, 122] width 50 height 11
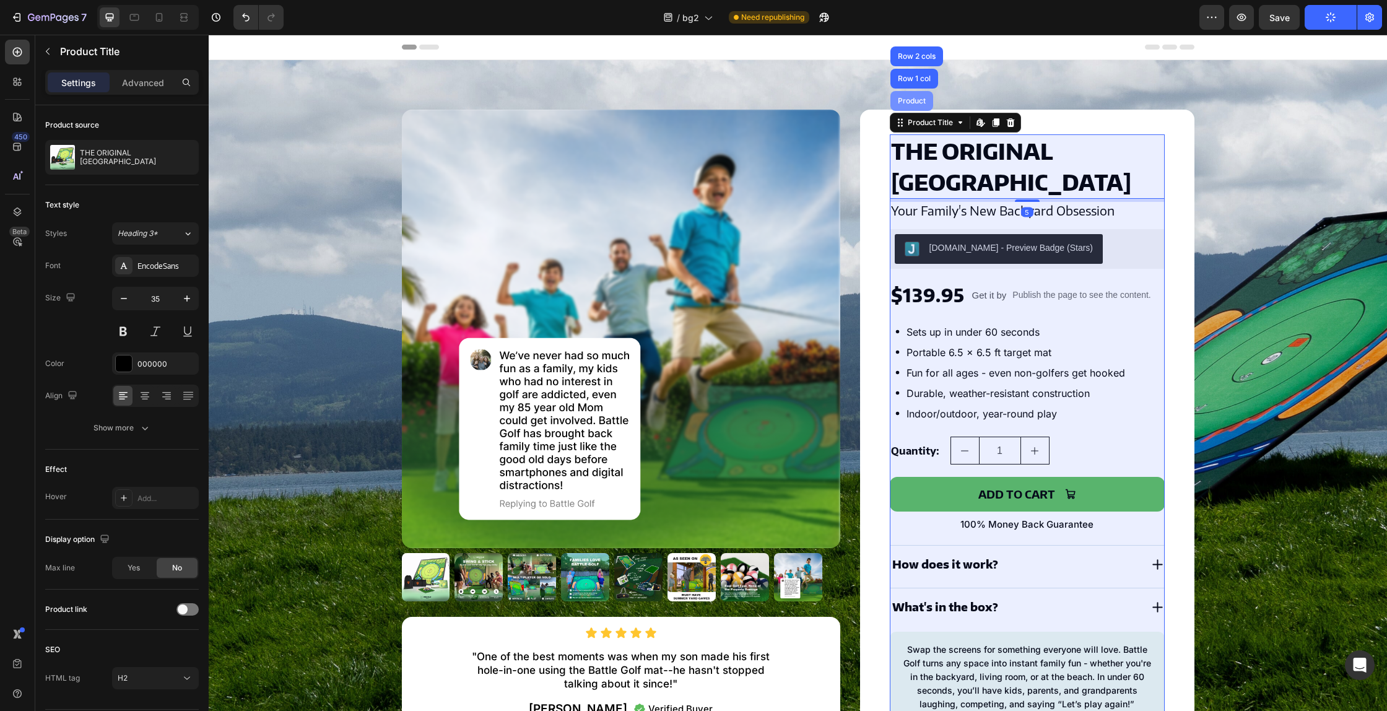
click at [907, 102] on div "Product" at bounding box center [911, 100] width 33 height 7
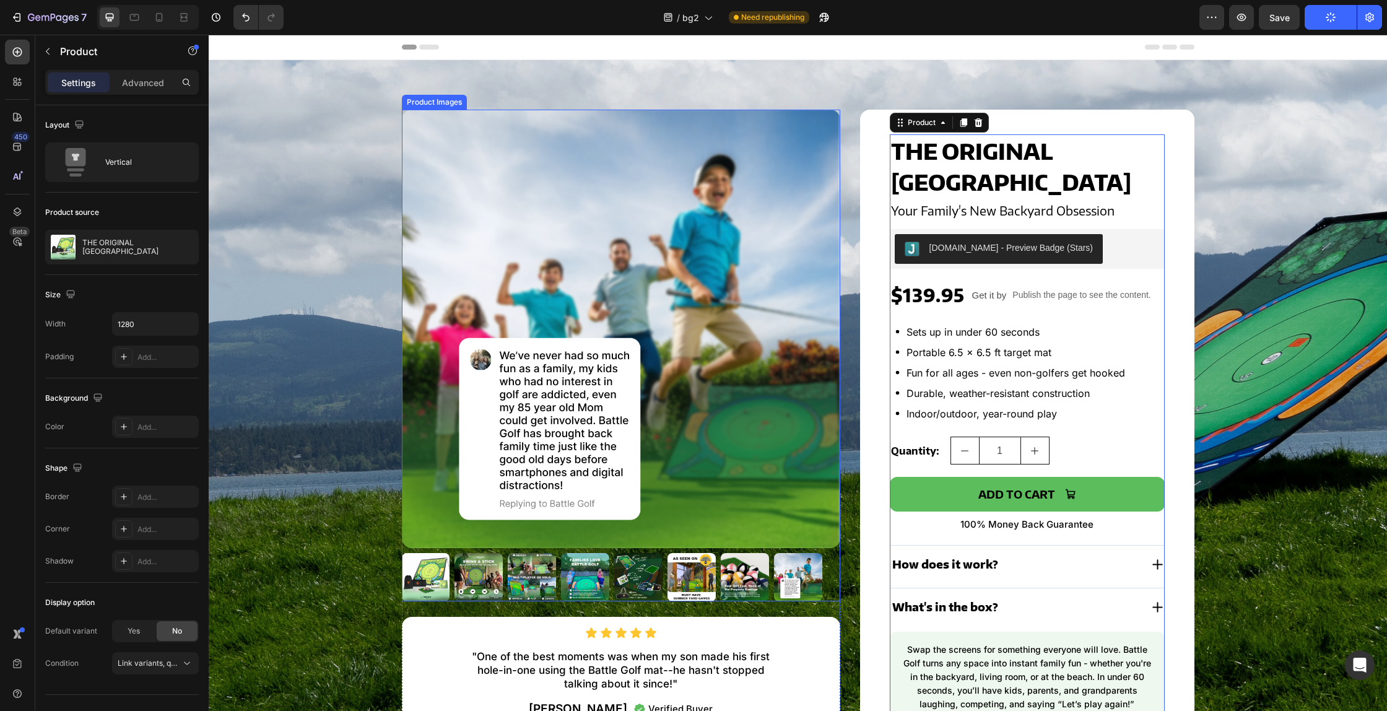
click at [423, 125] on img at bounding box center [621, 329] width 438 height 438
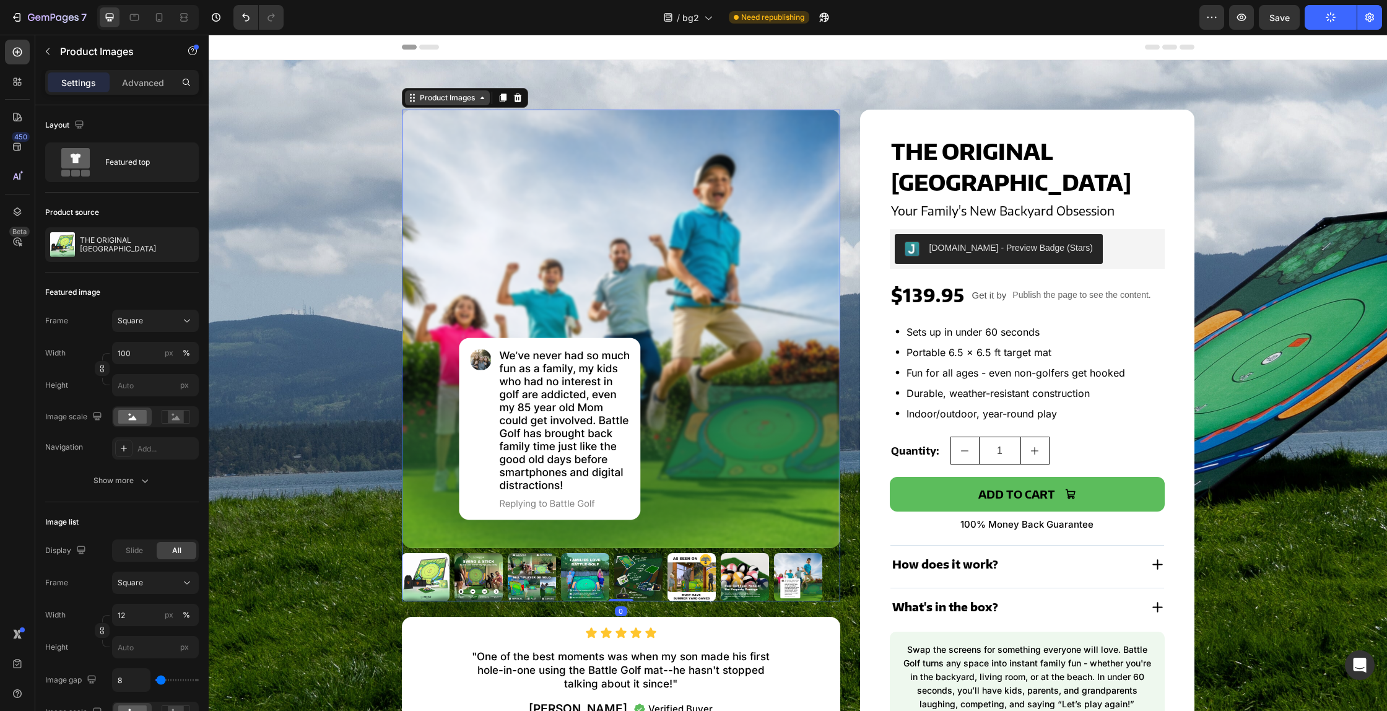
click at [428, 94] on div "Product Images" at bounding box center [447, 97] width 60 height 11
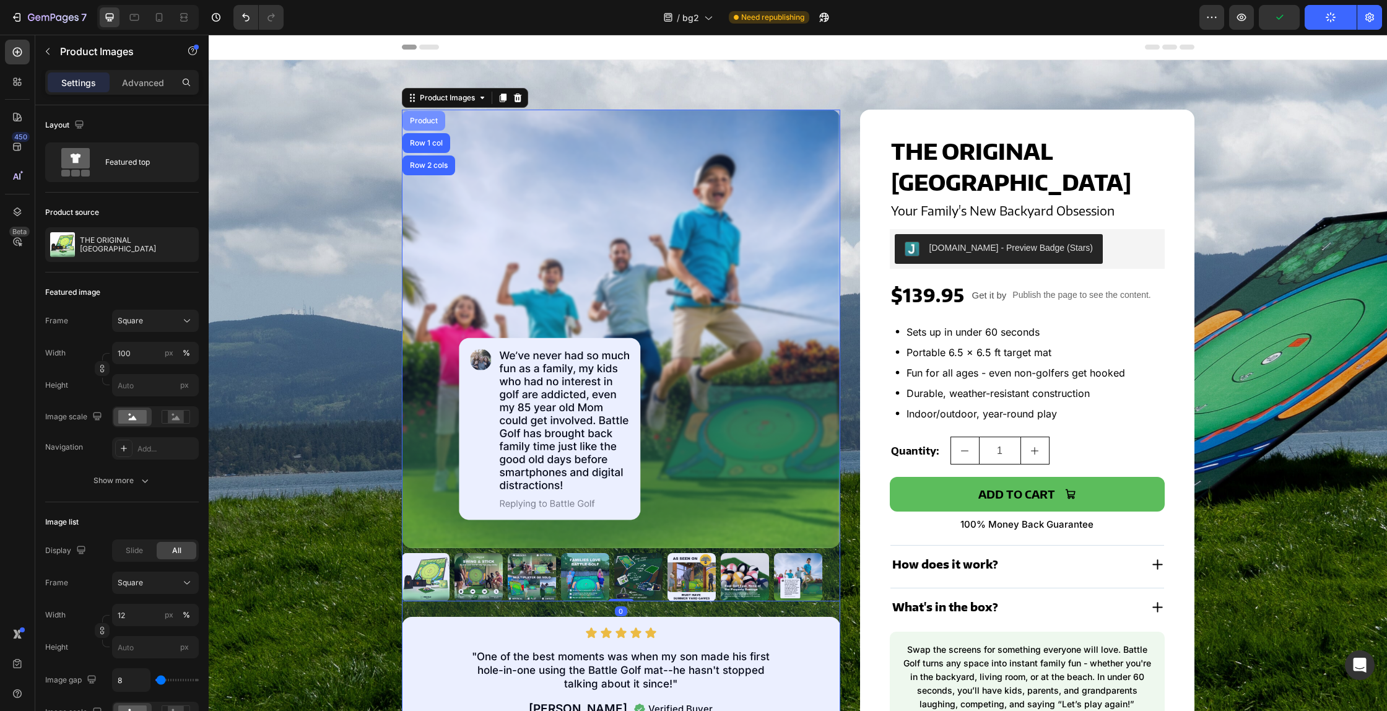
click at [420, 118] on div "Product" at bounding box center [423, 120] width 33 height 7
